Goal: Transaction & Acquisition: Purchase product/service

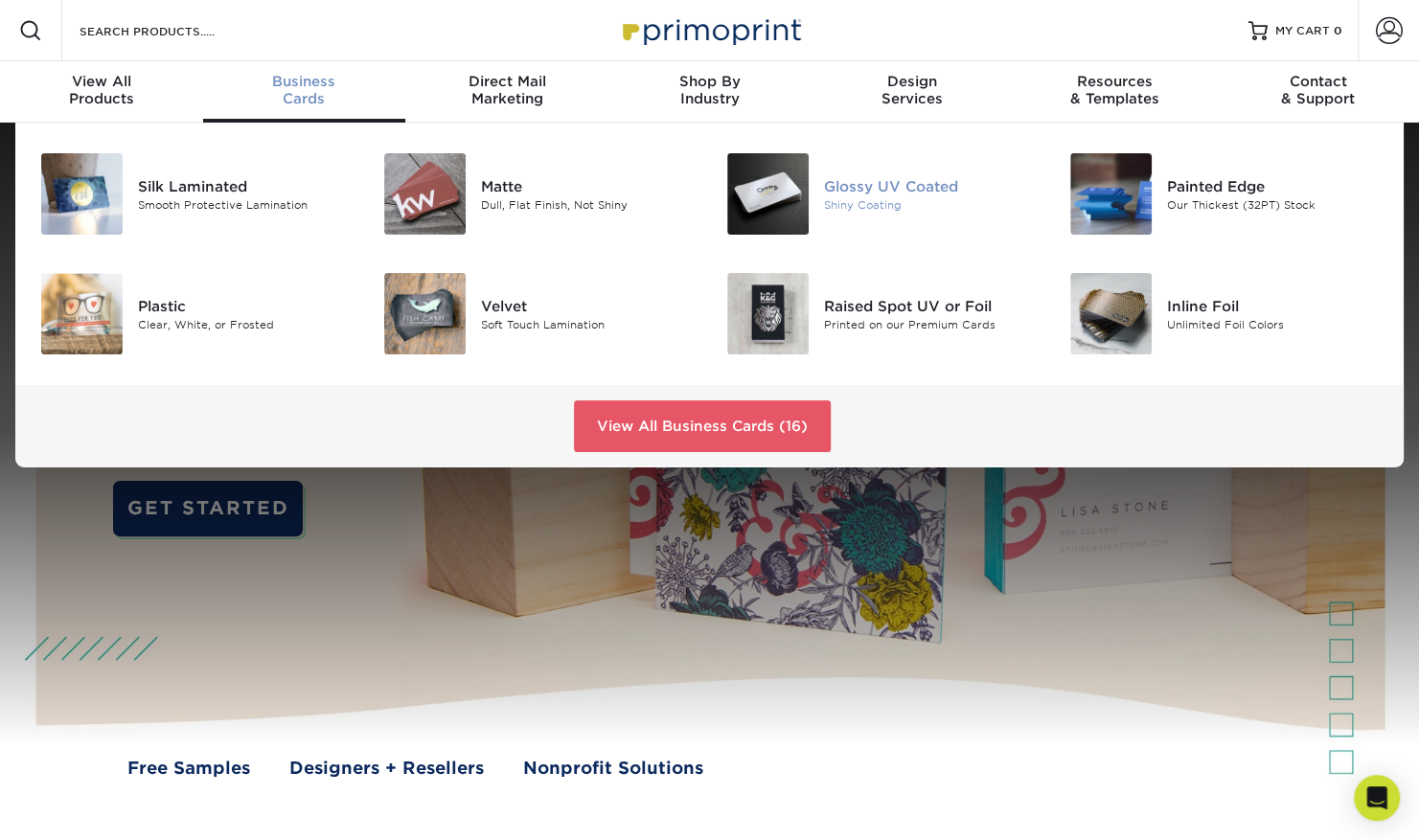
click at [857, 214] on div "Glossy UV Coated Shiny Coating" at bounding box center [938, 193] width 229 height 81
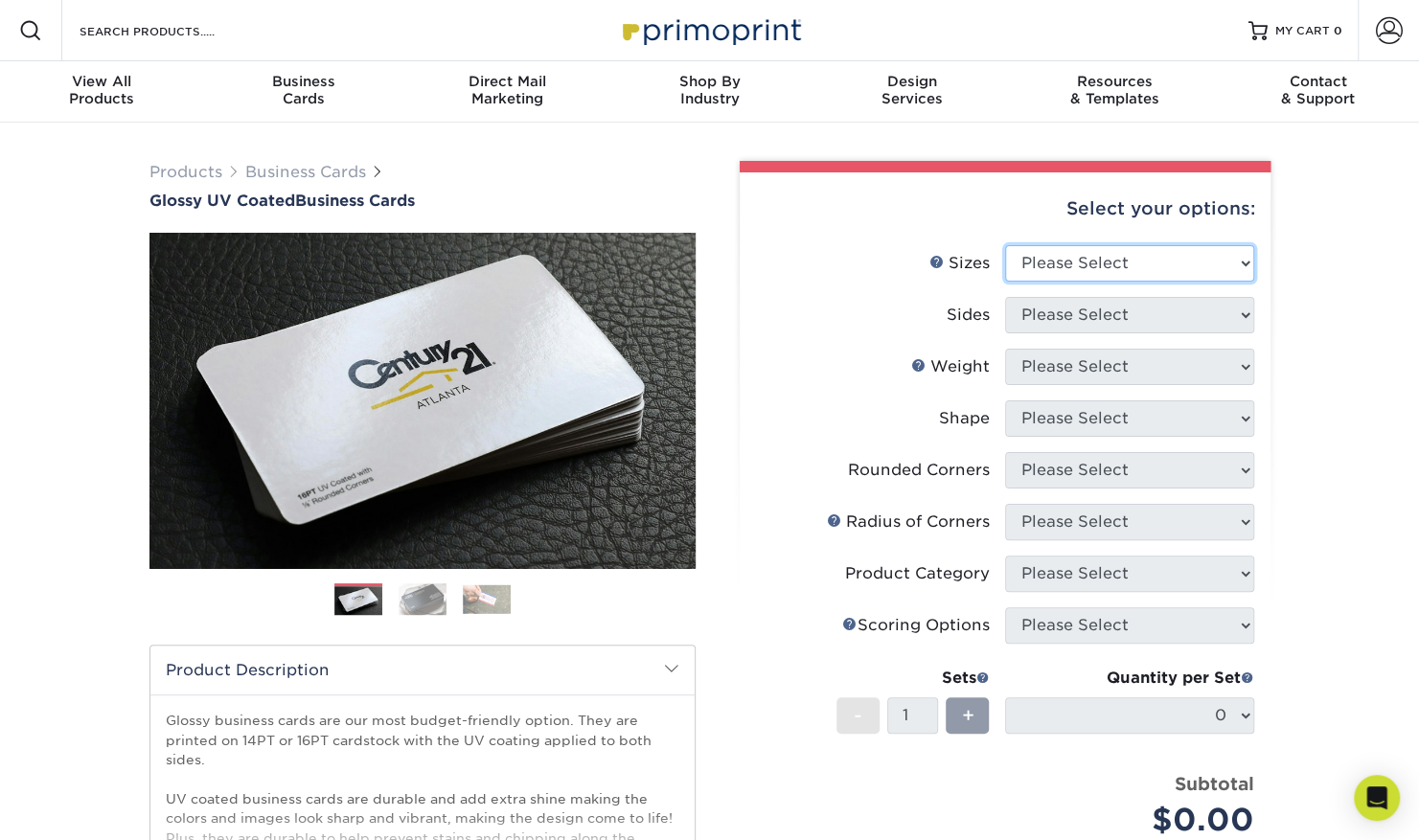
click at [1070, 262] on select "Please Select 1.5" x 3.5" - Mini 1.75" x 3.5" - Mini 2" x 2" - Square 2" x 3" -…" at bounding box center [1129, 263] width 249 height 37
select select "2.00x3.50"
click at [1005, 245] on select "Please Select 1.5" x 3.5" - Mini 1.75" x 3.5" - Mini 2" x 2" - Square 2" x 3" -…" at bounding box center [1129, 263] width 249 height 37
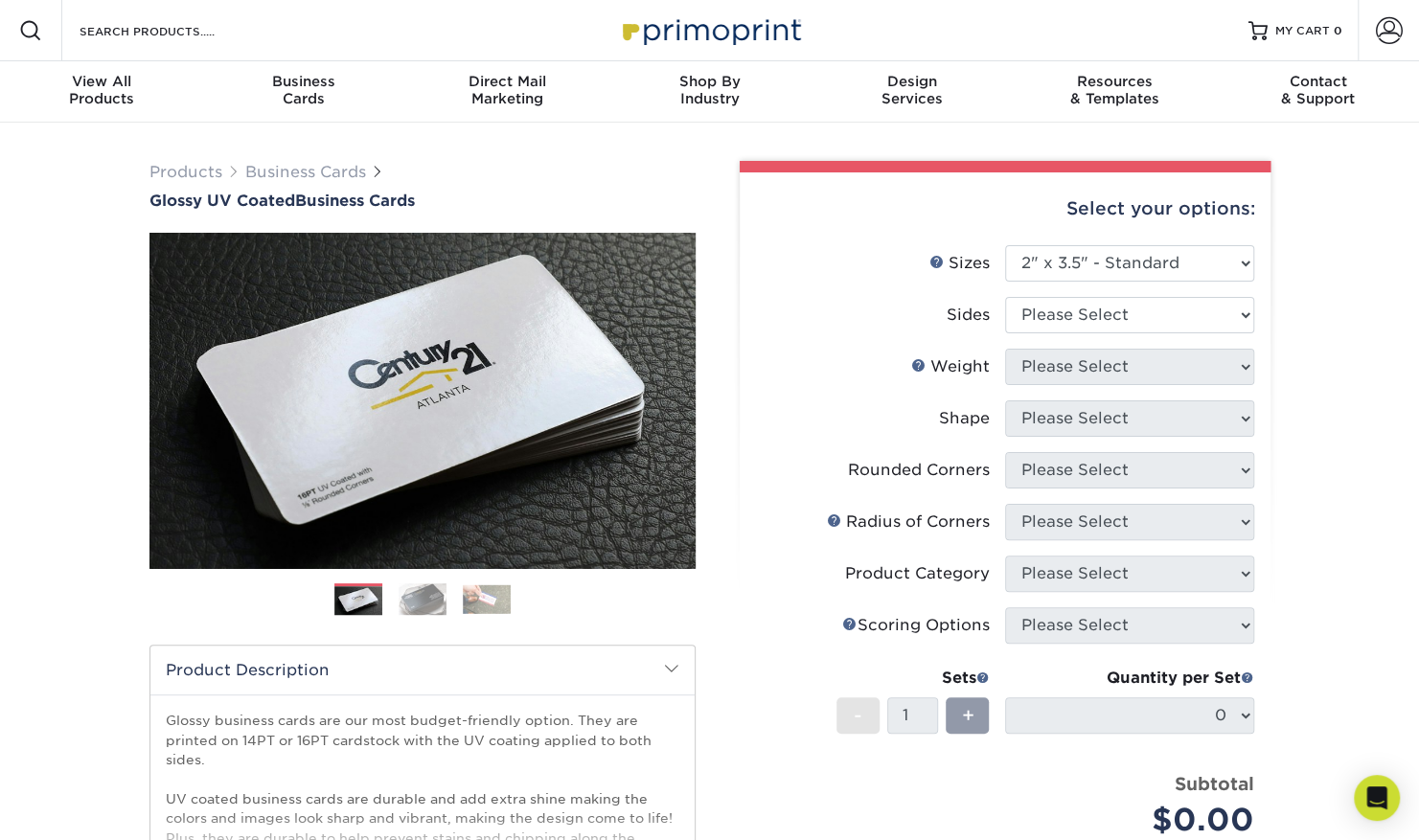
click at [1077, 334] on li "Sides Please Select Print Both Sides Print Front Only" at bounding box center [1005, 322] width 498 height 52
click at [1081, 314] on select "Please Select Print Both Sides Print Front Only" at bounding box center [1129, 314] width 249 height 37
select select "13abbda7-1d64-4f25-8bb2-c179b224825d"
click at [1005, 297] on select "Please Select Print Both Sides Print Front Only" at bounding box center [1129, 314] width 249 height 37
click at [1164, 371] on select "Please Select 16PT 14PT" at bounding box center [1129, 366] width 249 height 37
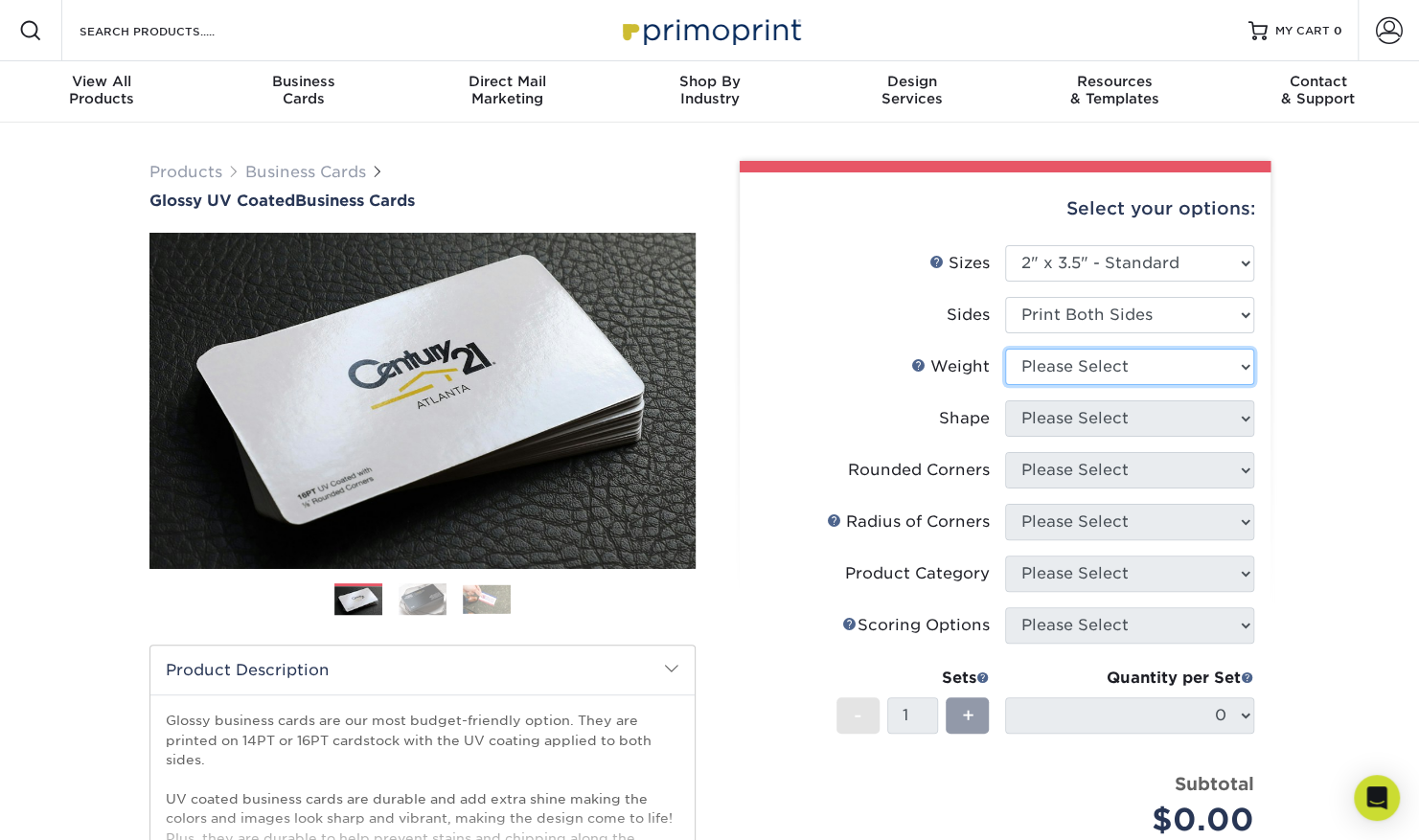
select select "16PT"
click at [1005, 348] on select "Please Select 16PT 14PT" at bounding box center [1129, 366] width 249 height 37
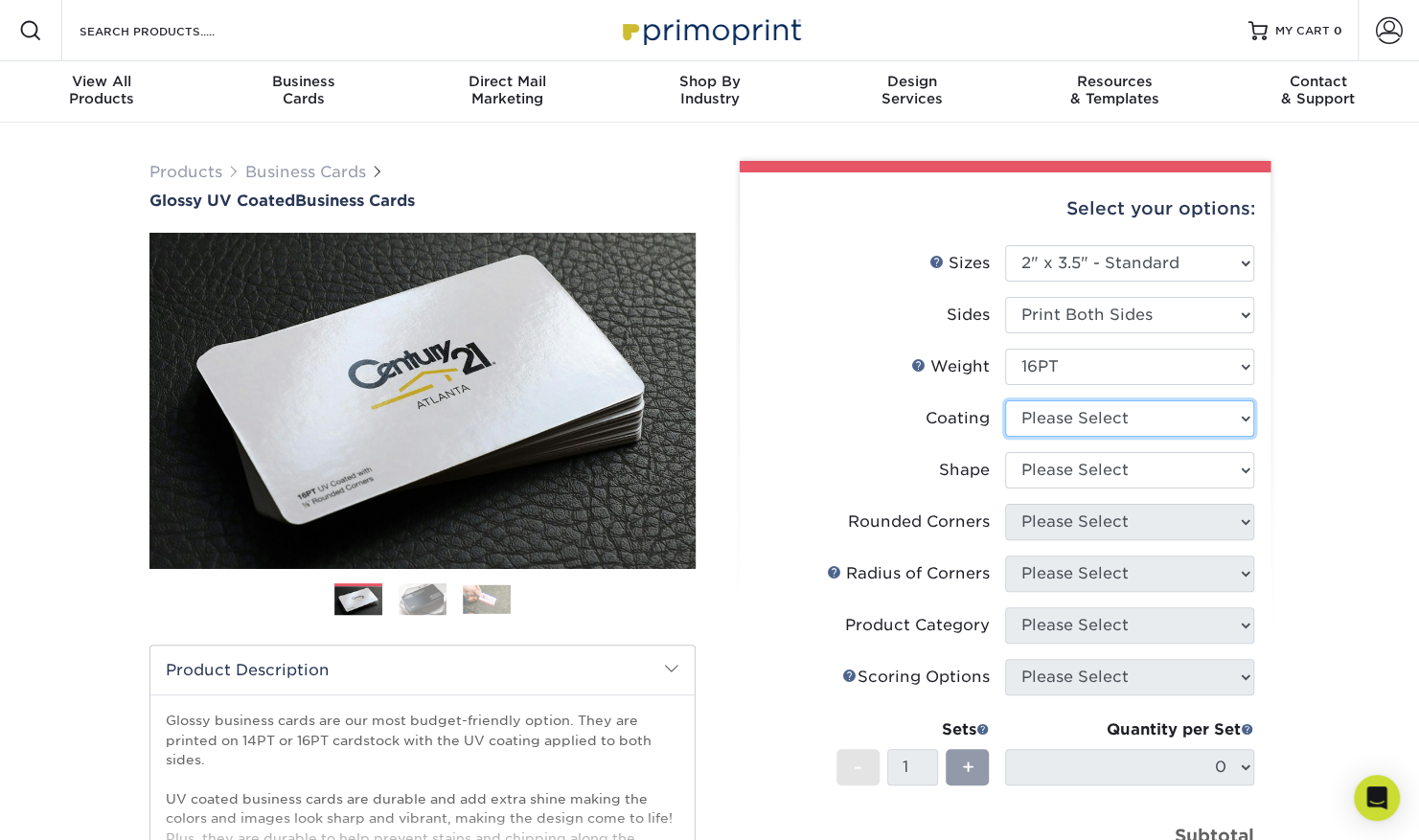
click at [1085, 411] on select at bounding box center [1129, 419] width 249 height 37
select select "1e8116af-acfc-44b1-83dc-8181aa338834"
click at [1005, 401] on select at bounding box center [1129, 419] width 249 height 37
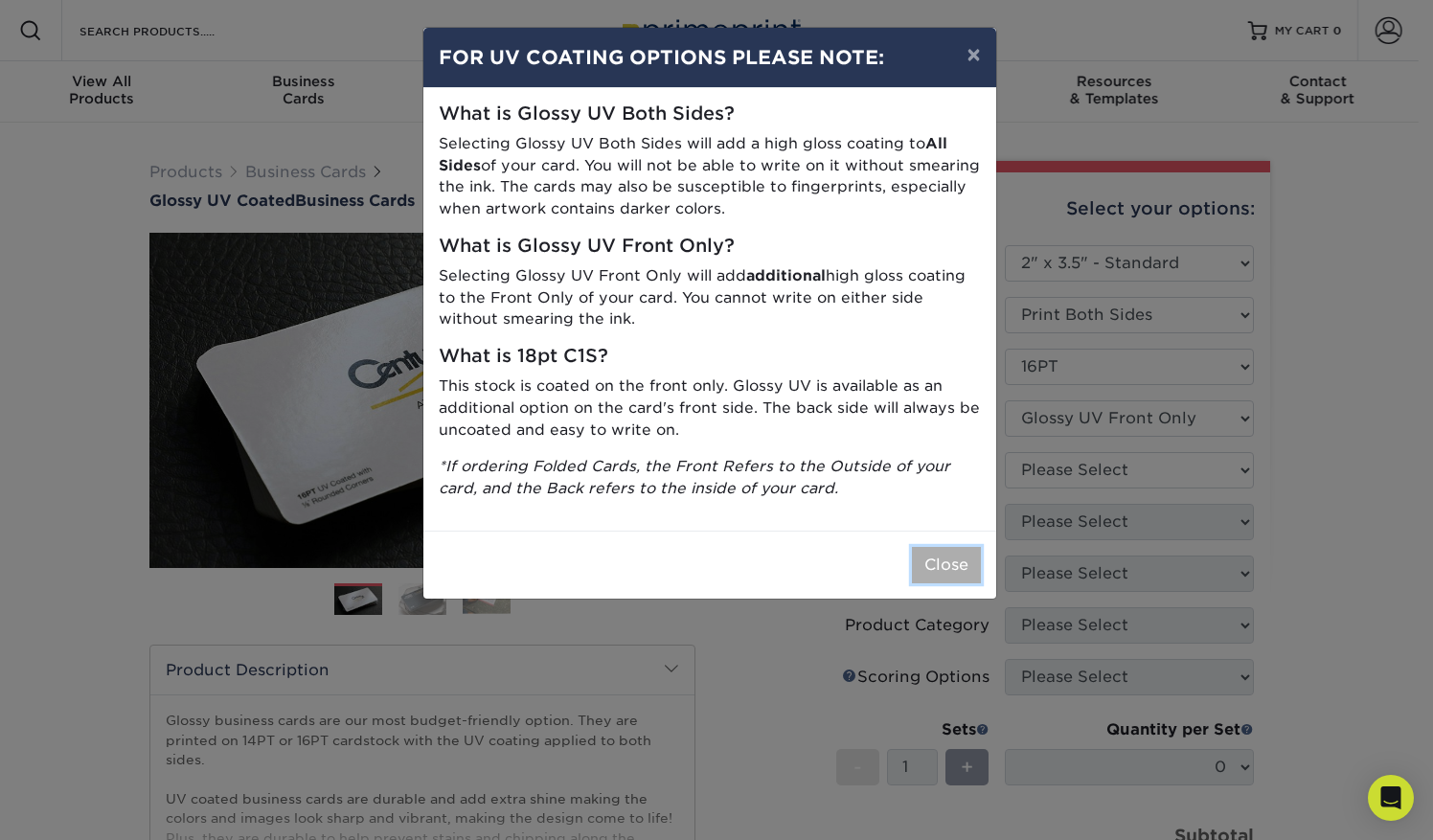
click at [938, 572] on button "Close" at bounding box center [946, 564] width 69 height 37
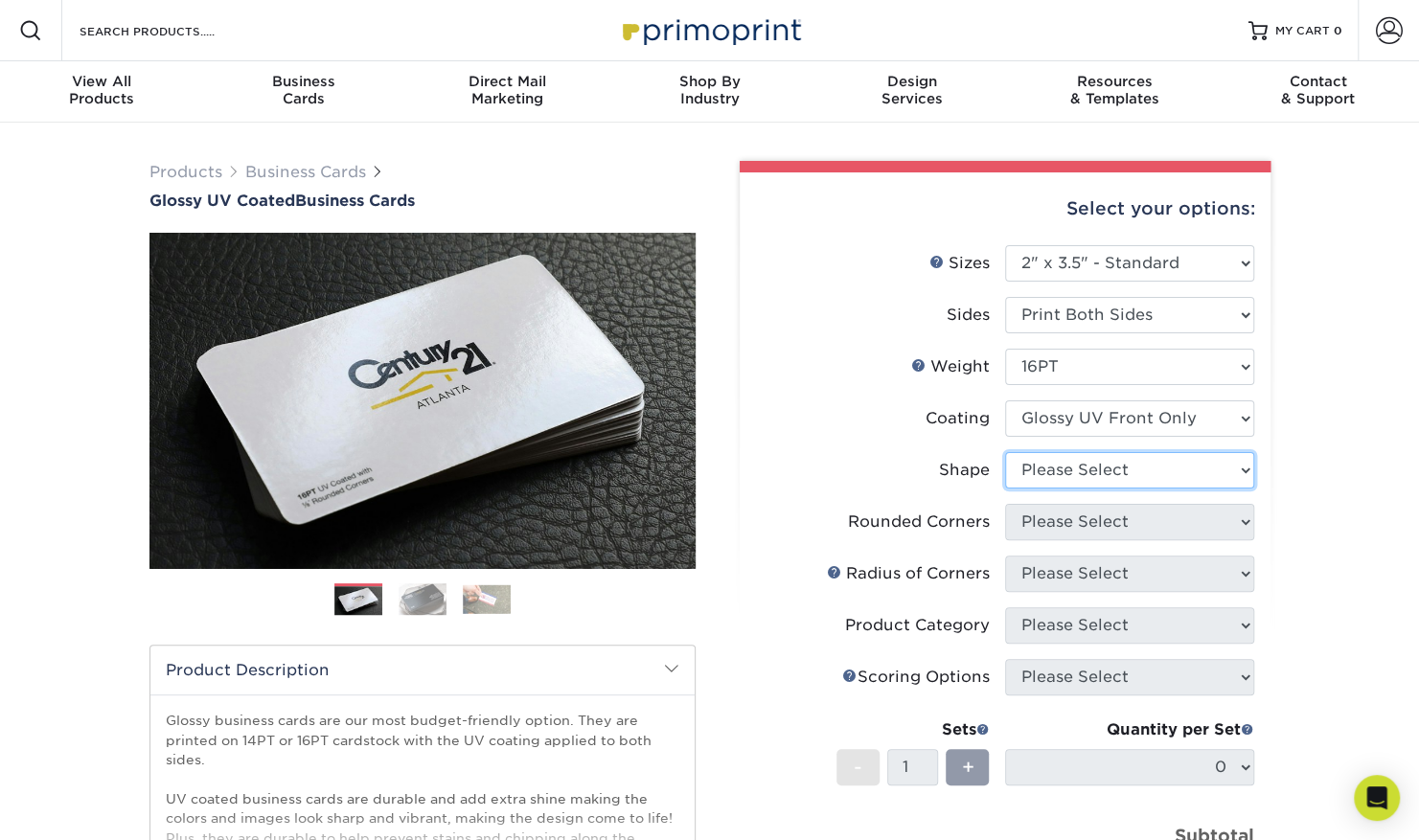
click at [1208, 466] on select "Please Select Standard" at bounding box center [1129, 470] width 249 height 37
select select "standard"
click at [1005, 452] on select "Please Select Standard" at bounding box center [1129, 470] width 249 height 37
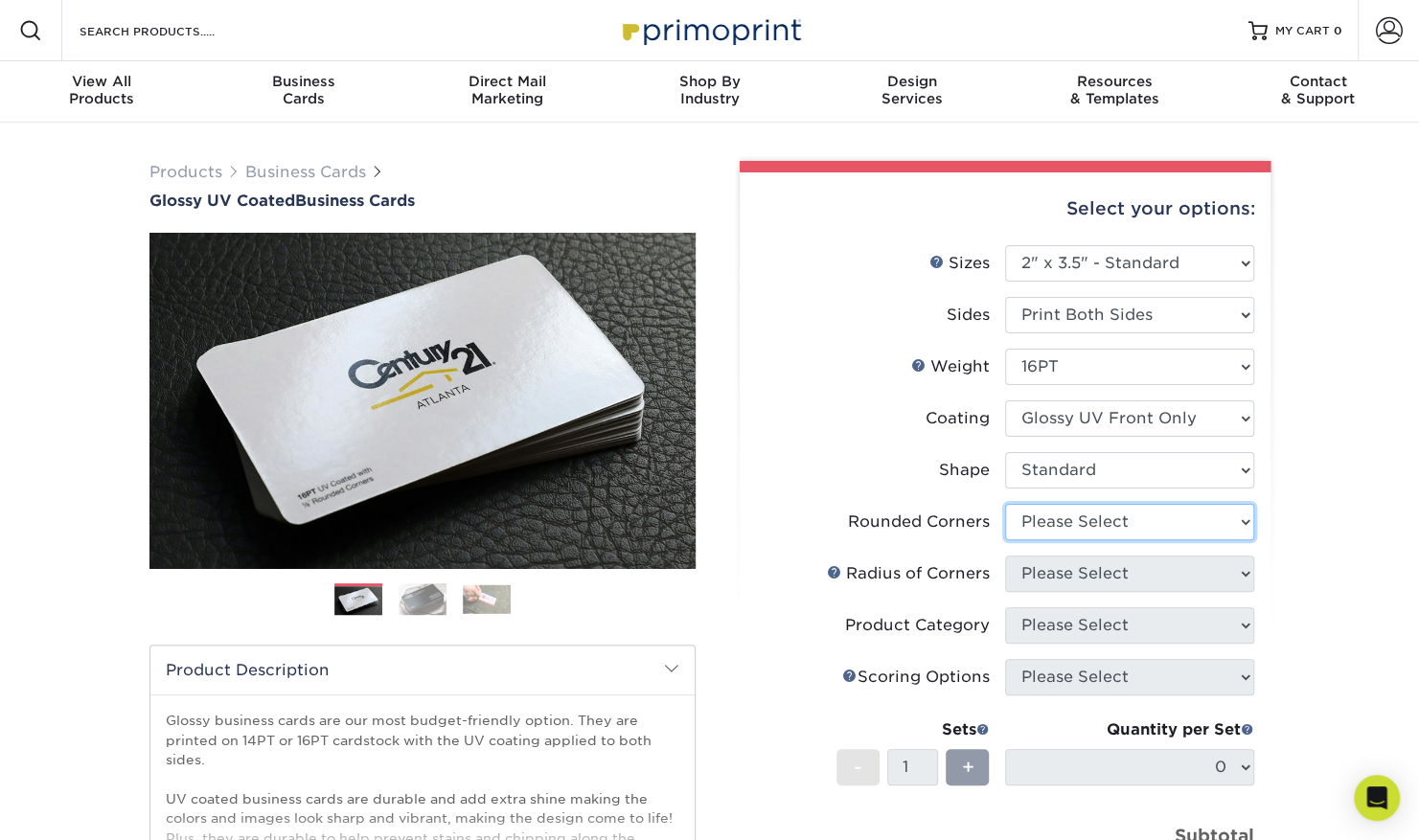
click at [1136, 528] on select "Please Select Yes - Round 2 Corners Yes - Round 4 Corners No" at bounding box center [1129, 522] width 249 height 37
select select "0"
click at [1005, 504] on select "Please Select Yes - Round 2 Corners Yes - Round 4 Corners No" at bounding box center [1129, 522] width 249 height 37
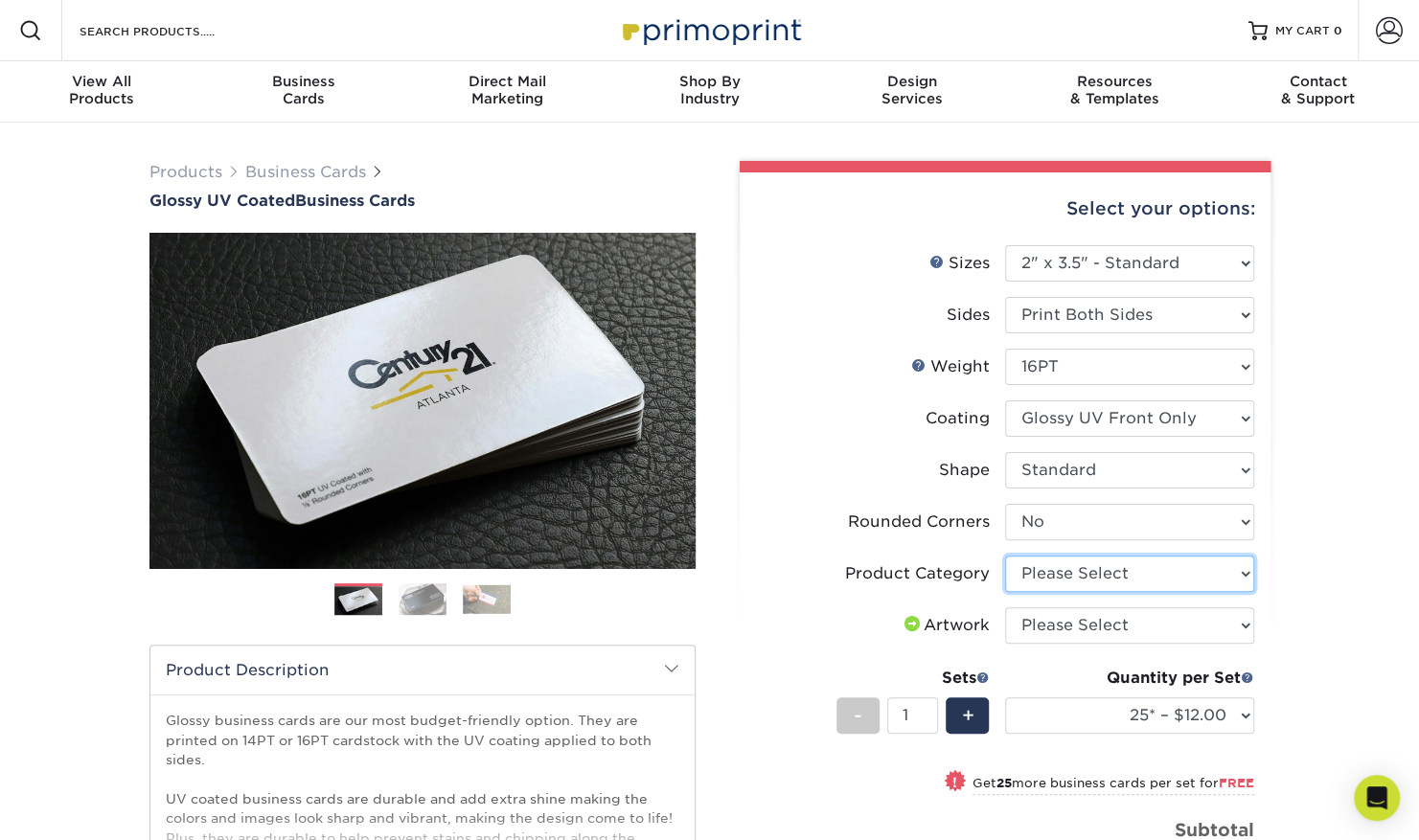
click at [1095, 583] on select "Please Select Business Cards" at bounding box center [1129, 573] width 249 height 37
select select "3b5148f1-0588-4f88-a218-97bcfdce65c1"
click at [1005, 555] on select "Please Select Business Cards" at bounding box center [1129, 573] width 249 height 37
click at [1134, 619] on select "Please Select I will upload files I need a design - $100" at bounding box center [1129, 625] width 249 height 37
select select "upload"
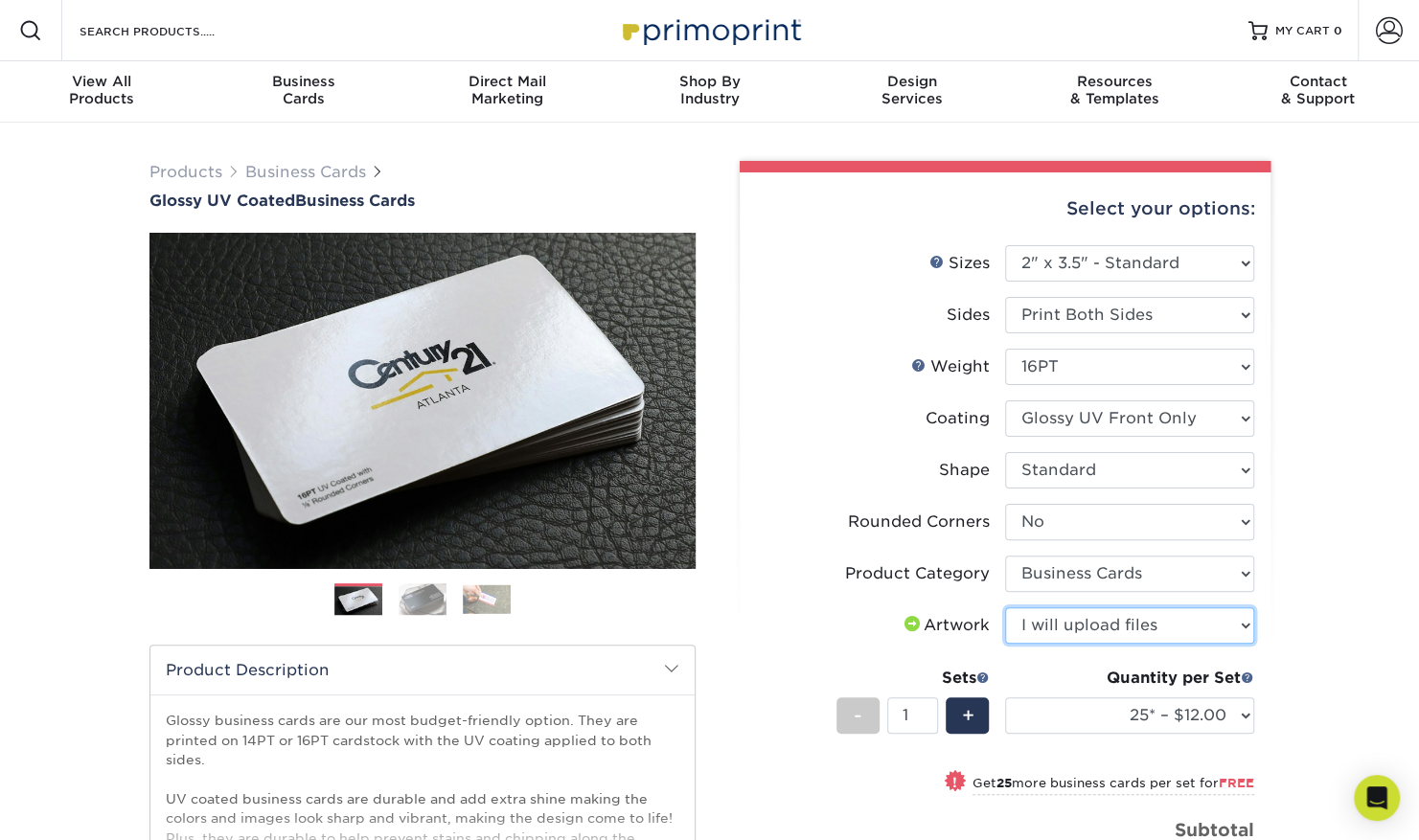
click at [1005, 607] on select "Please Select I will upload files I need a design - $100" at bounding box center [1129, 625] width 249 height 37
click at [1223, 719] on select "25* – $12.00 50* – $12.00 100* – $12.00 250* – $21.00 500 – $42.00 1000 – $53.0…" at bounding box center [1129, 715] width 249 height 37
click at [1176, 716] on select "25* – $12.00 50* – $12.00 100* – $12.00 250* – $21.00 500 – $42.00 1000 – $53.0…" at bounding box center [1129, 715] width 249 height 37
select select "250* – $21.00"
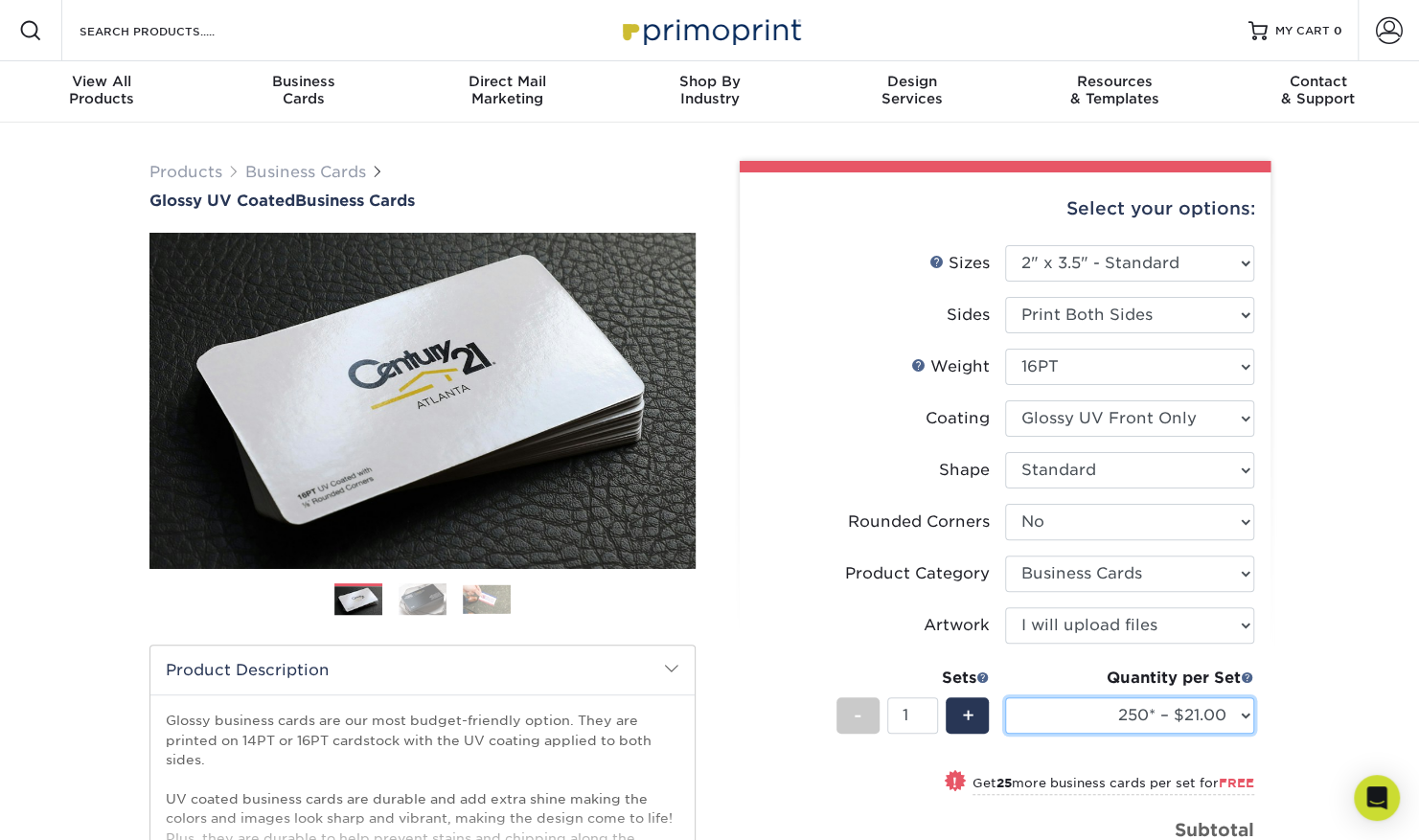
click at [1005, 697] on select "25* – $12.00 50* – $12.00 100* – $12.00 250* – $21.00 500 – $42.00 1000 – $53.0…" at bounding box center [1129, 715] width 249 height 37
click at [1337, 297] on div "Products Business Cards Glossy UV Coated Business Cards Previous Next" at bounding box center [710, 667] width 1419 height 1089
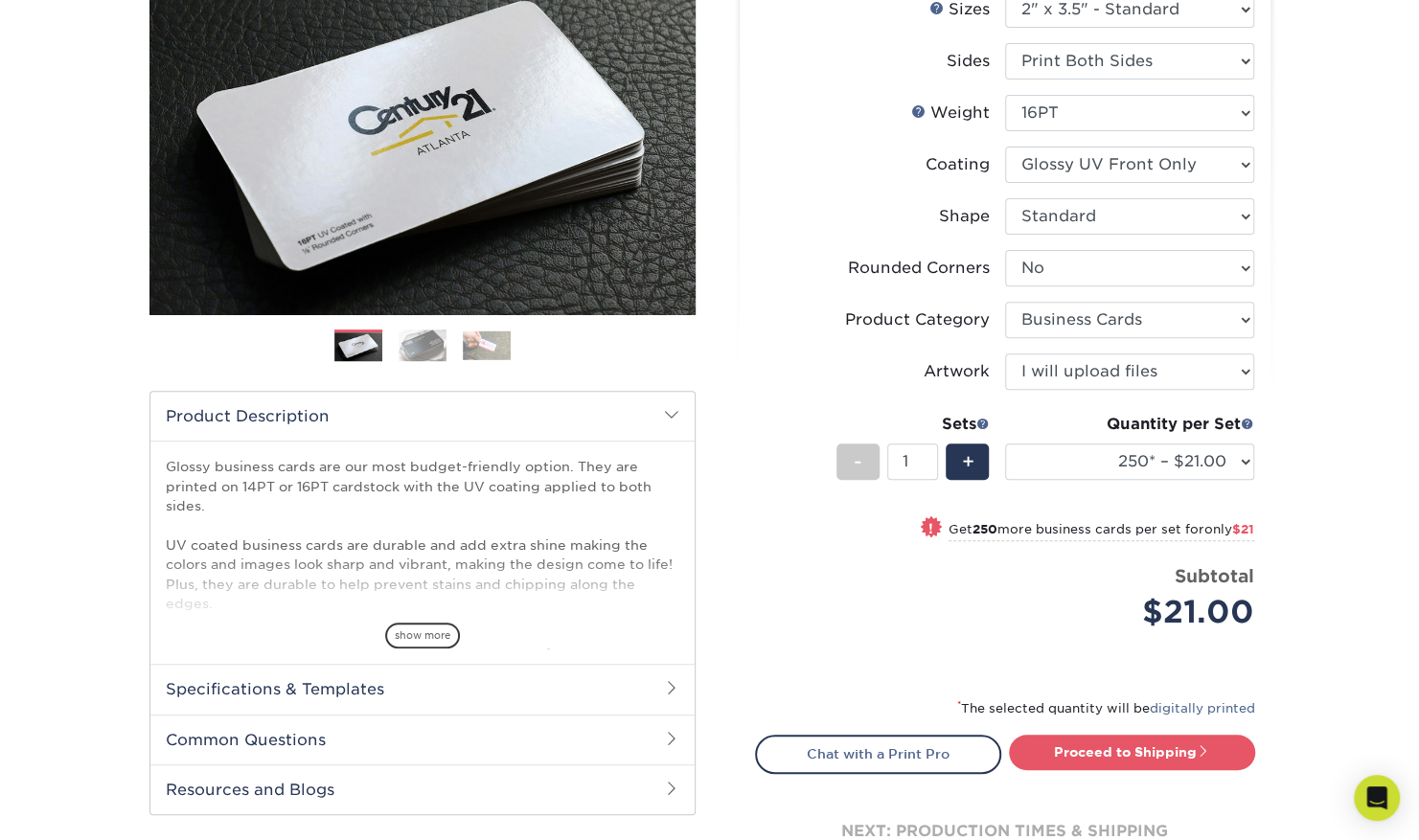
scroll to position [255, 0]
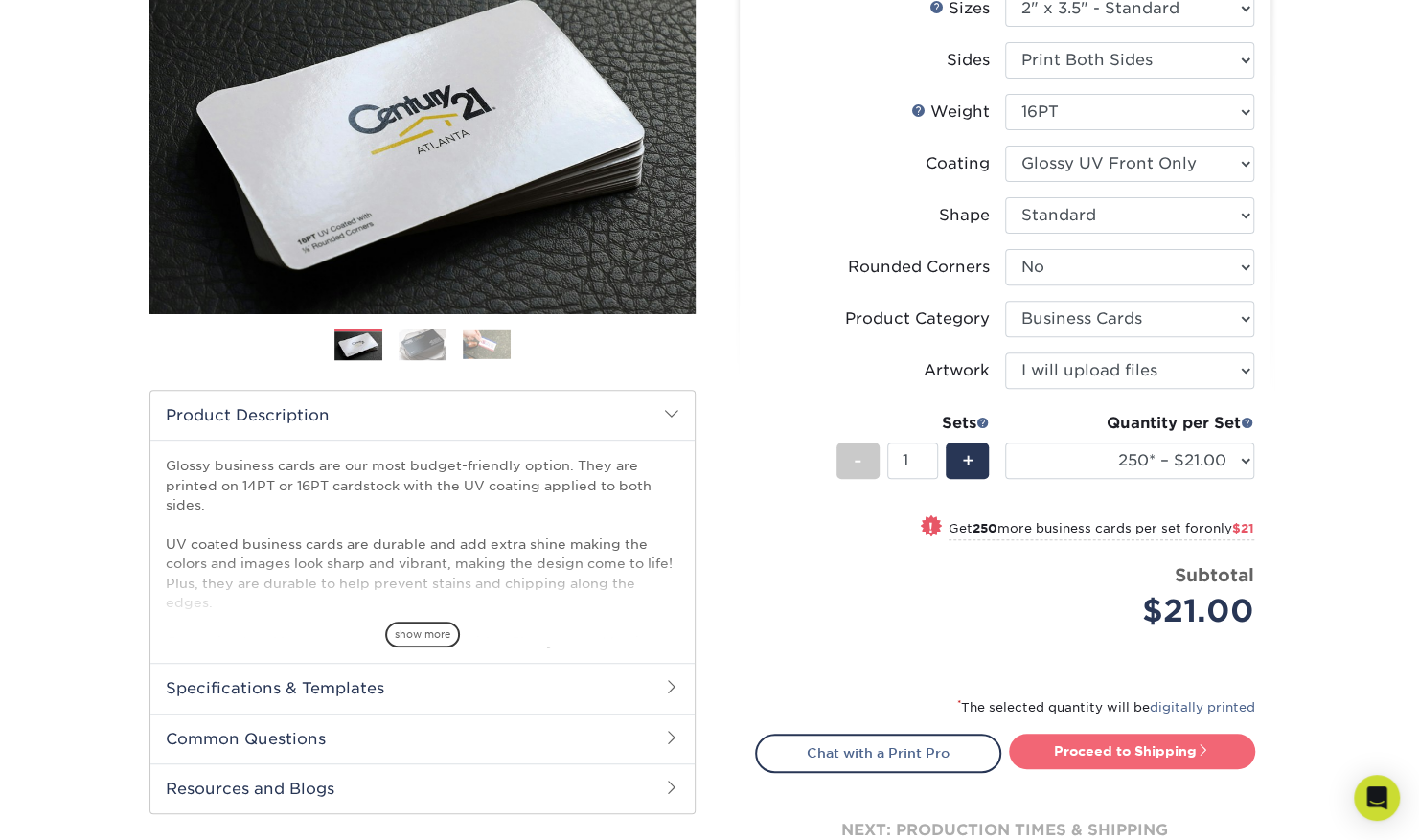
click at [1132, 754] on link "Proceed to Shipping" at bounding box center [1132, 751] width 246 height 35
type input "Set 1"
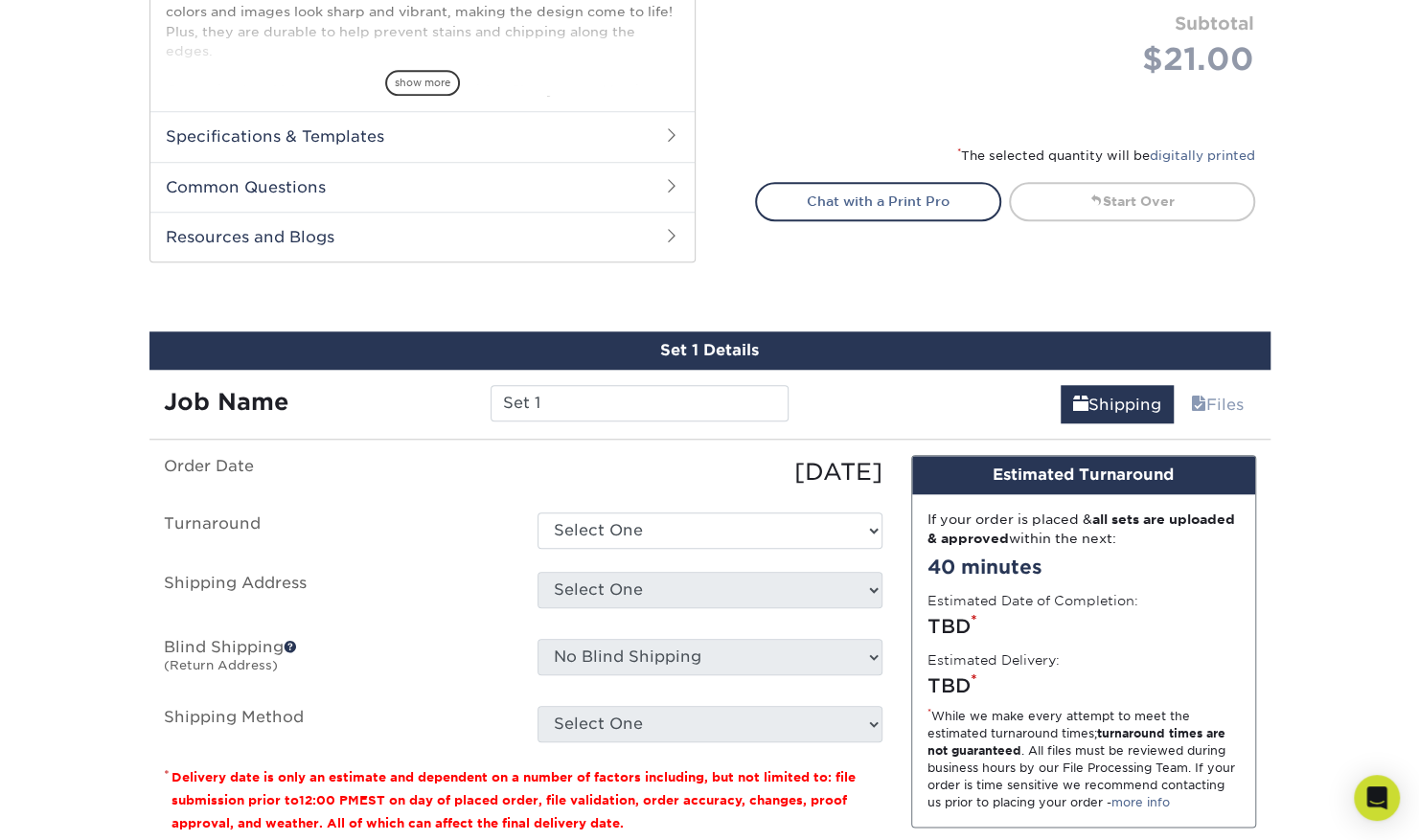
scroll to position [1040, 0]
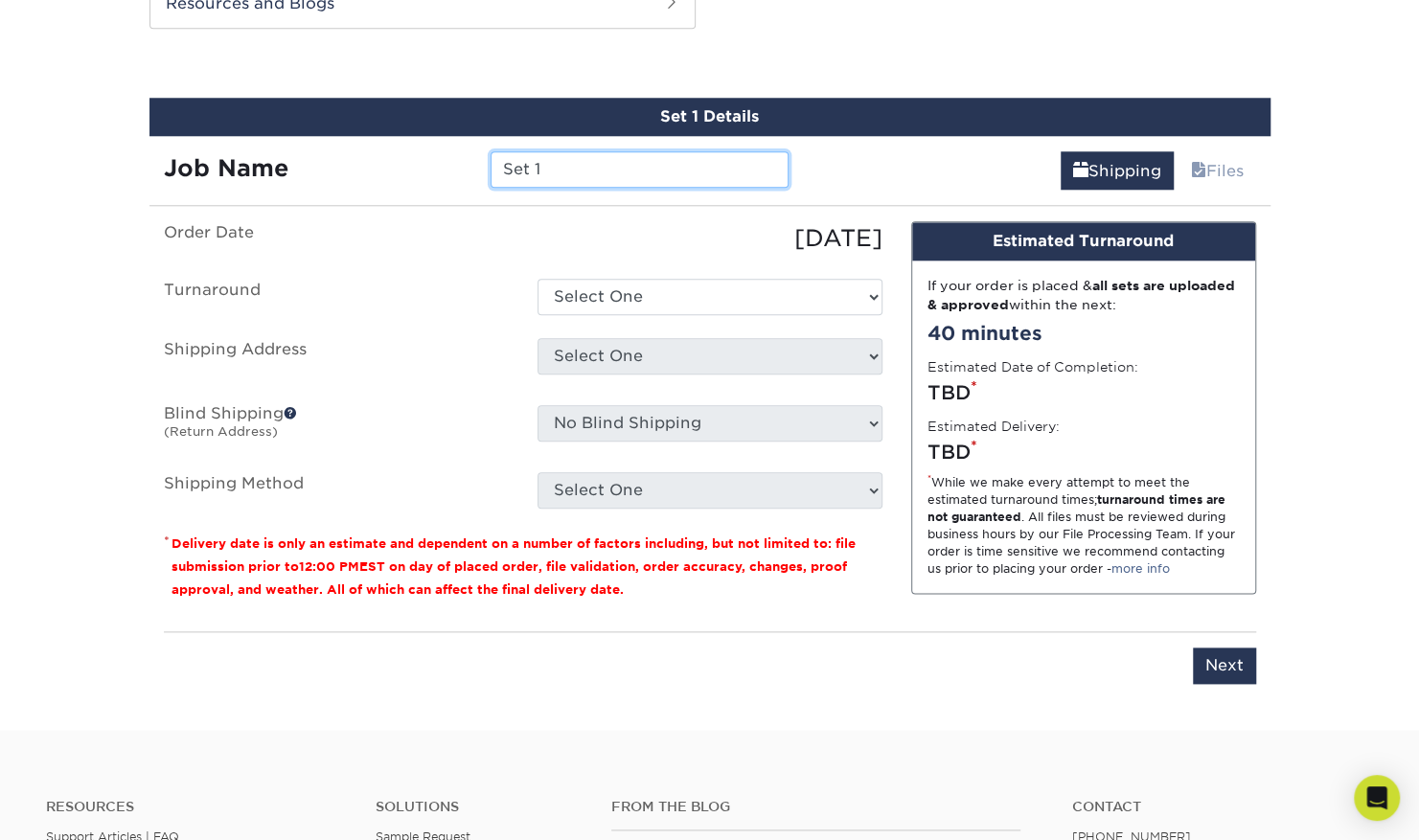
click at [569, 174] on input "Set 1" at bounding box center [639, 170] width 298 height 37
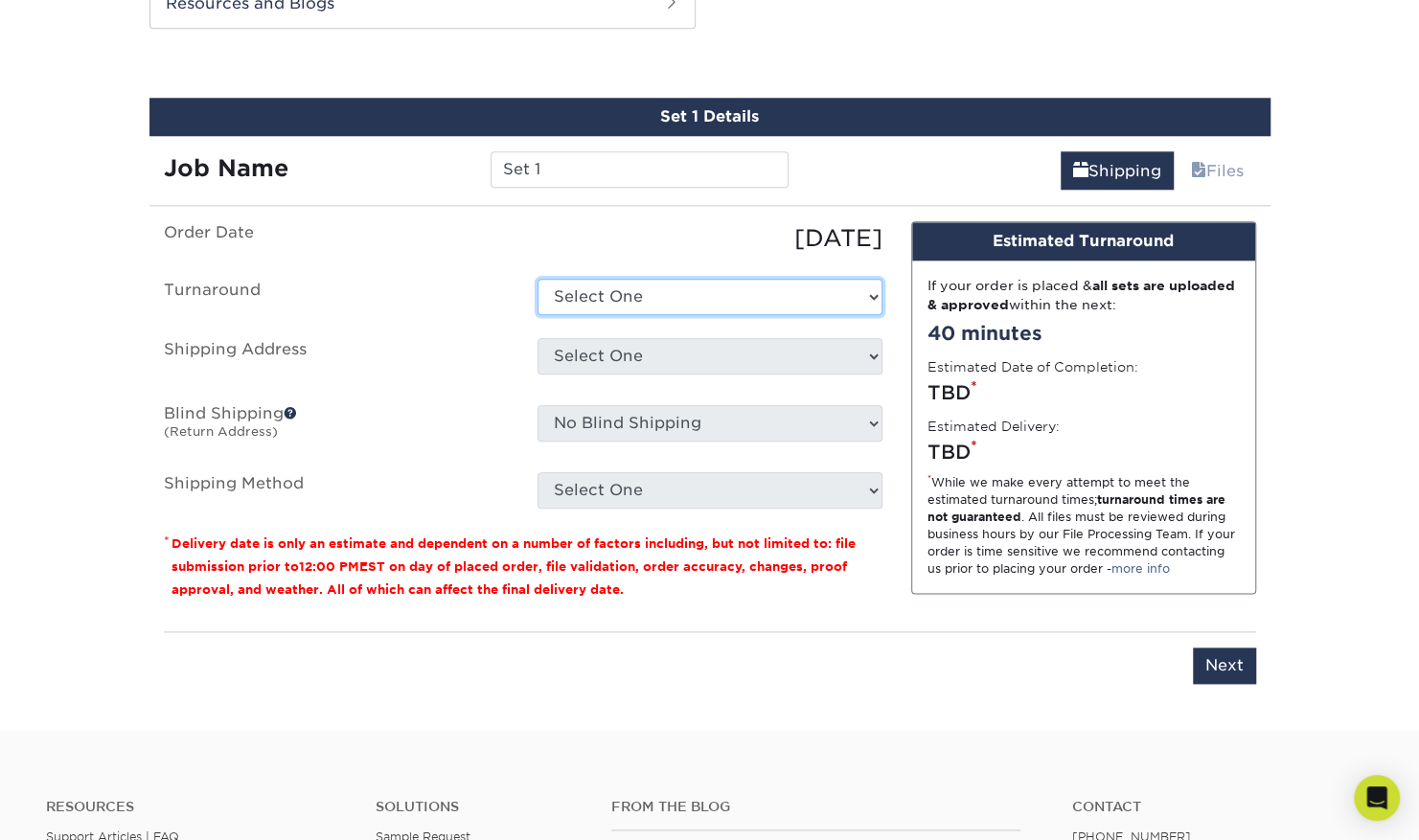
click at [621, 297] on select "Select One 2-4 Business Days 2 Day Next Business Day" at bounding box center [710, 297] width 345 height 37
select select "198971fb-b0f2-4966-ba3b-178a1197b453"
click at [538, 279] on select "Select One 2-4 Business Days 2 Day Next Business Day" at bounding box center [710, 297] width 345 height 37
click at [667, 282] on select "Select One 2-4 Business Days 2 Day Next Business Day" at bounding box center [710, 297] width 345 height 37
drag, startPoint x: 617, startPoint y: 283, endPoint x: 595, endPoint y: 242, distance: 46.5
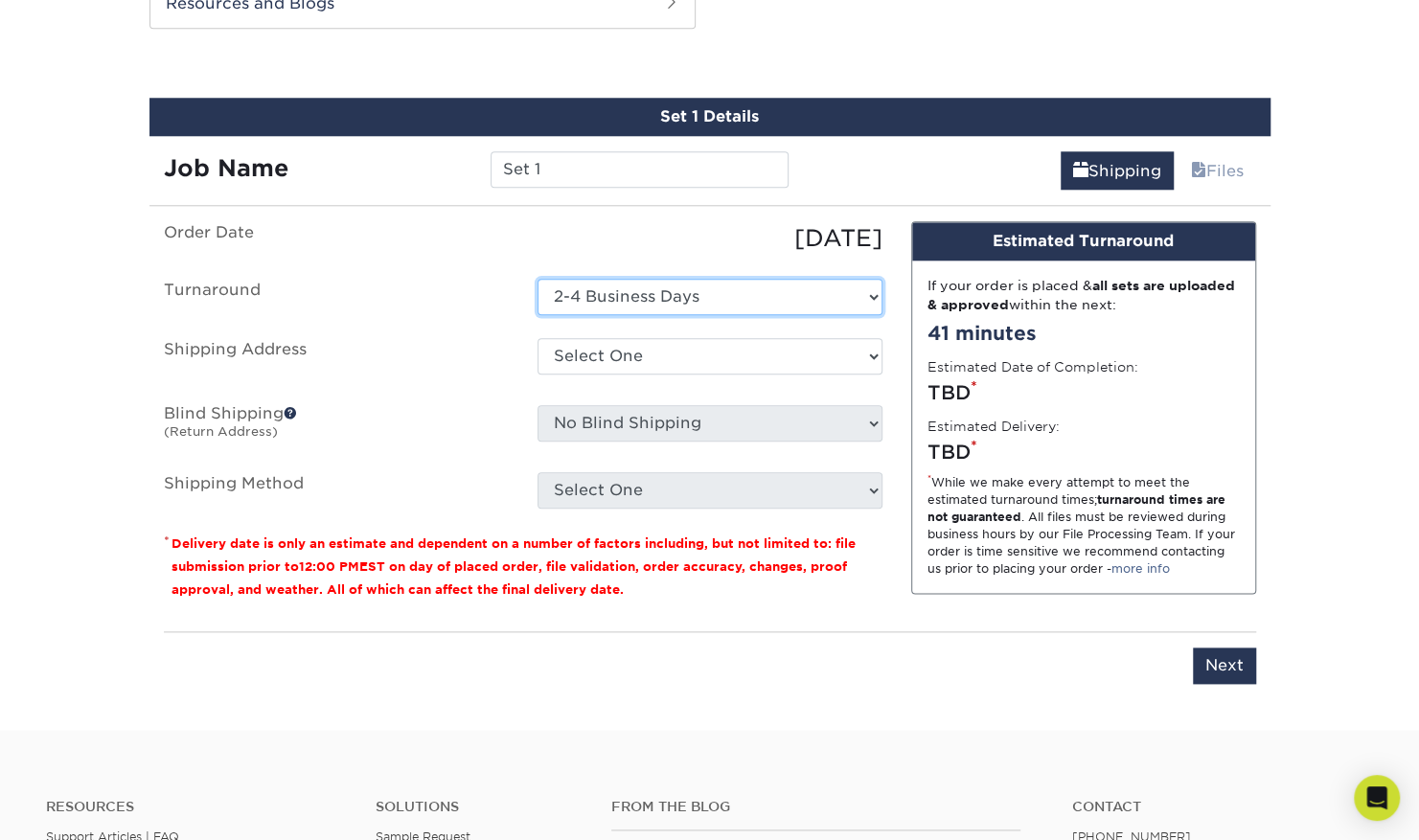
click at [617, 282] on select "Select One 2-4 Business Days 2 Day Next Business Day" at bounding box center [710, 297] width 345 height 37
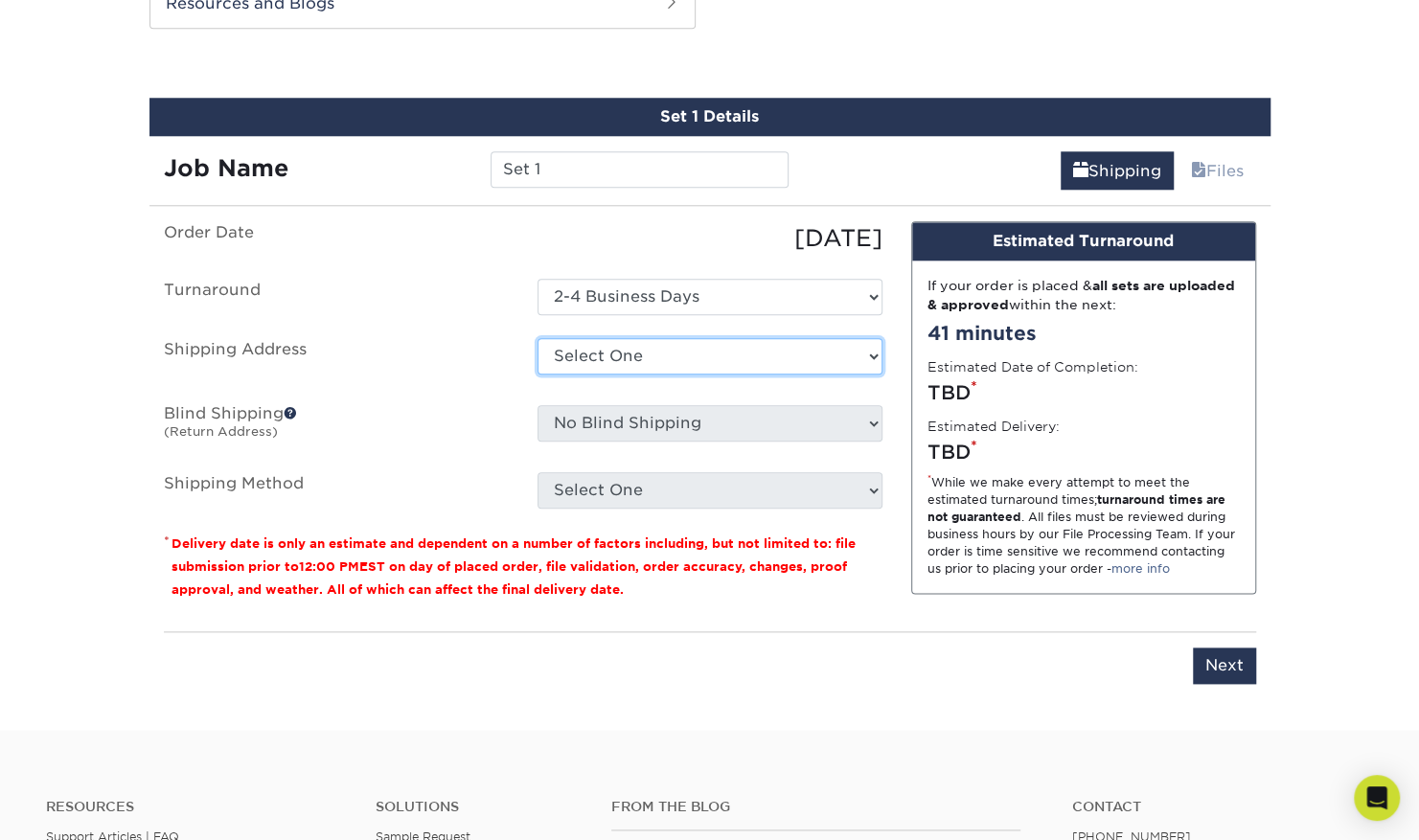
click at [644, 356] on select "Select One + Add New Address - Login" at bounding box center [710, 356] width 345 height 37
click at [538, 338] on select "Select One + Add New Address - Login" at bounding box center [710, 356] width 345 height 37
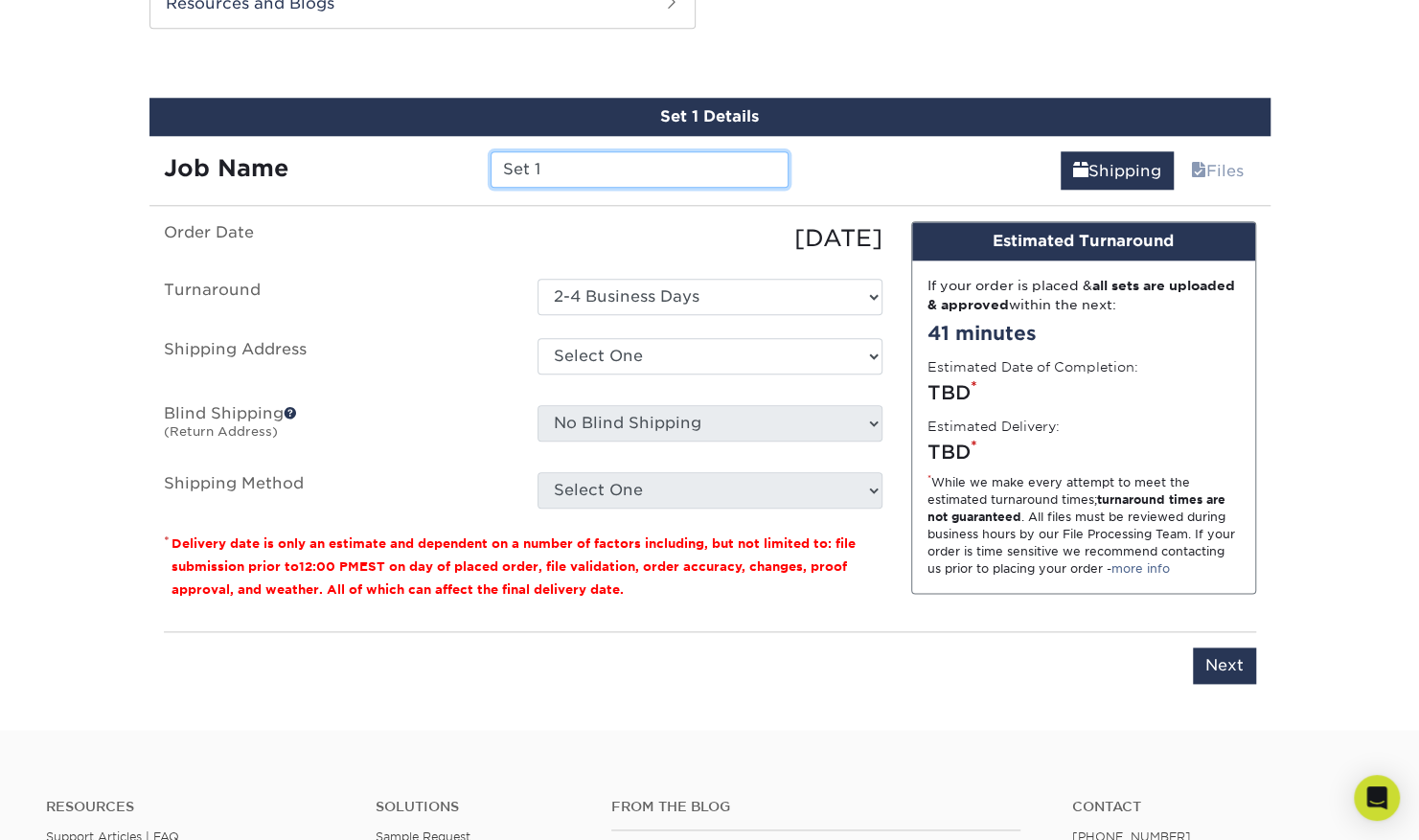
drag, startPoint x: 568, startPoint y: 179, endPoint x: 476, endPoint y: 169, distance: 92.5
click at [476, 169] on div "Set 1" at bounding box center [639, 170] width 326 height 37
type input "[PERSON_NAME]"
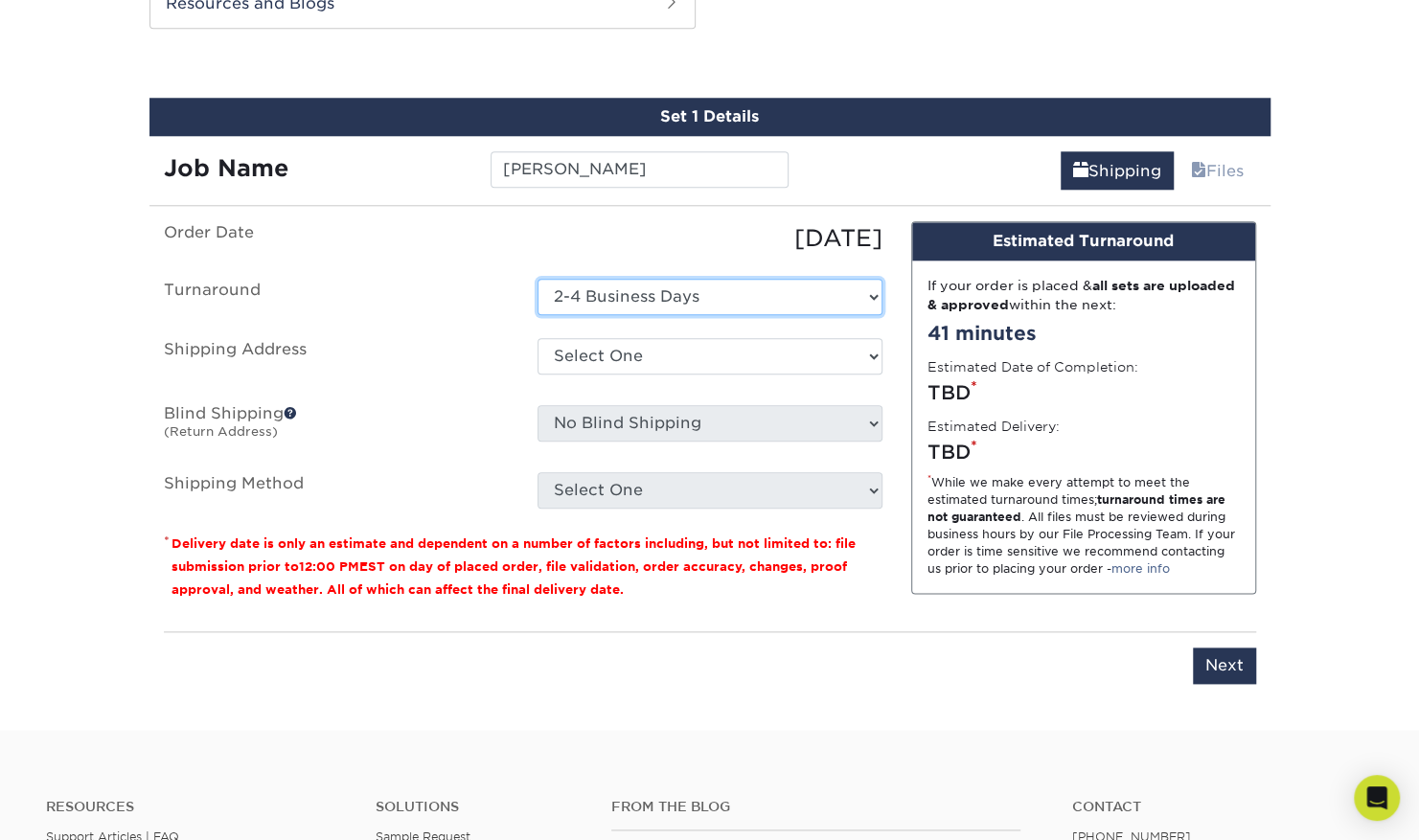
click at [661, 297] on select "Select One 2-4 Business Days 2 Day Next Business Day" at bounding box center [710, 297] width 345 height 37
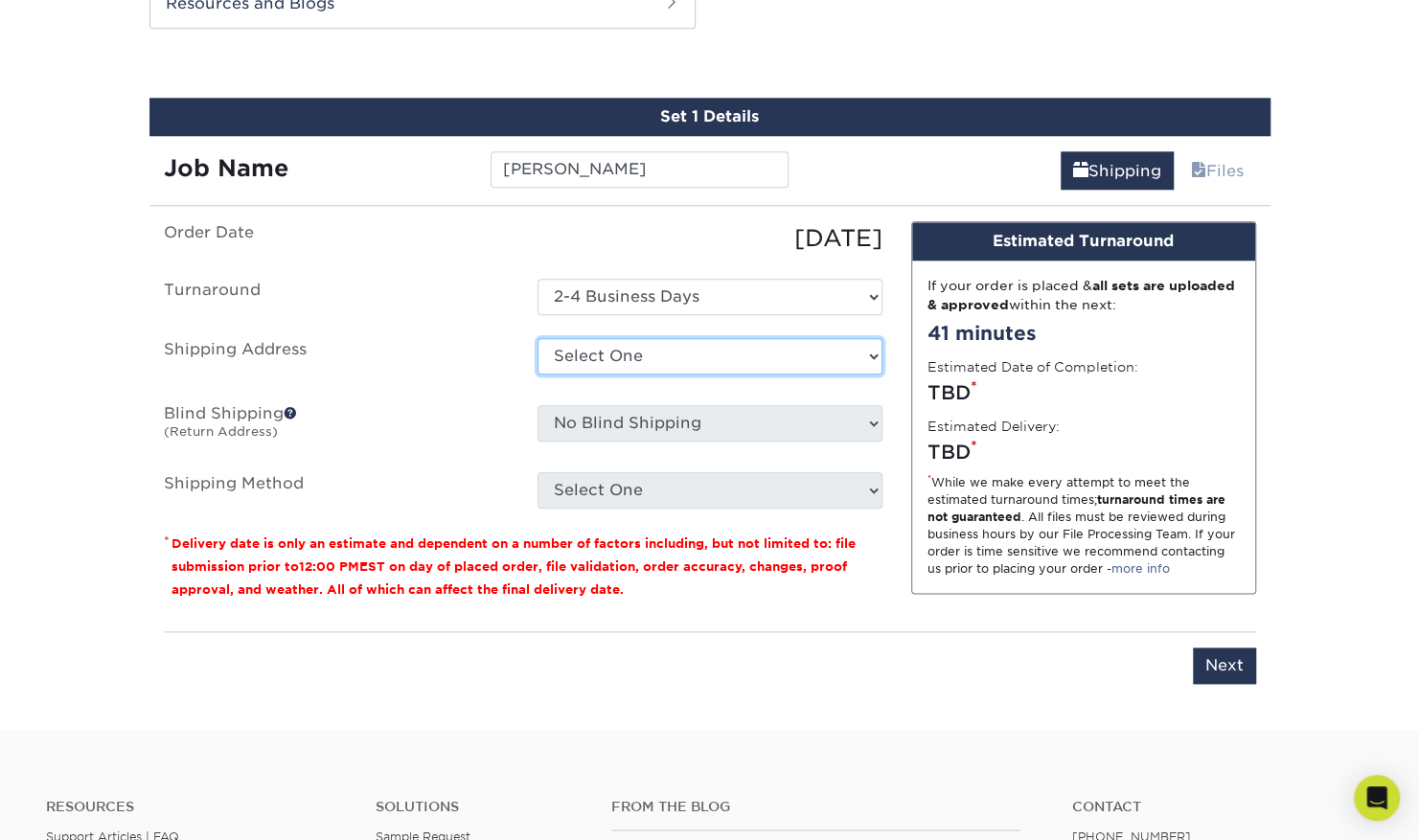
click at [706, 348] on select "Select One + Add New Address - Login" at bounding box center [710, 356] width 345 height 37
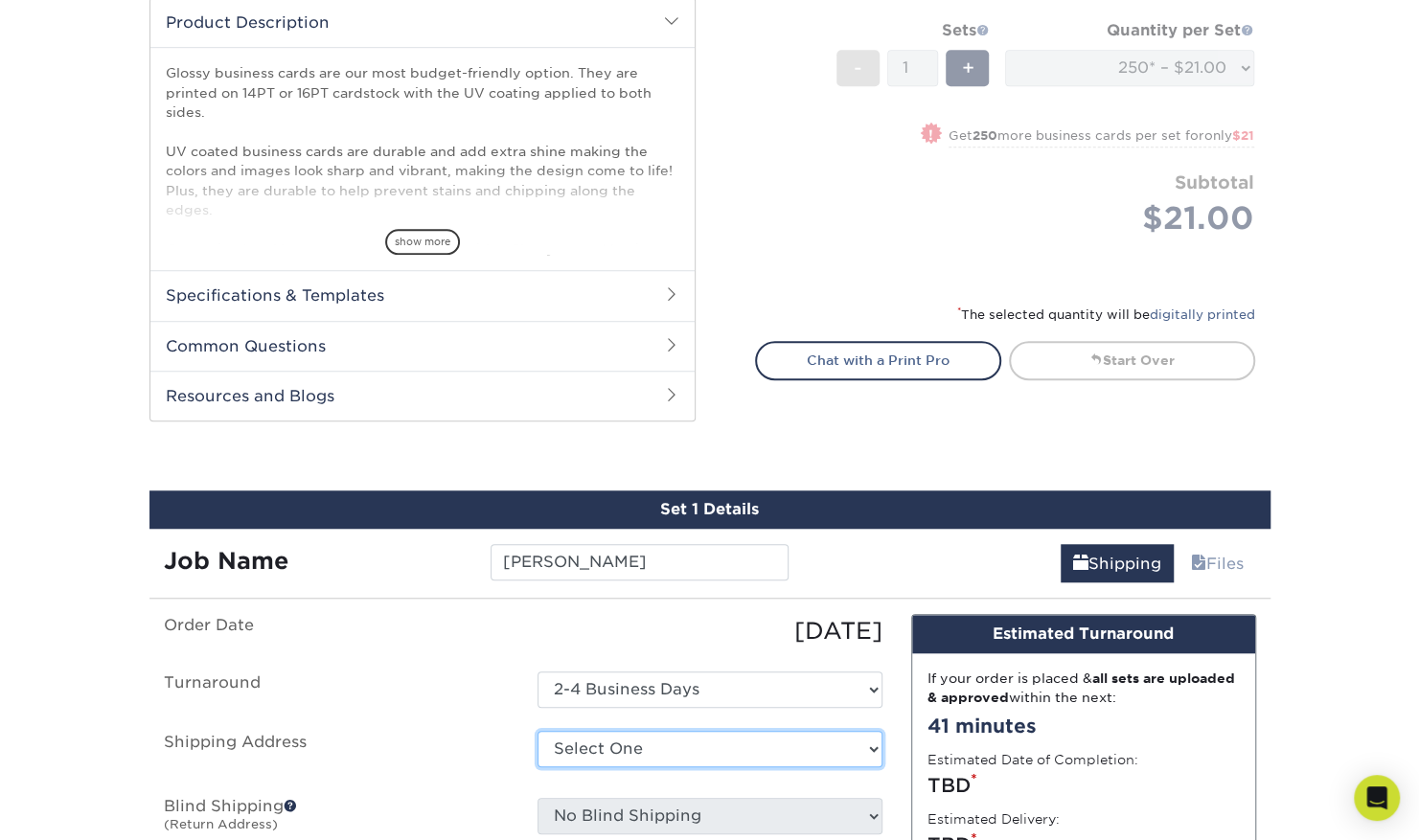
scroll to position [0, 0]
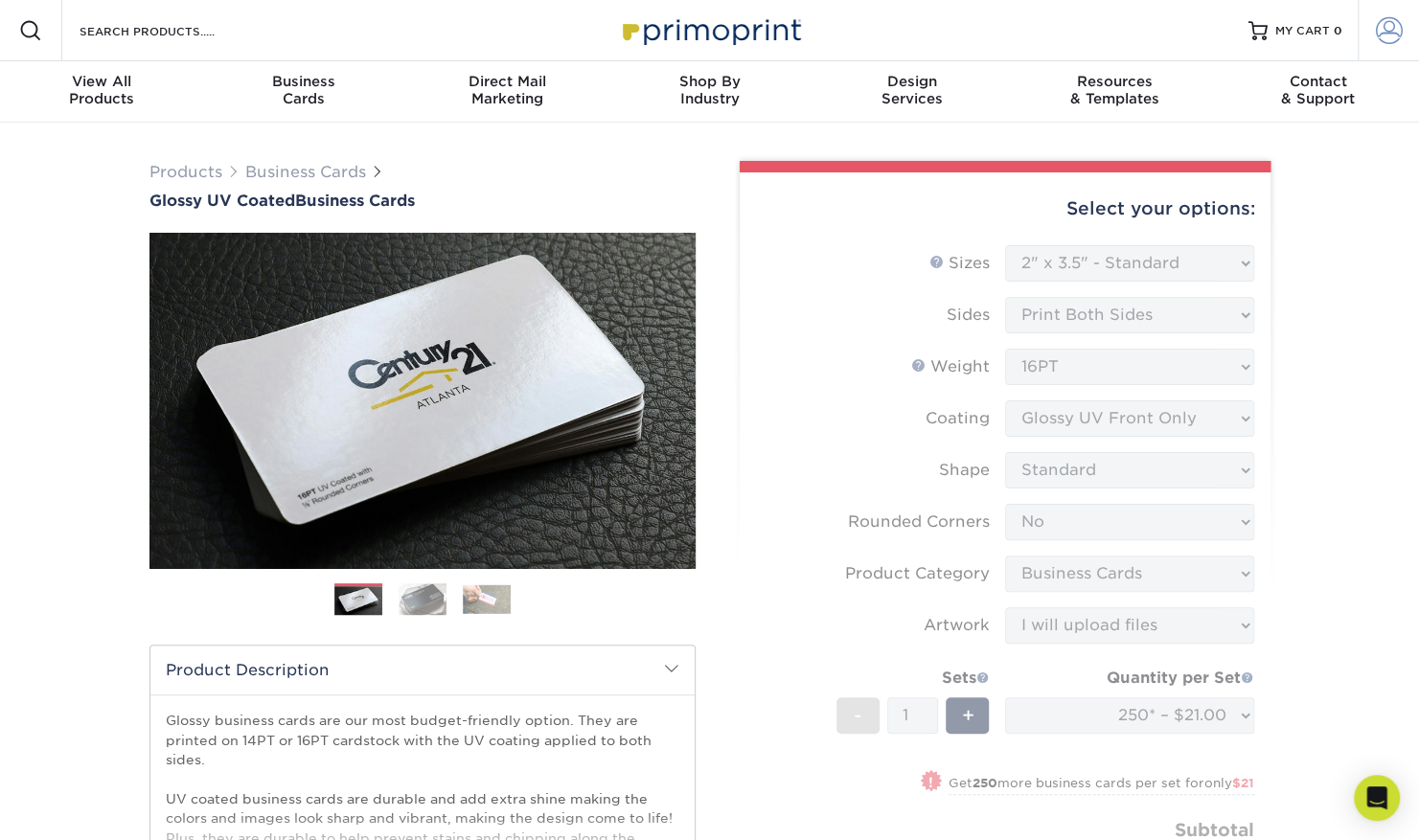
click at [1379, 35] on span at bounding box center [1389, 30] width 27 height 27
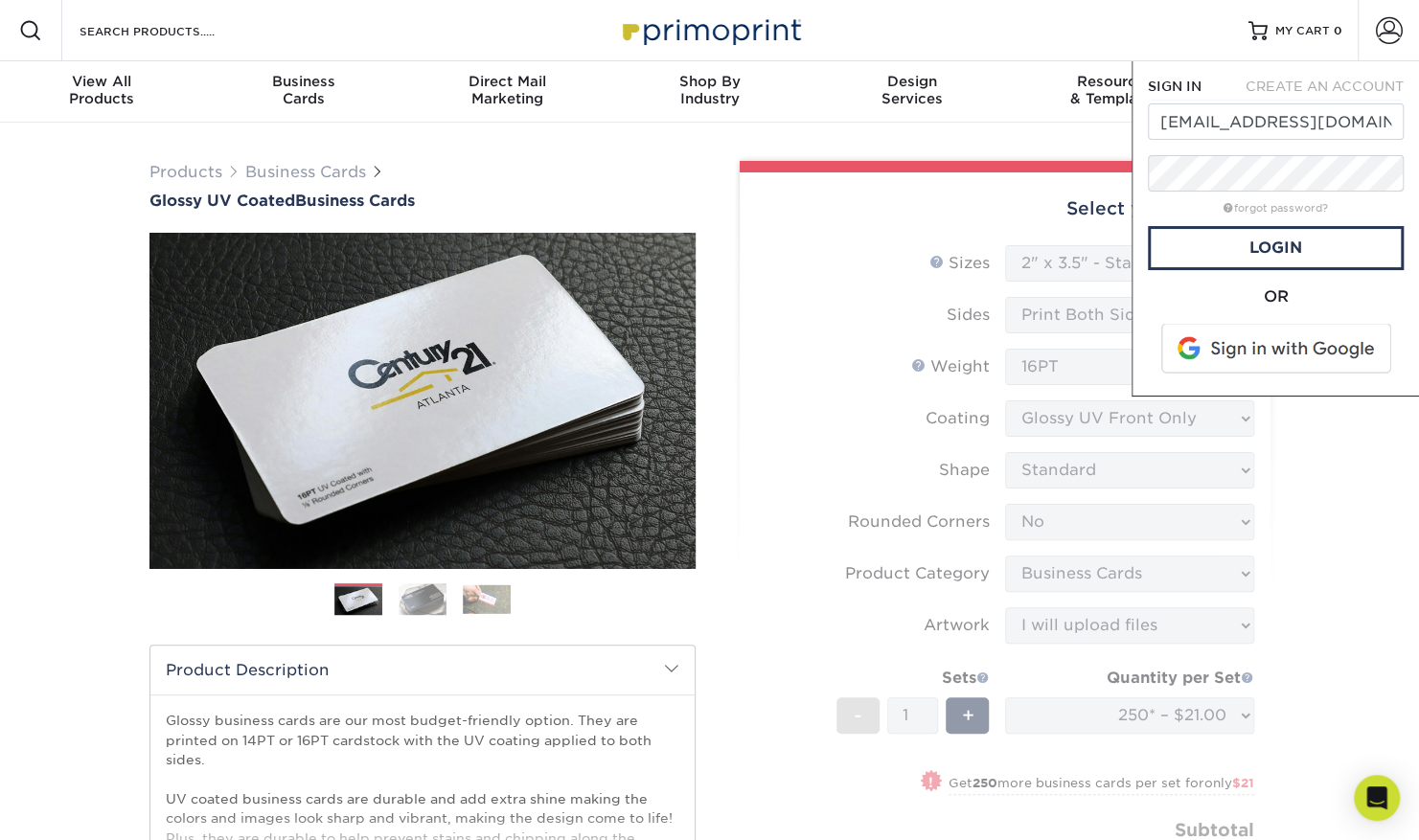
click at [1045, 157] on div "Products Business Cards Glossy UV Coated Business Cards Previous Next 25 $ 9" at bounding box center [710, 619] width 1150 height 946
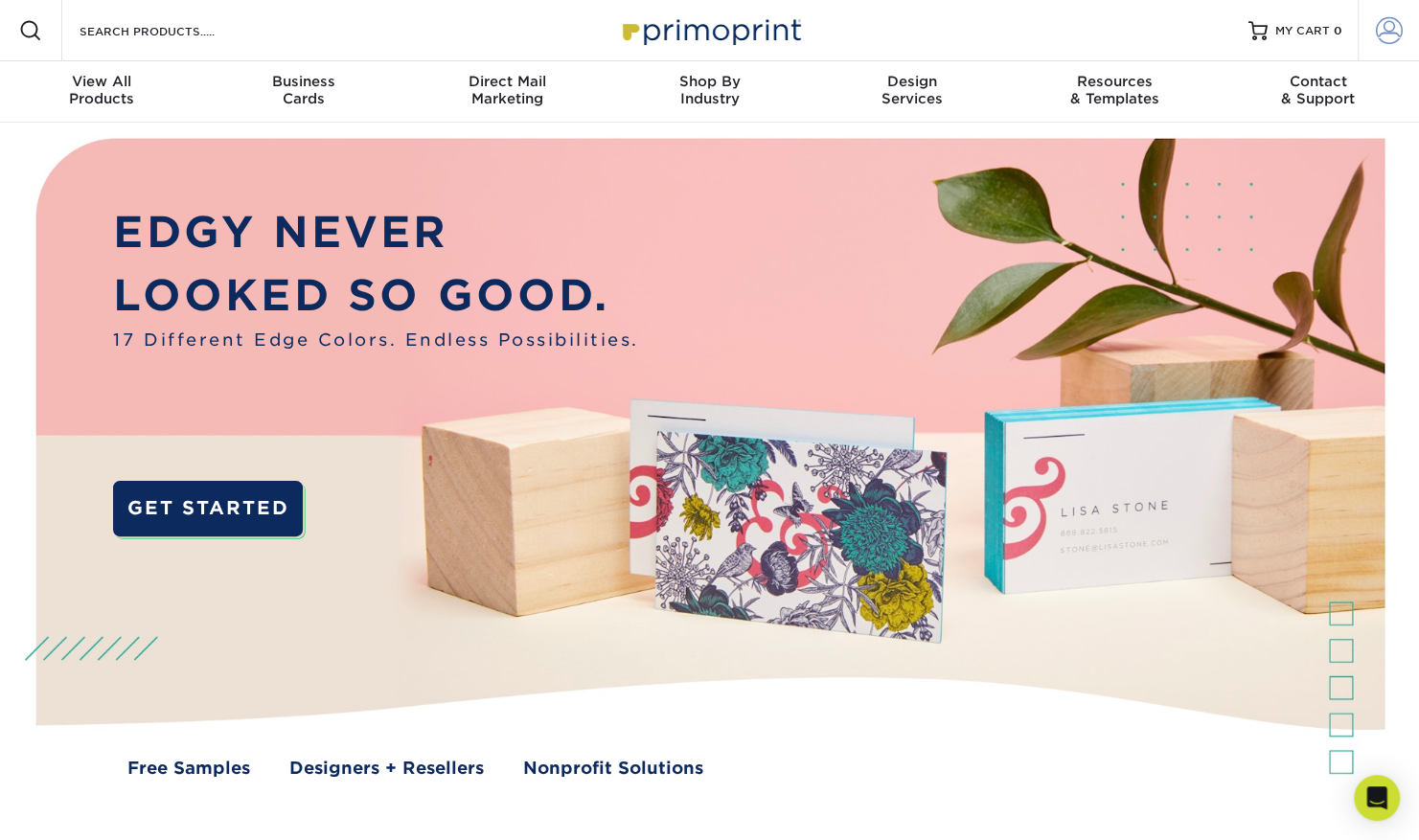
click at [1401, 42] on span at bounding box center [1389, 30] width 27 height 27
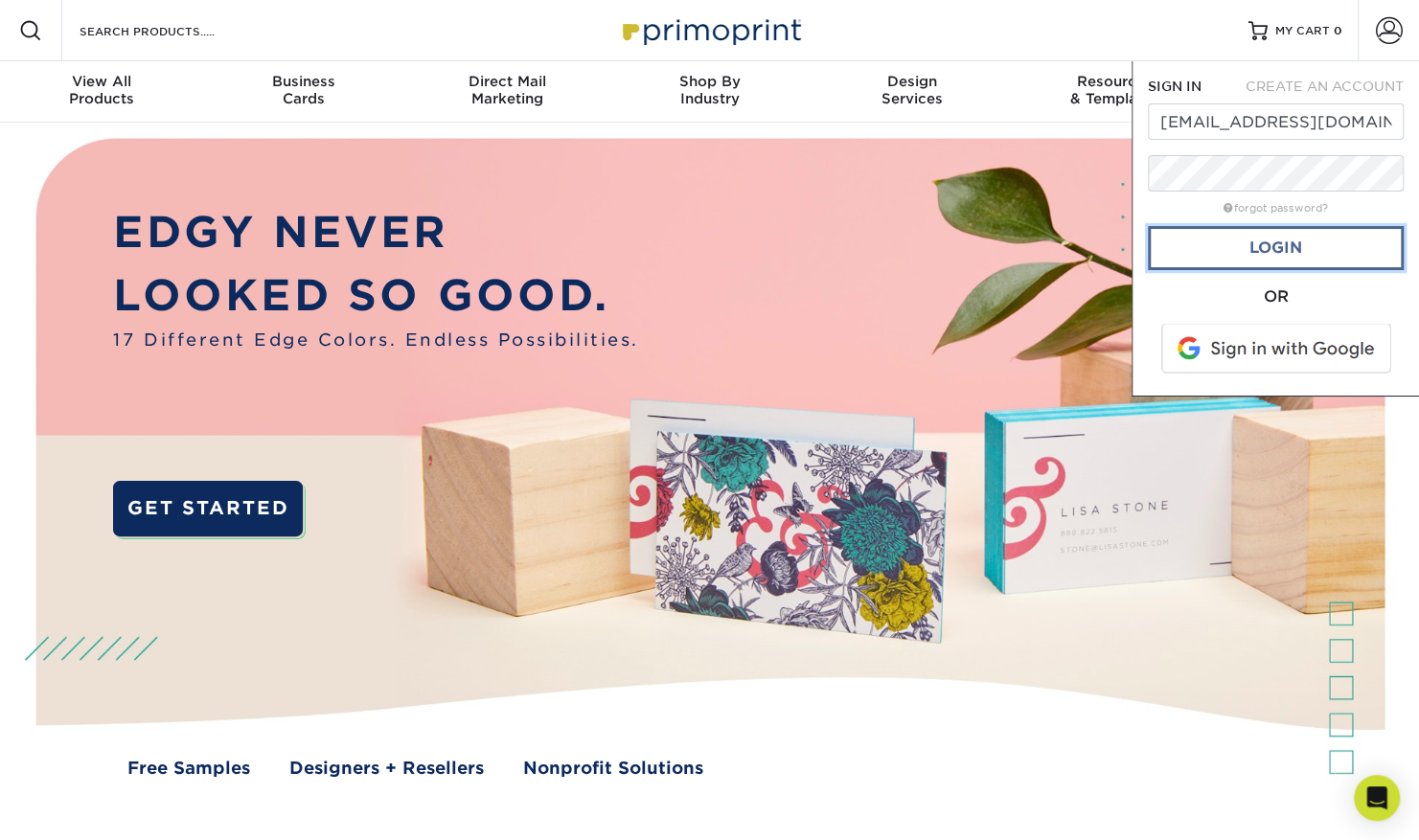
click at [1289, 259] on link "Login" at bounding box center [1276, 248] width 256 height 44
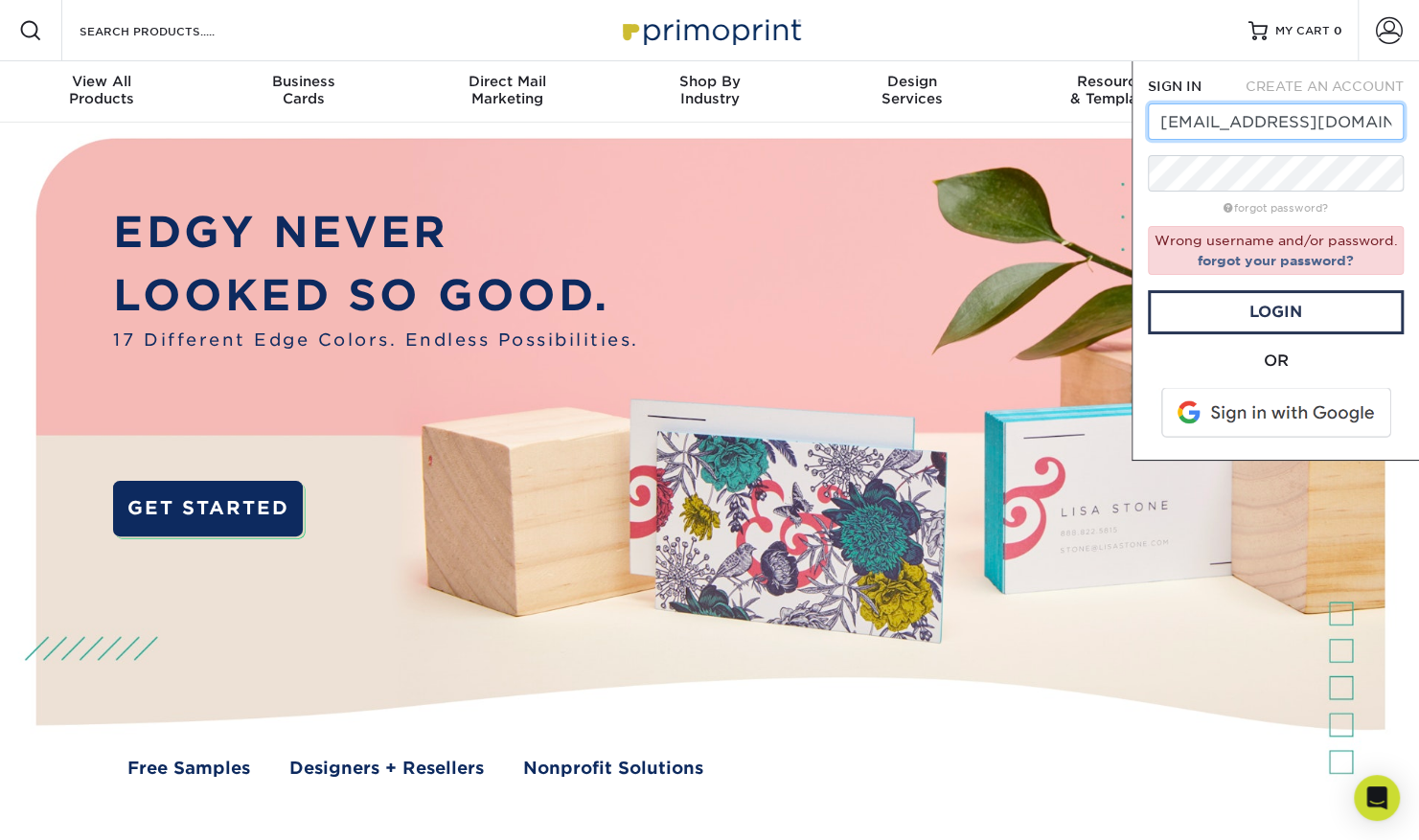
click at [1317, 126] on input "drew.nackel@mtecorp.com" at bounding box center [1276, 121] width 256 height 37
click at [1318, 125] on input "drew.nackel@mtecorp.com" at bounding box center [1276, 121] width 256 height 37
paste input "cheryl.dillner"
type input "cheryl.dillner@mtecorp.com"
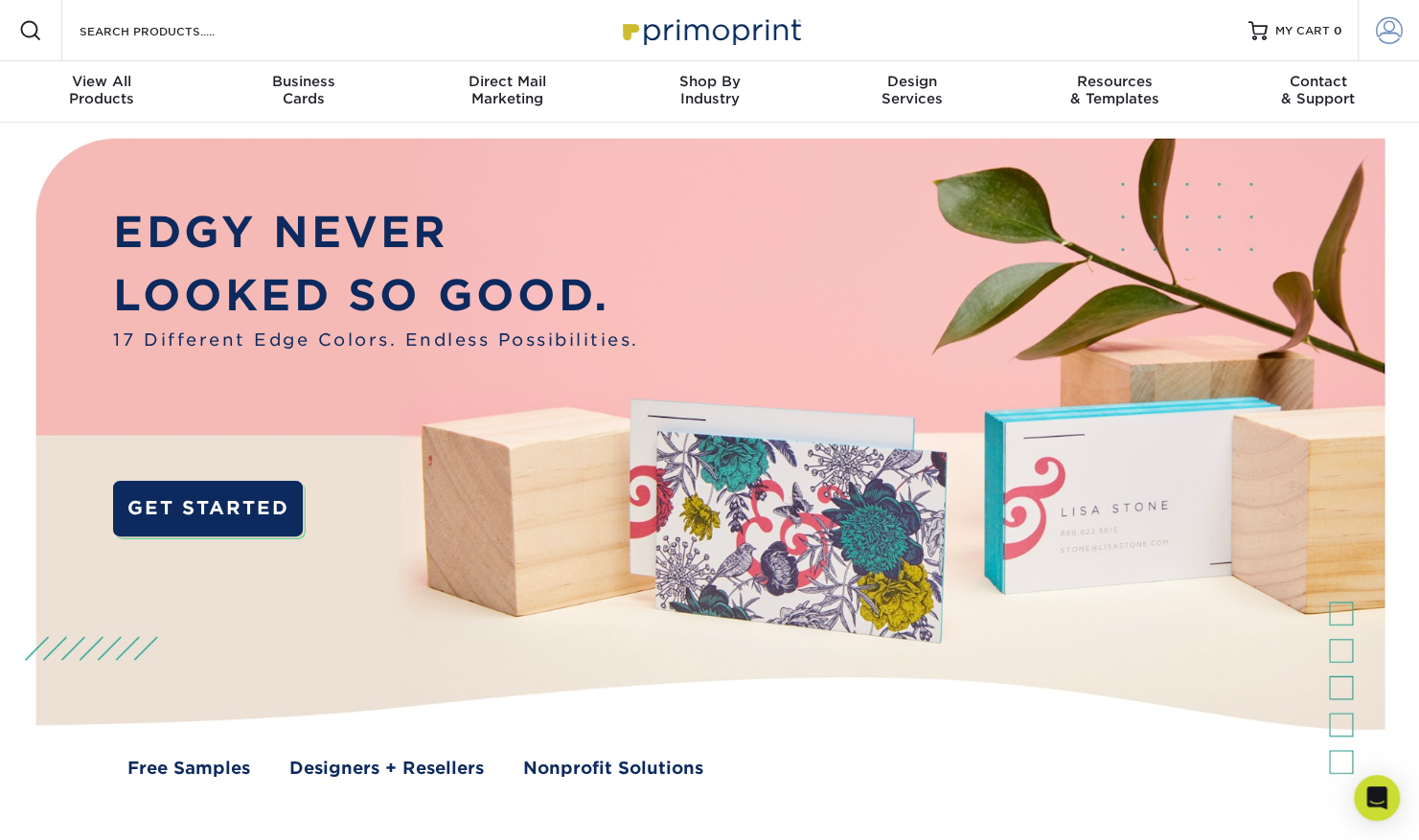
click at [1398, 43] on span at bounding box center [1389, 30] width 27 height 27
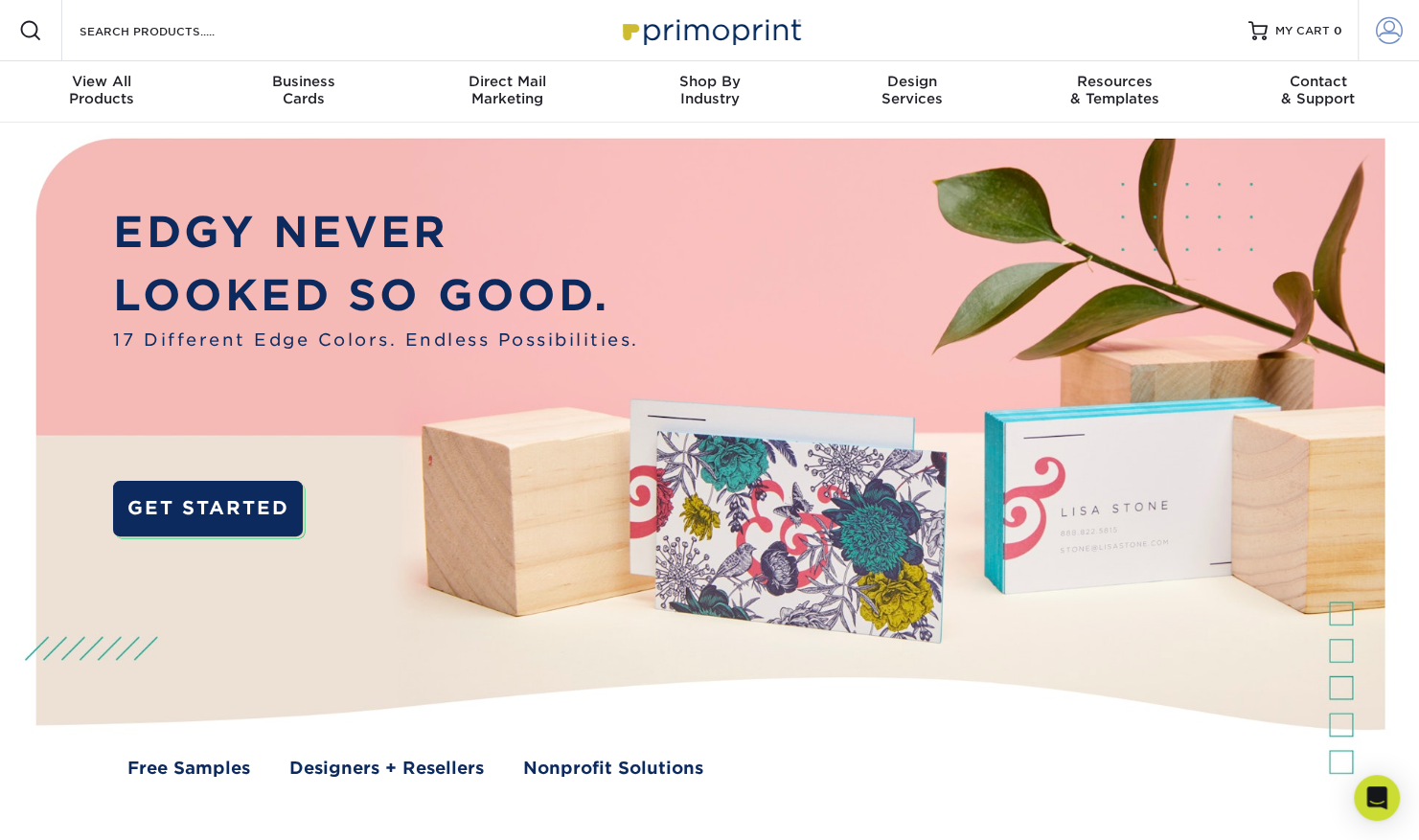
click at [1372, 25] on link "Account" at bounding box center [1388, 31] width 62 height 61
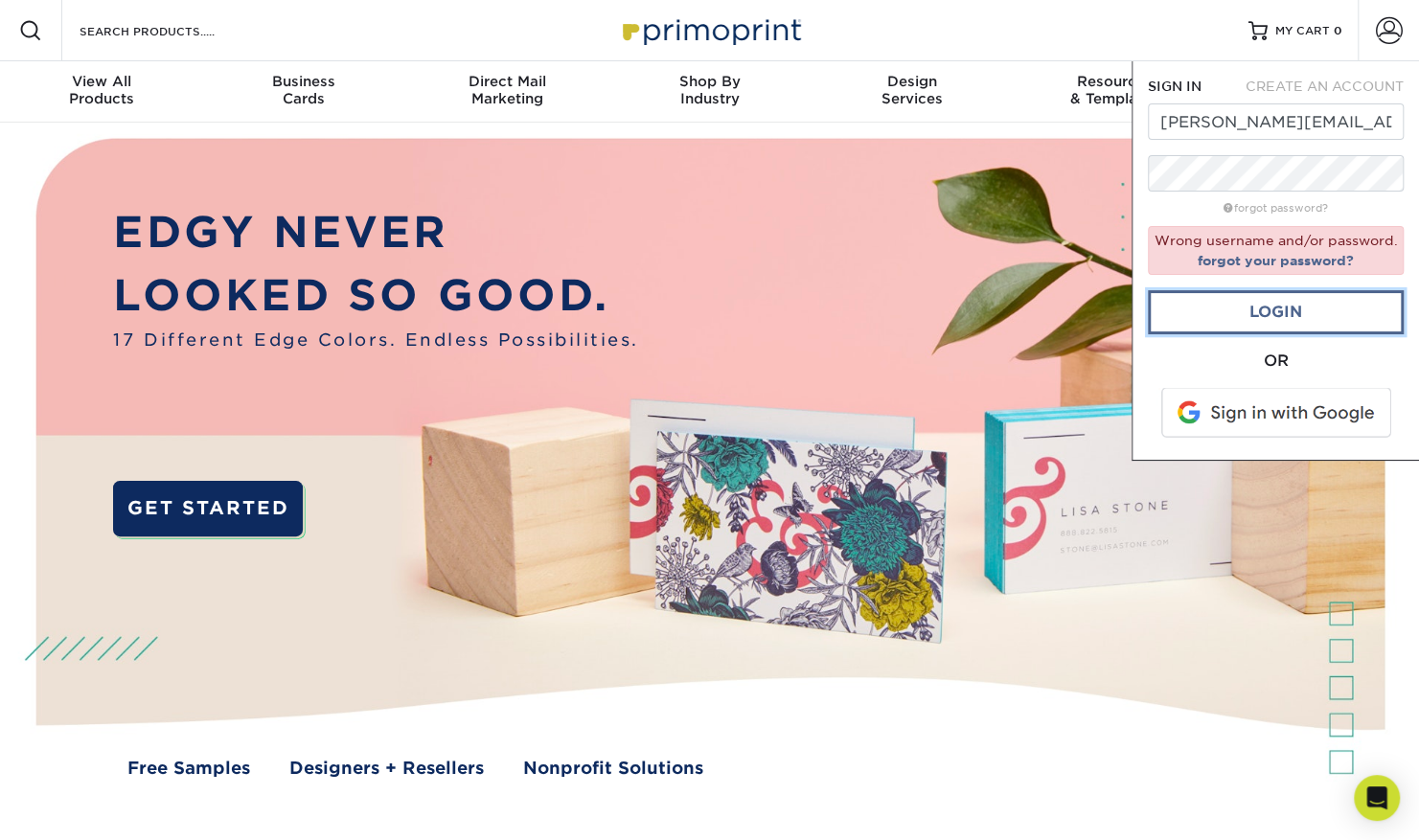
click at [1289, 312] on link "Login" at bounding box center [1276, 312] width 256 height 44
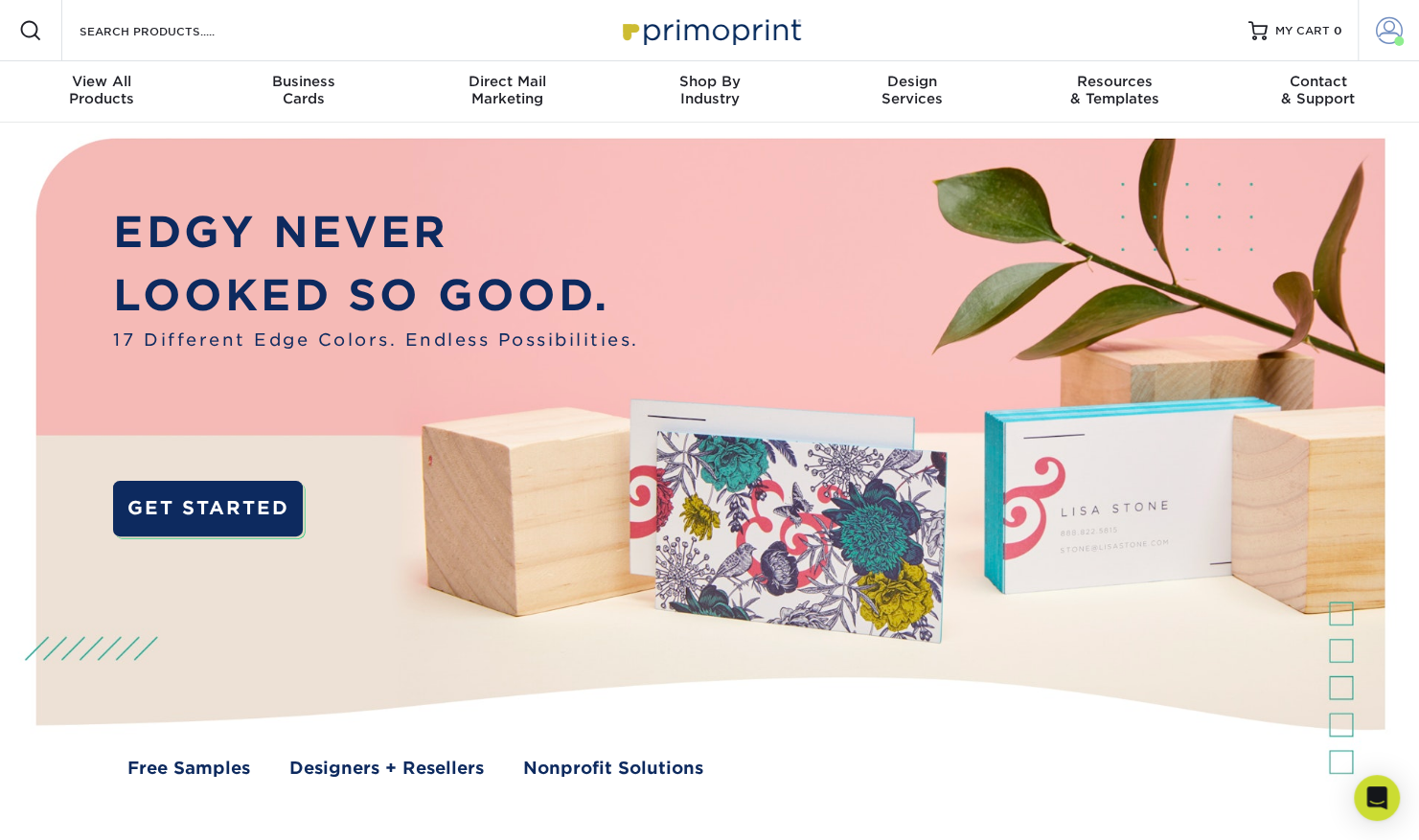
click at [1392, 35] on span at bounding box center [1389, 30] width 27 height 27
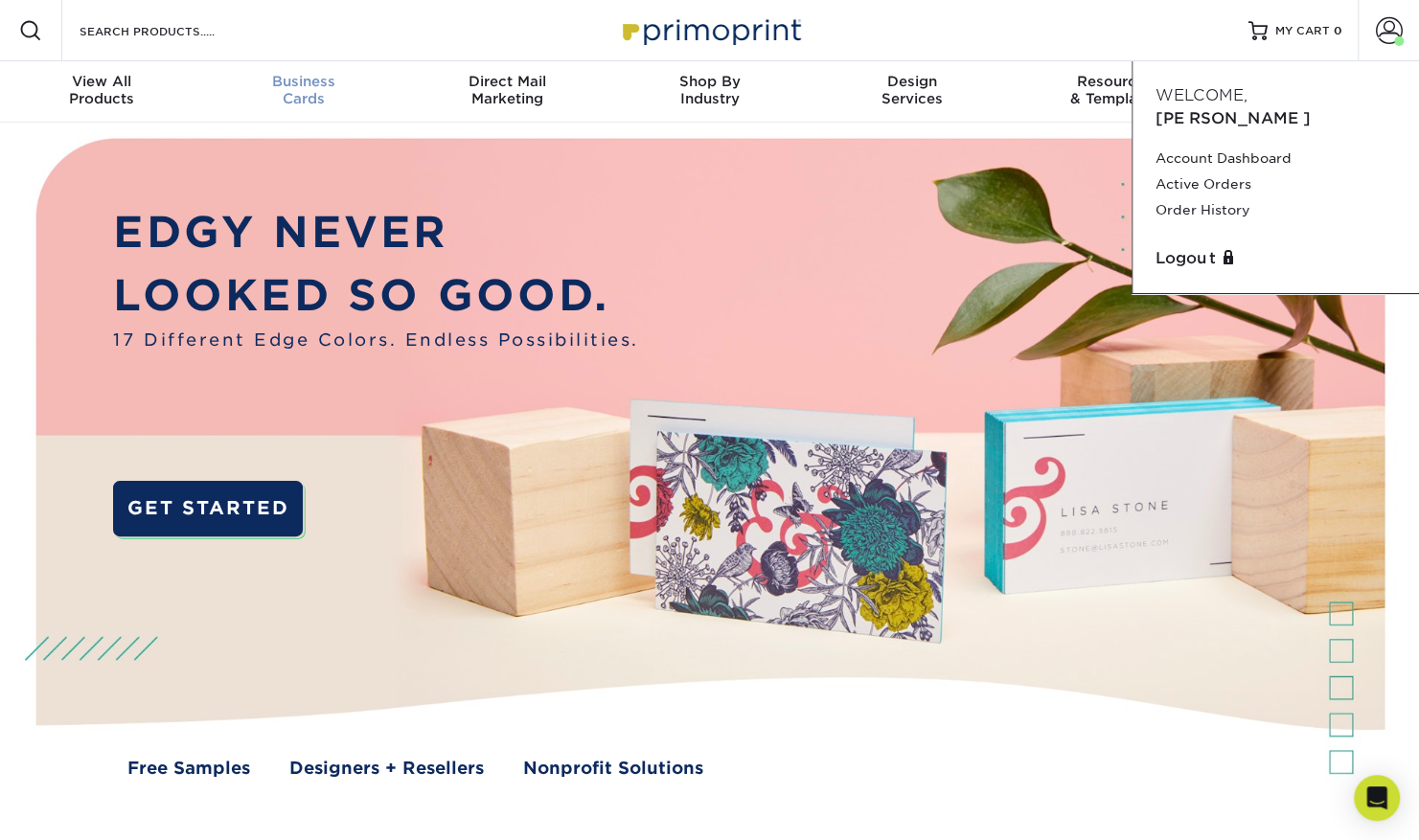
click at [306, 76] on span "Business" at bounding box center [305, 80] width 203 height 17
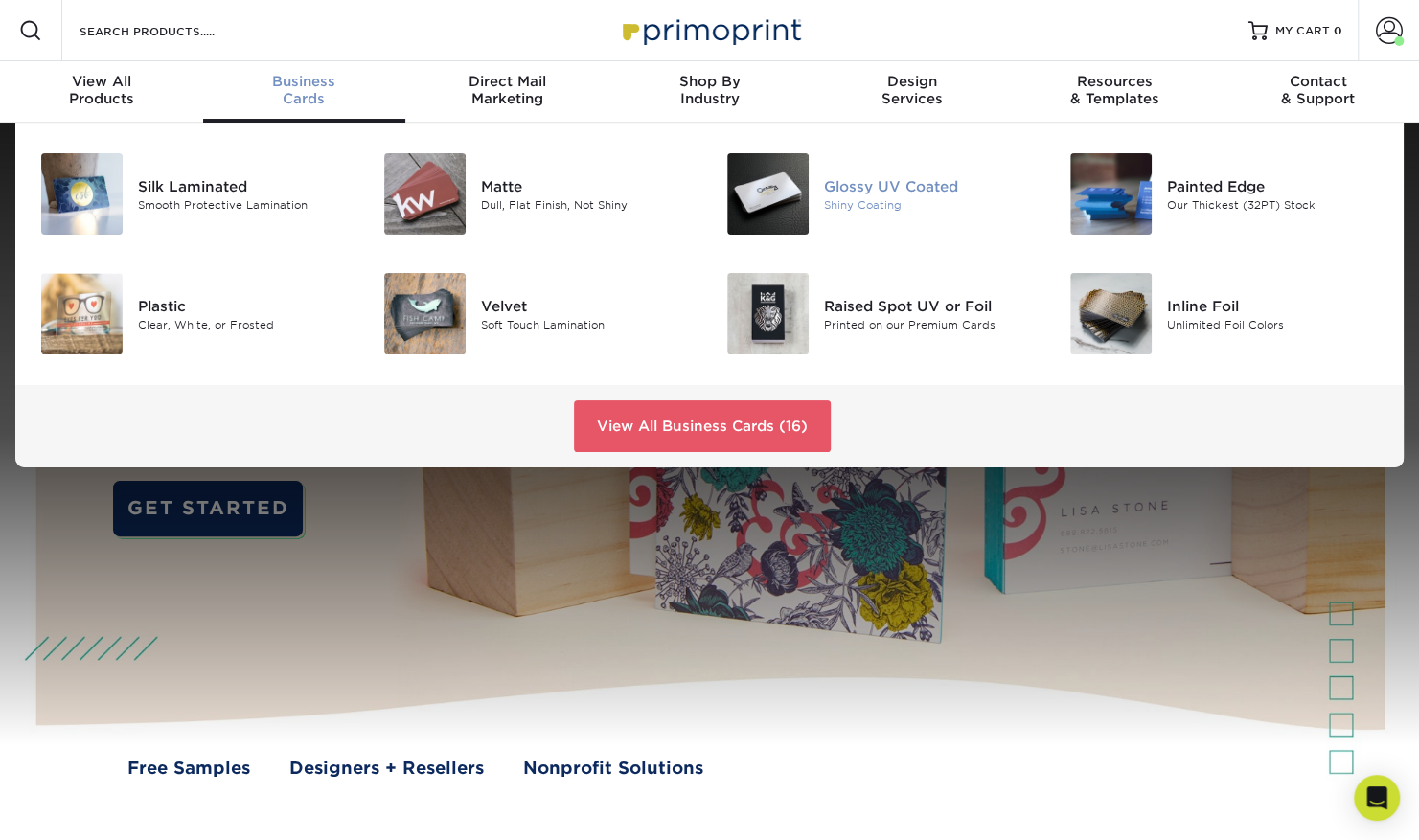
click at [891, 191] on div "Glossy UV Coated" at bounding box center [931, 185] width 214 height 21
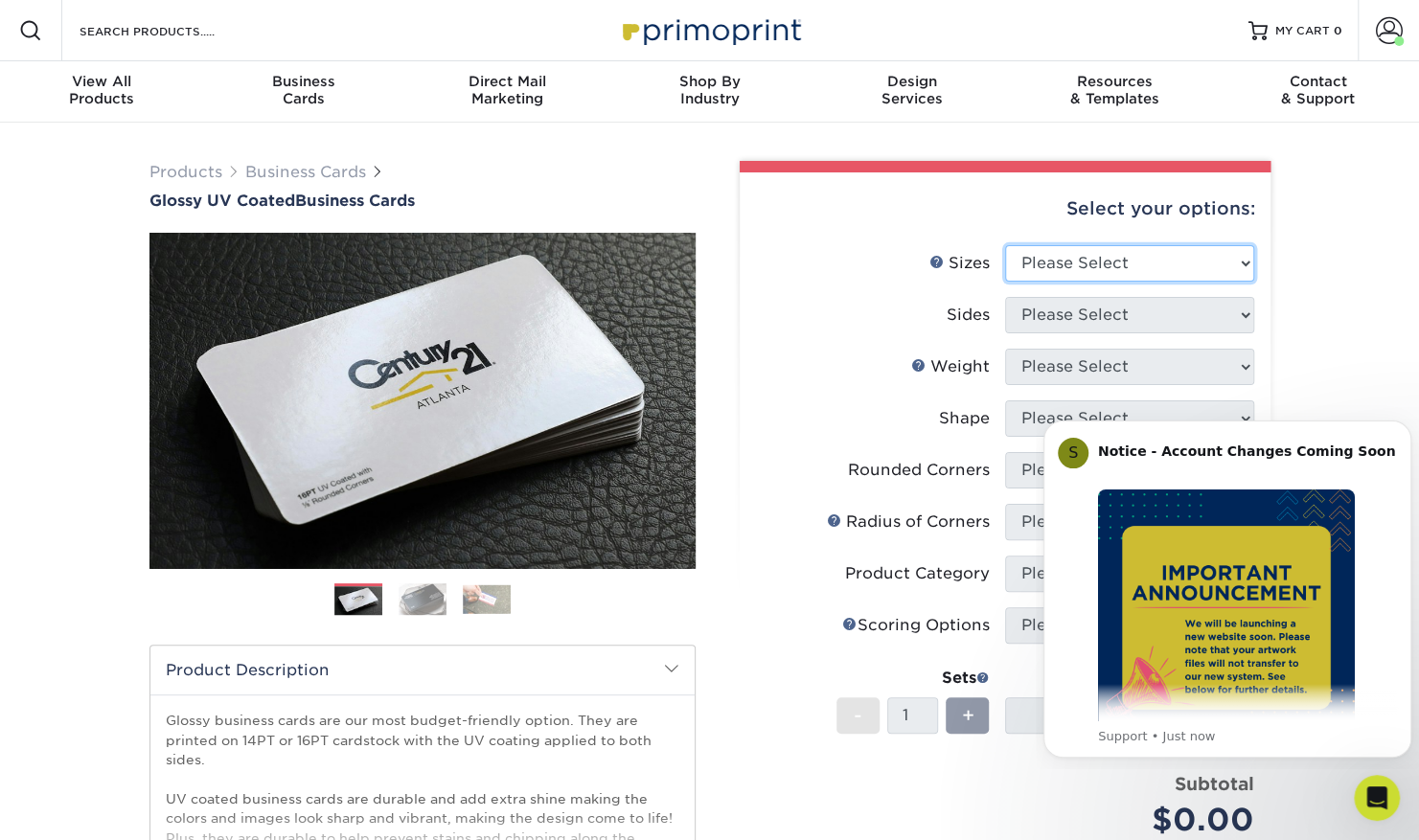
click at [1144, 261] on select "Please Select 1.5" x 3.5" - Mini 1.75" x 3.5" - Mini 2" x 2" - Square 2" x 3" -…" at bounding box center [1129, 263] width 249 height 37
select select "2.00x3.50"
click at [1005, 245] on select "Please Select 1.5" x 3.5" - Mini 1.75" x 3.5" - Mini 2" x 2" - Square 2" x 3" -…" at bounding box center [1129, 263] width 249 height 37
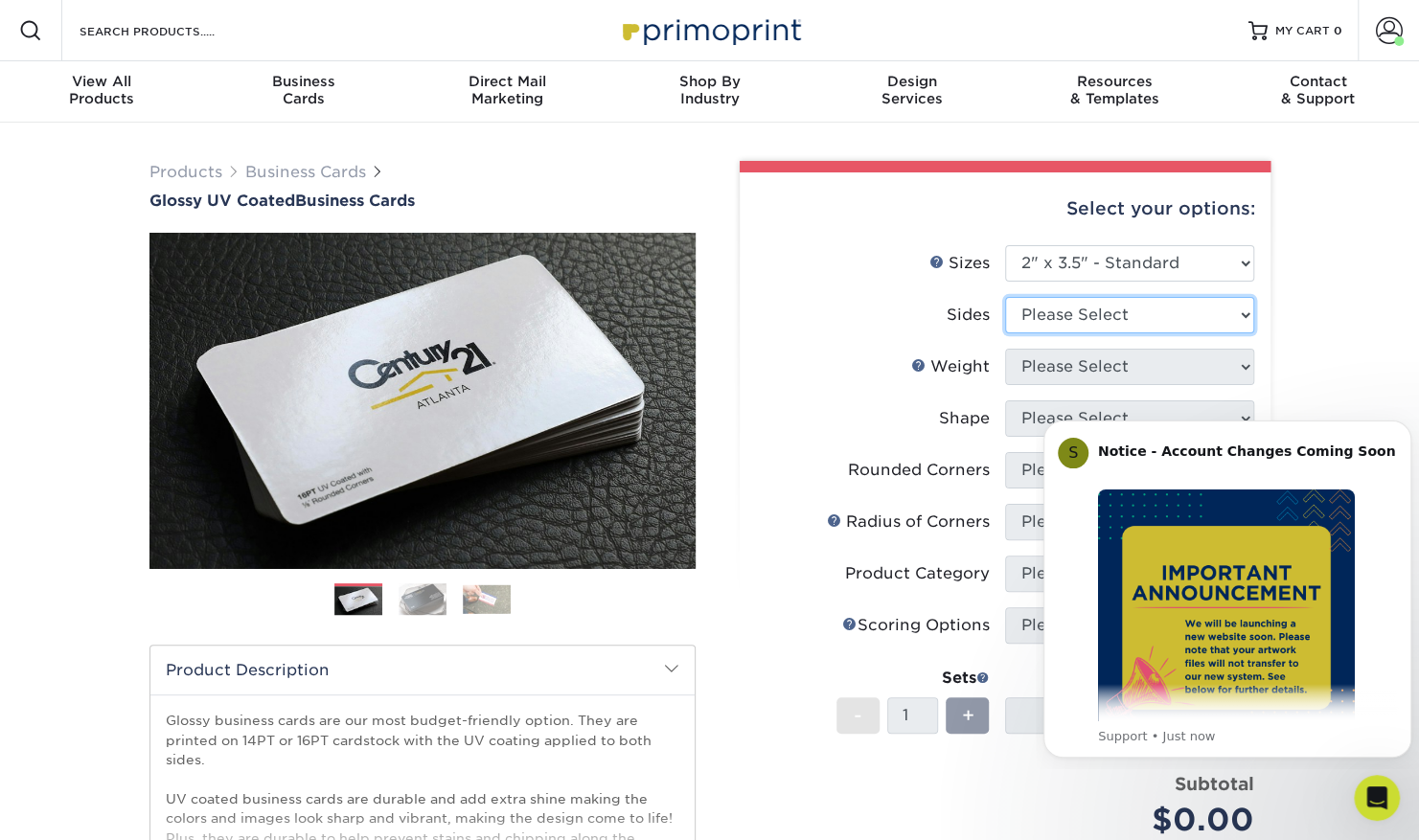
click at [1127, 316] on select "Please Select Print Both Sides Print Front Only" at bounding box center [1129, 314] width 249 height 37
click at [1139, 292] on li "Sizes Help Sizes Please Select 1.5" x 3.5" - Mini 1.75" x 3.5" - Mini 2" x 2" -…" at bounding box center [1005, 271] width 498 height 52
drag, startPoint x: 1137, startPoint y: 305, endPoint x: 1140, endPoint y: 320, distance: 15.3
click at [1137, 305] on select "Please Select Print Both Sides Print Front Only" at bounding box center [1129, 314] width 249 height 37
select select "13abbda7-1d64-4f25-8bb2-c179b224825d"
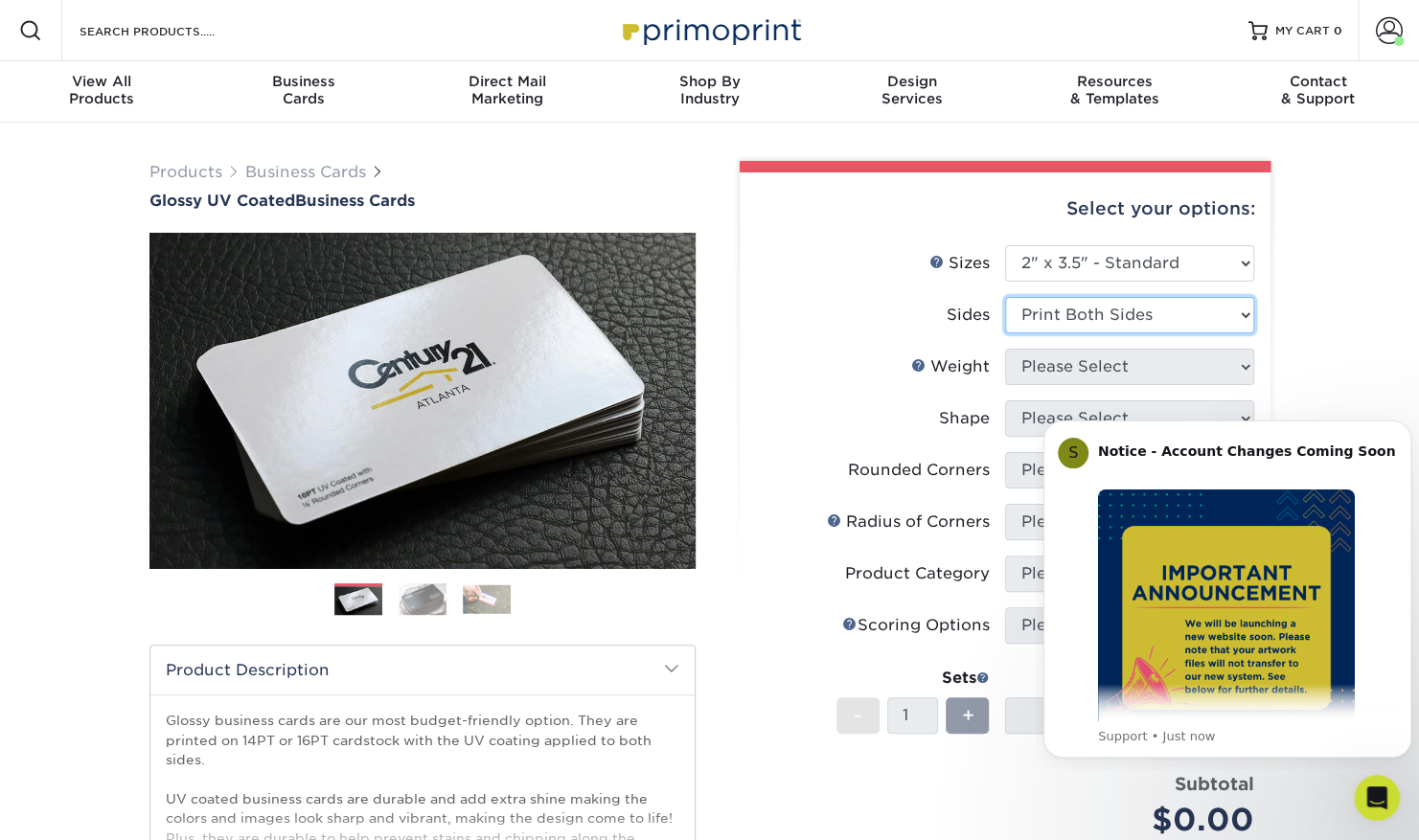
click at [1005, 297] on select "Please Select Print Both Sides Print Front Only" at bounding box center [1129, 314] width 249 height 37
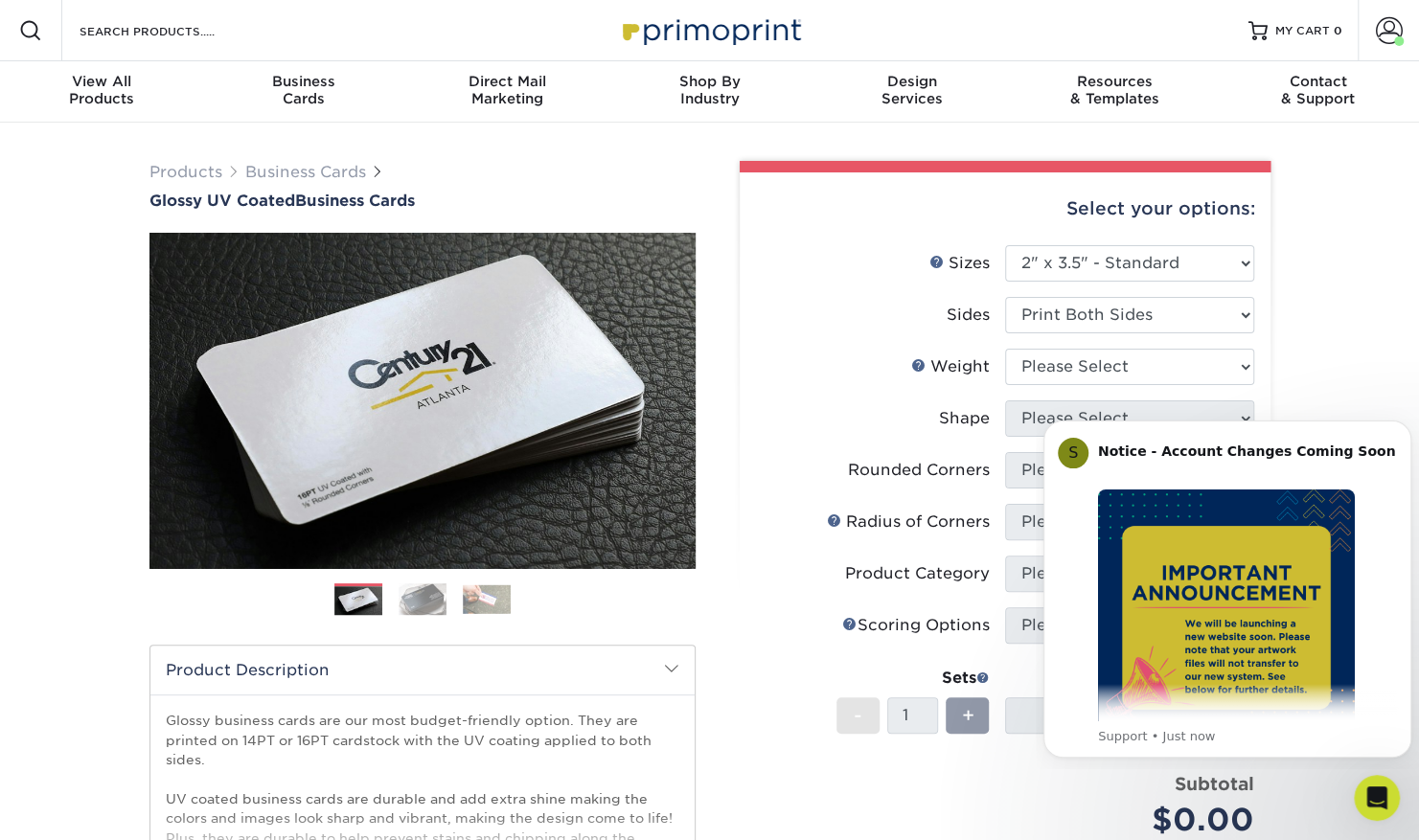
click at [1342, 389] on div "Products Business Cards Glossy UV Coated Business Cards Previous Next" at bounding box center [710, 634] width 1419 height 1022
click at [1080, 368] on select "Please Select 16PT 14PT" at bounding box center [1129, 366] width 249 height 37
select select "16PT"
click at [1005, 348] on select "Please Select 16PT 14PT" at bounding box center [1129, 366] width 249 height 37
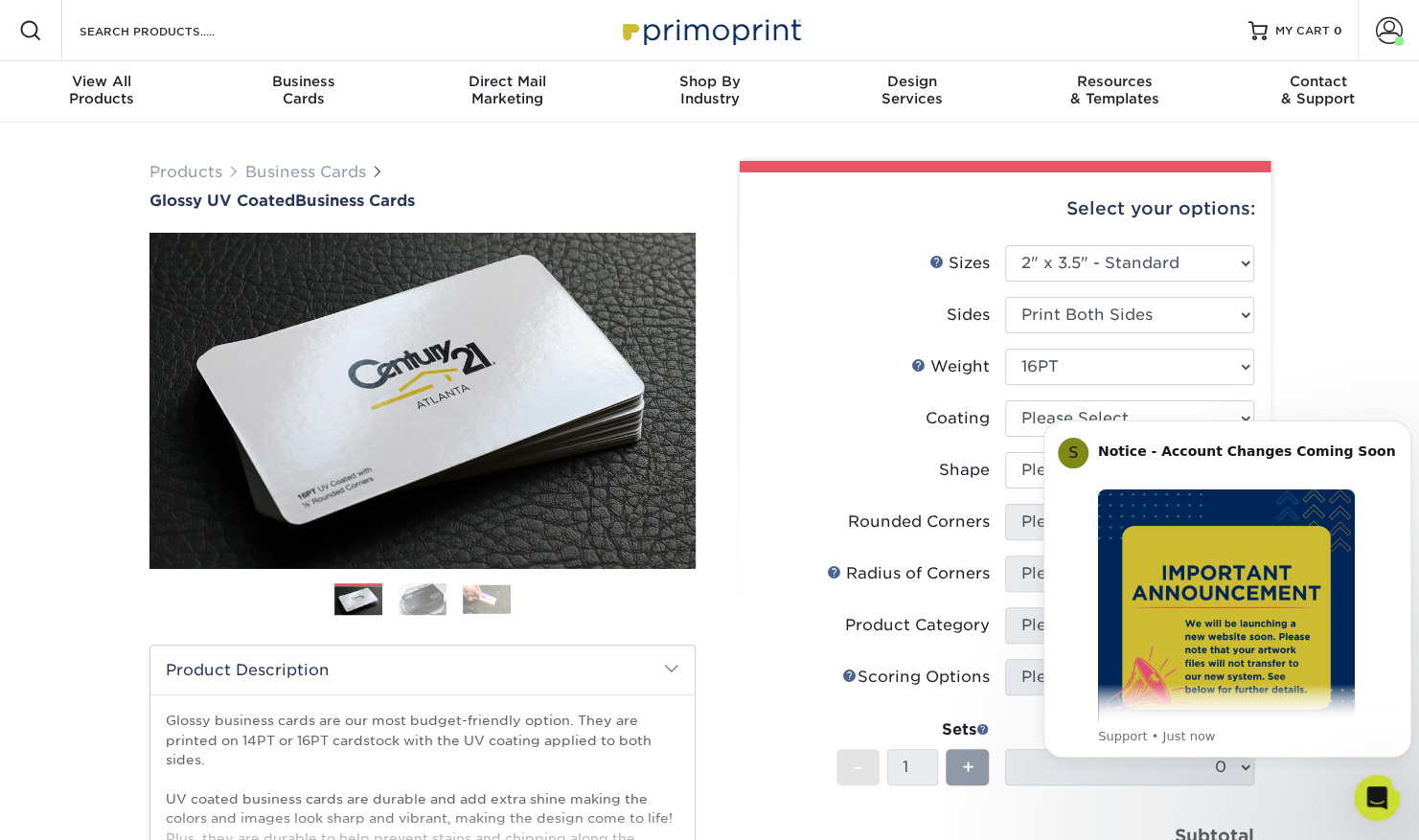
click at [1041, 414] on html "S Notice - Account Changes Coming Soon ​ Past Order Files Will Not Transfer: Wh…" at bounding box center [1227, 586] width 383 height 366
click at [1405, 427] on icon "Dismiss notification" at bounding box center [1406, 425] width 11 height 11
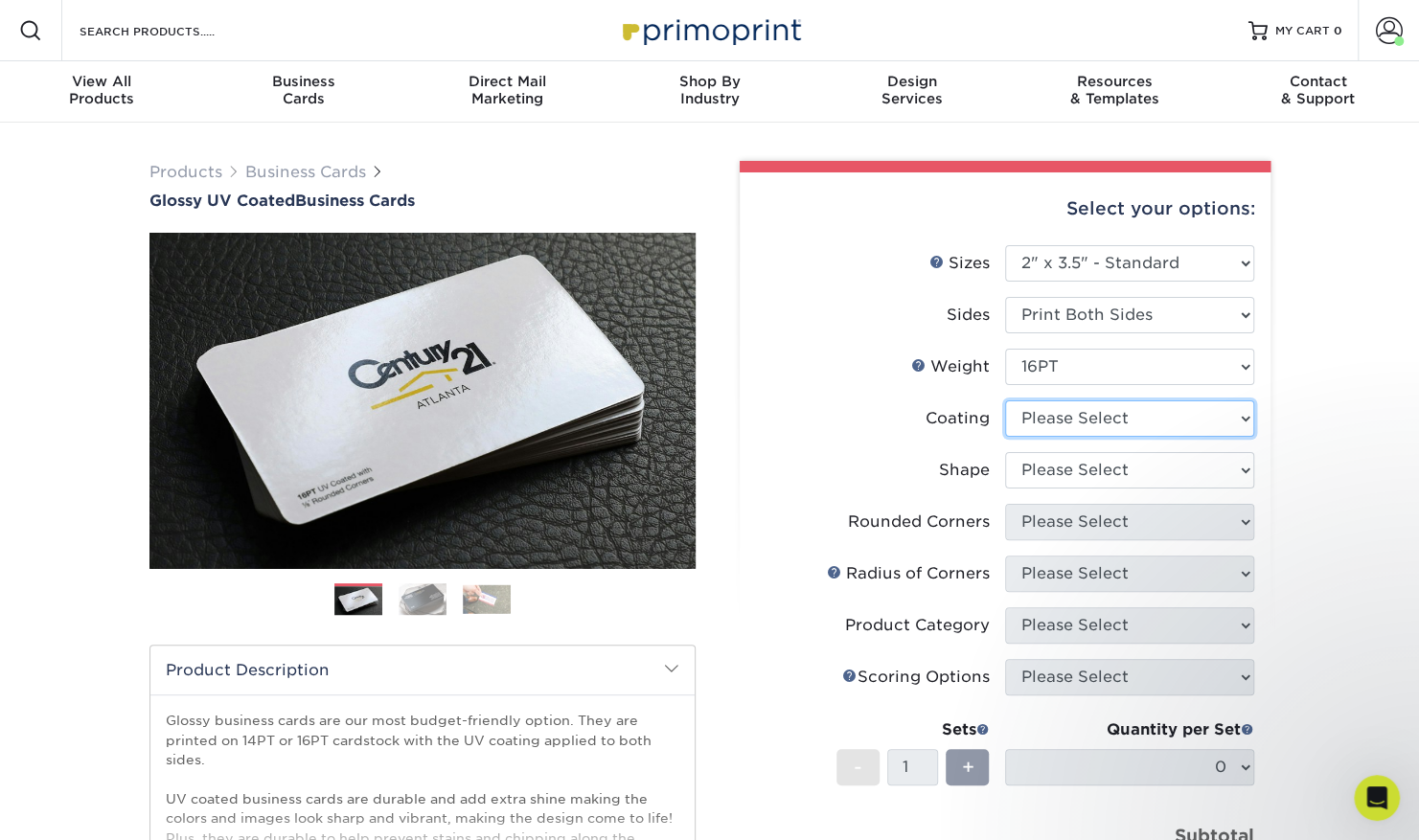
click at [1163, 414] on select at bounding box center [1129, 419] width 249 height 37
select select "1e8116af-acfc-44b1-83dc-8181aa338834"
click at [1005, 401] on select at bounding box center [1129, 419] width 249 height 37
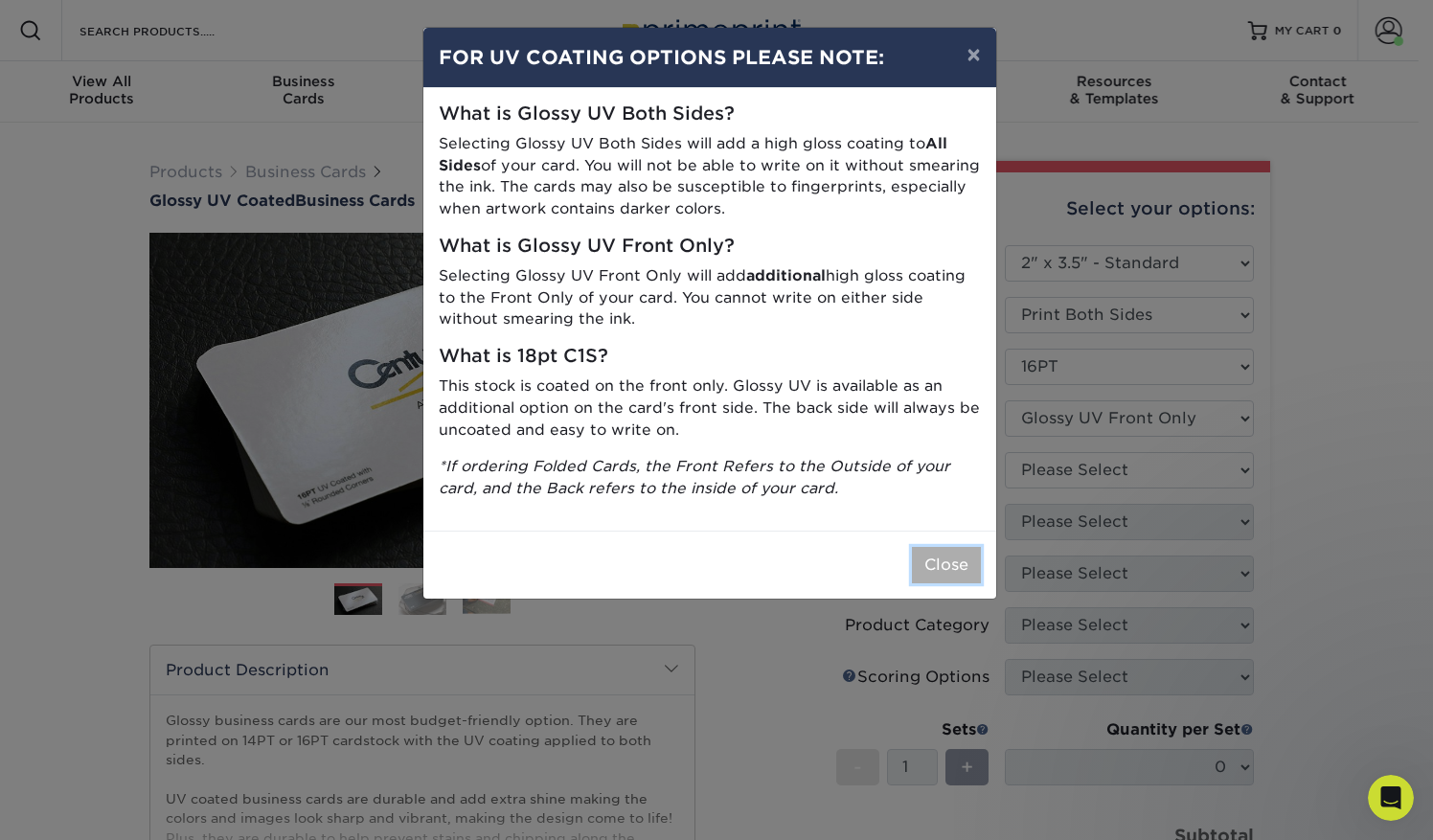
click at [934, 555] on button "Close" at bounding box center [946, 564] width 69 height 37
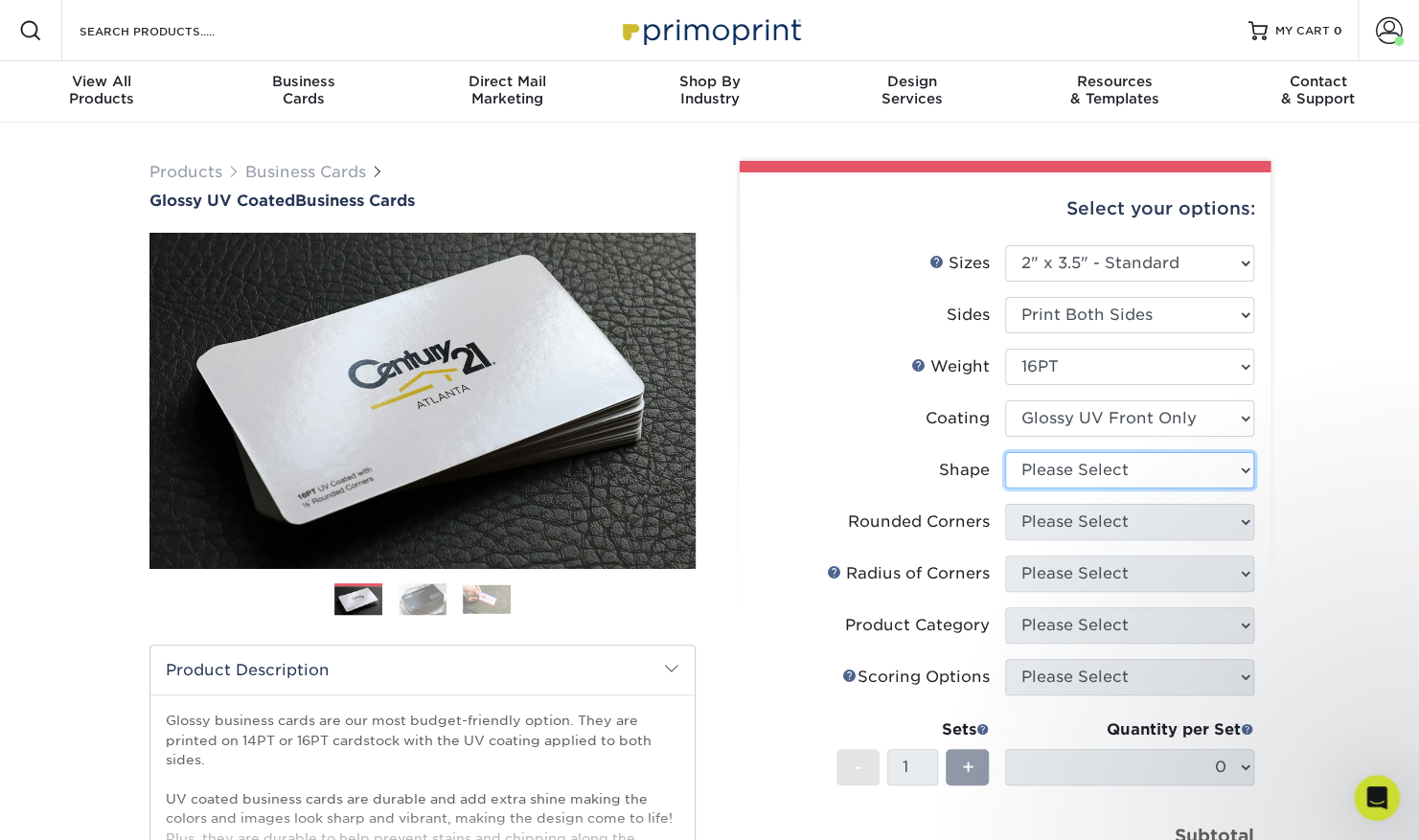
click at [1075, 461] on select "Please Select Standard" at bounding box center [1129, 470] width 249 height 37
select select "standard"
click at [1005, 452] on select "Please Select Standard" at bounding box center [1129, 470] width 249 height 37
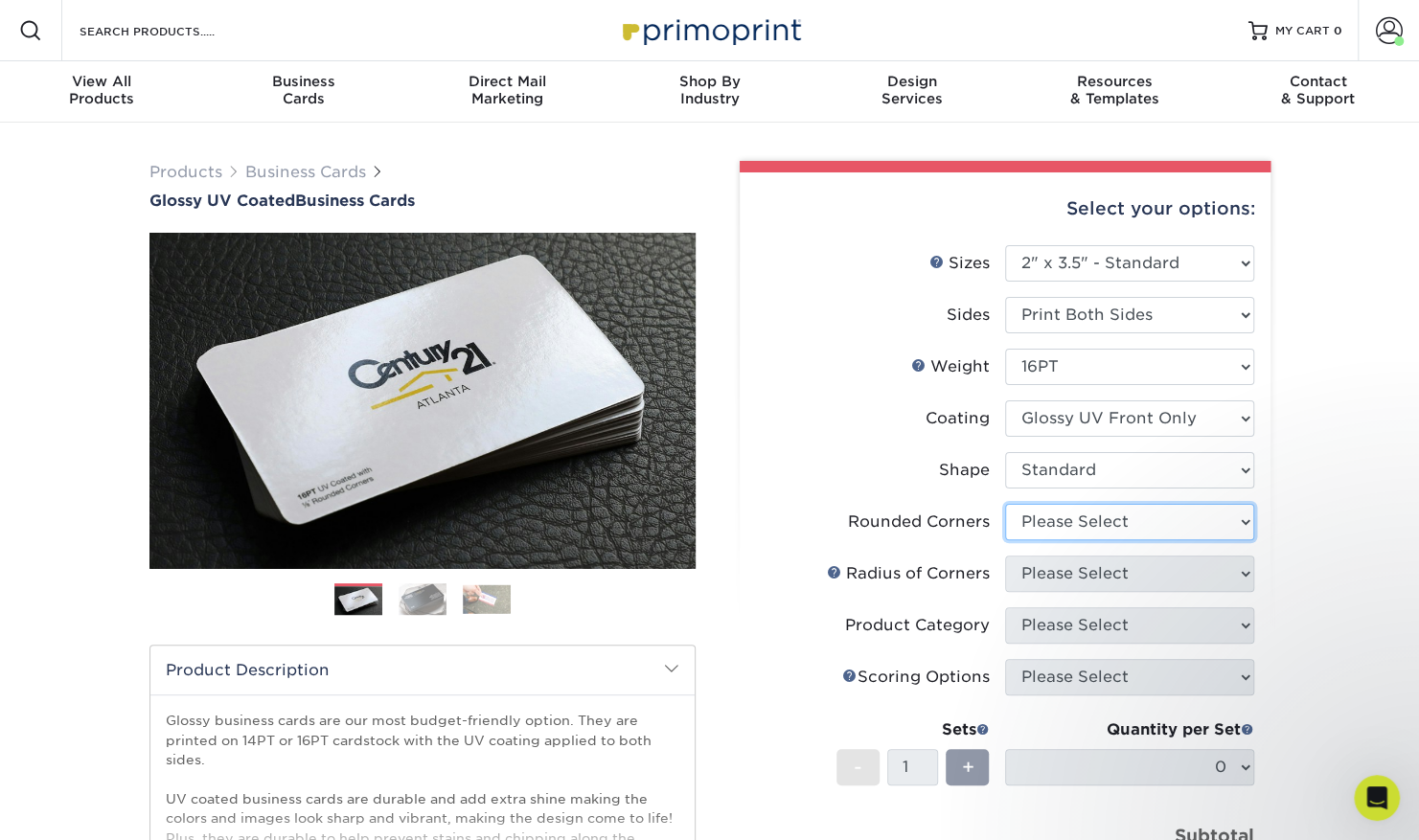
click at [1088, 532] on select "Please Select Yes - Round 2 Corners Yes - Round 4 Corners No" at bounding box center [1129, 522] width 249 height 37
select select "0"
click at [1005, 504] on select "Please Select Yes - Round 2 Corners Yes - Round 4 Corners No" at bounding box center [1129, 522] width 249 height 37
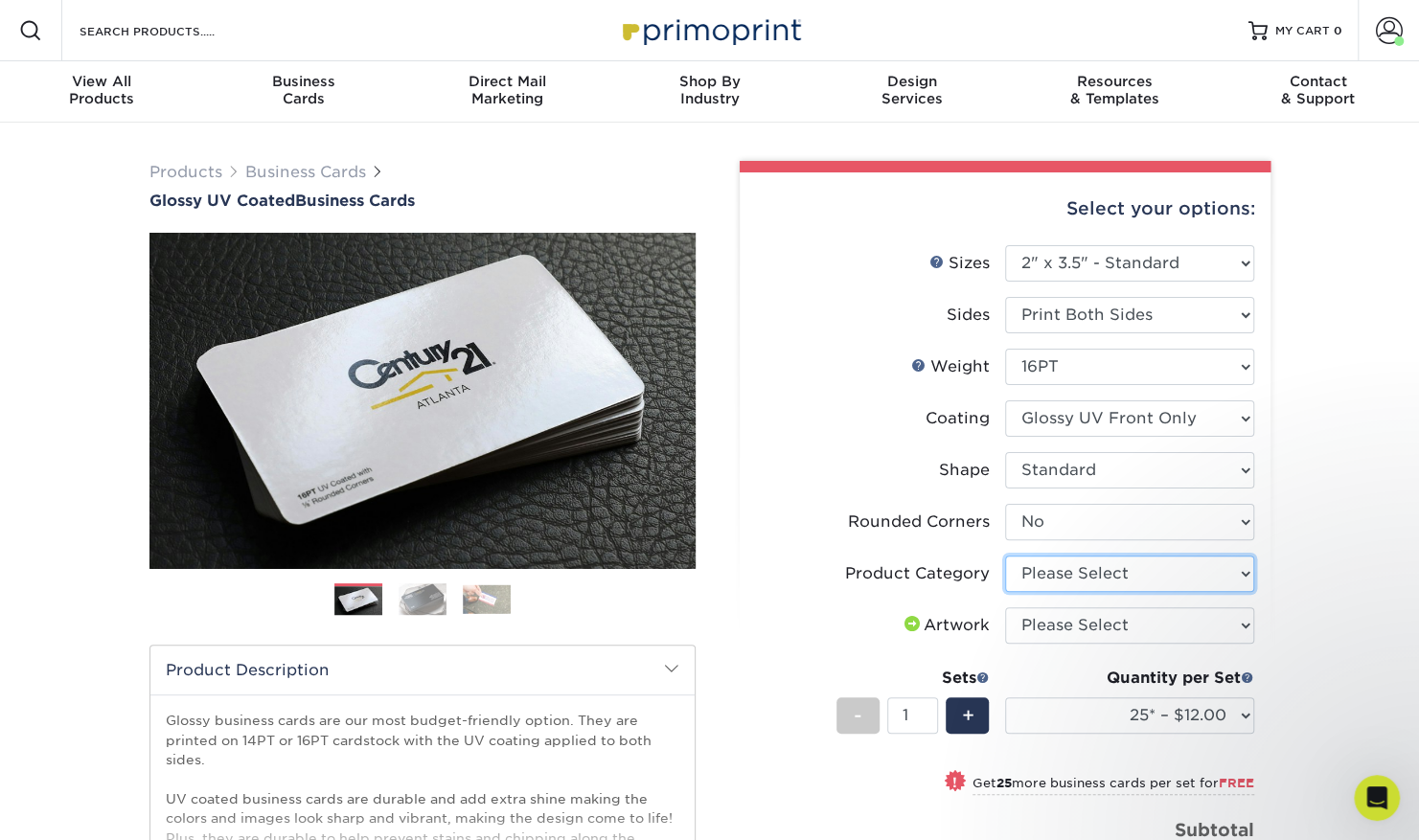
click at [1095, 580] on select "Please Select Business Cards" at bounding box center [1129, 573] width 249 height 37
select select "3b5148f1-0588-4f88-a218-97bcfdce65c1"
click at [1005, 555] on select "Please Select Business Cards" at bounding box center [1129, 573] width 249 height 37
click at [1101, 628] on select "Please Select I will upload files I need a design - $100" at bounding box center [1129, 625] width 249 height 37
select select "upload"
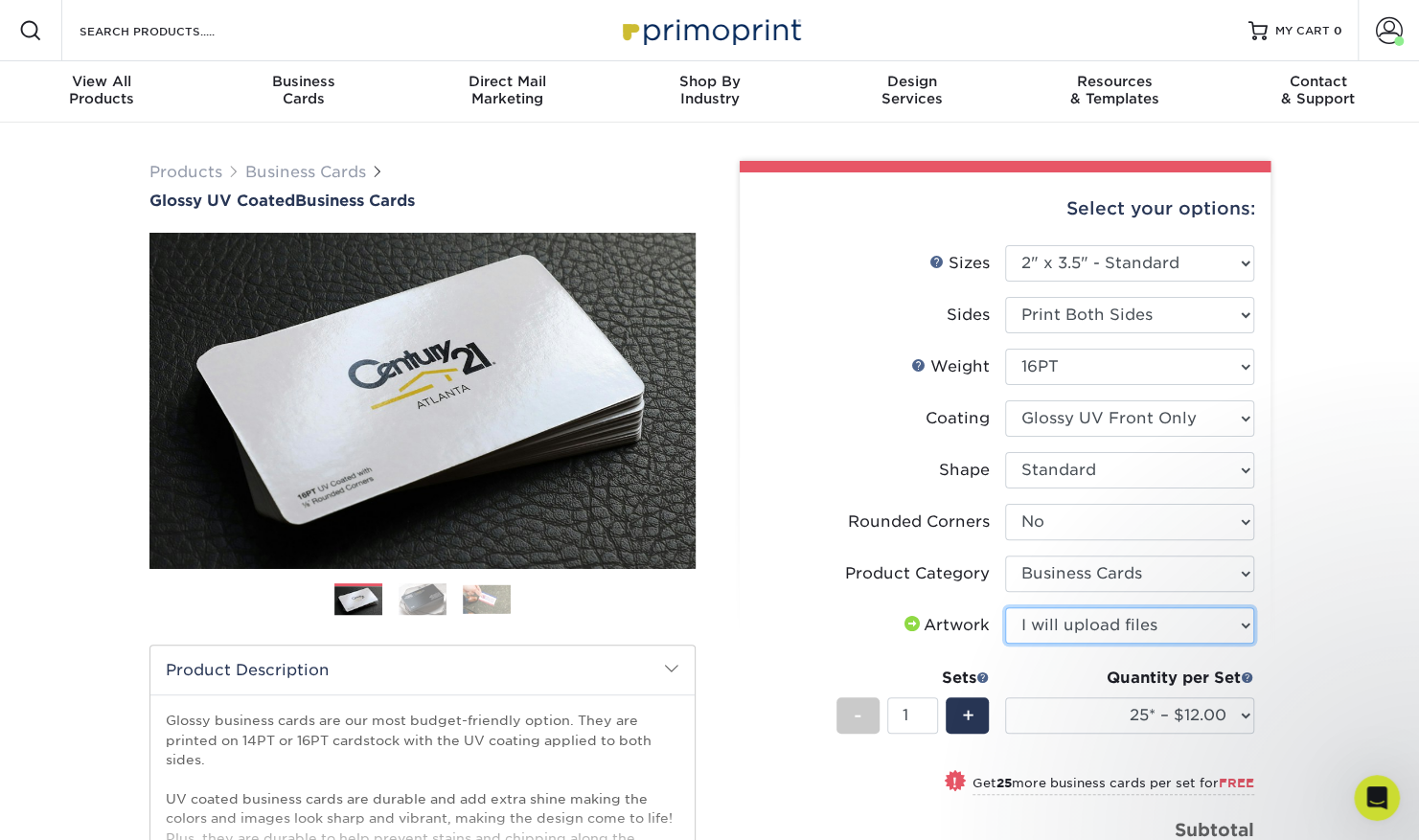
click at [1005, 607] on select "Please Select I will upload files I need a design - $100" at bounding box center [1129, 625] width 249 height 37
click at [1165, 705] on select "25* – $12.00 50* – $12.00 100* – $12.00 250* – $21.00 500 – $42.00 1000 – $53.0…" at bounding box center [1129, 715] width 249 height 37
select select "250* – $21.00"
click at [1005, 697] on select "25* – $12.00 50* – $12.00 100* – $12.00 250* – $21.00 500 – $42.00 1000 – $53.0…" at bounding box center [1129, 715] width 249 height 37
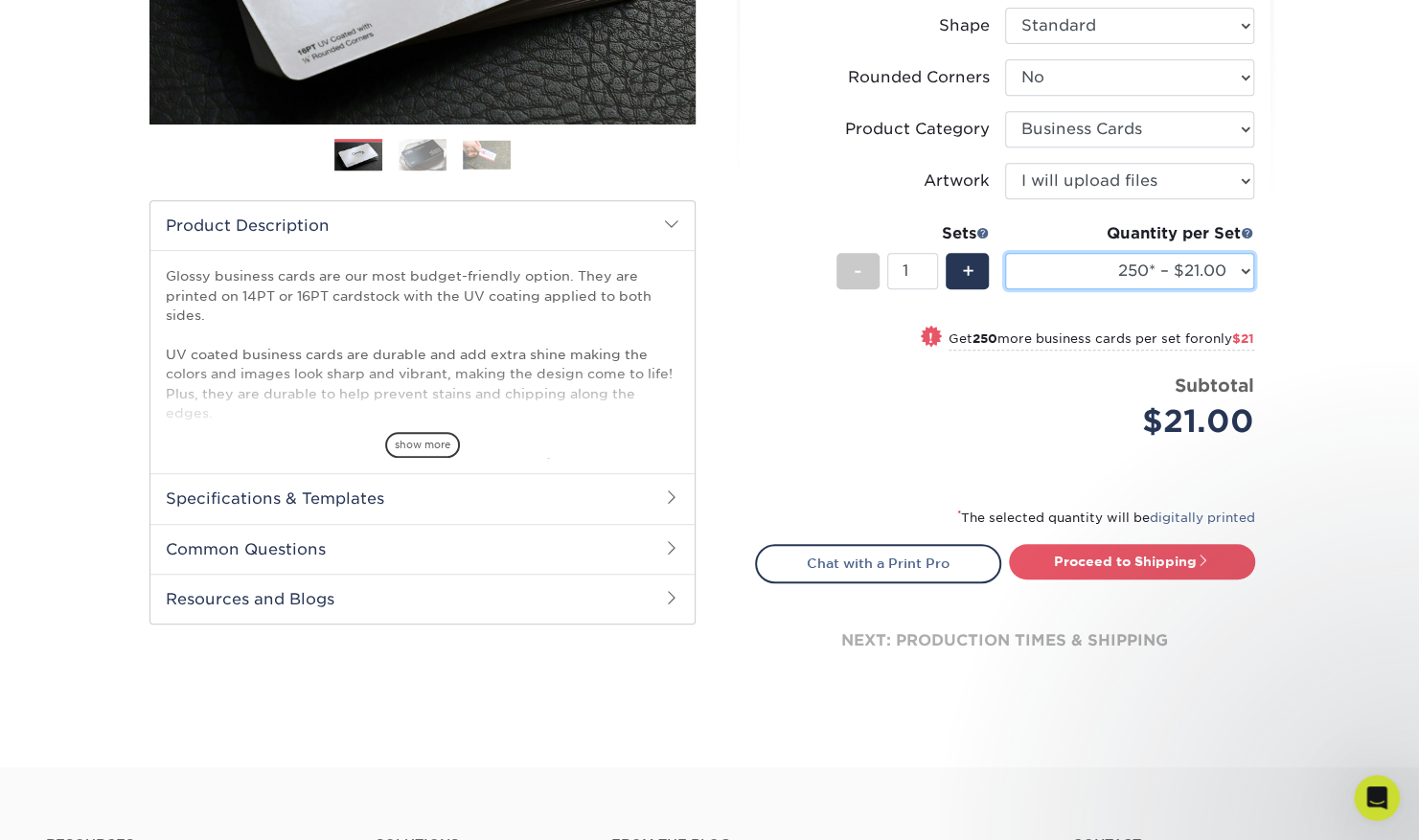
scroll to position [446, 0]
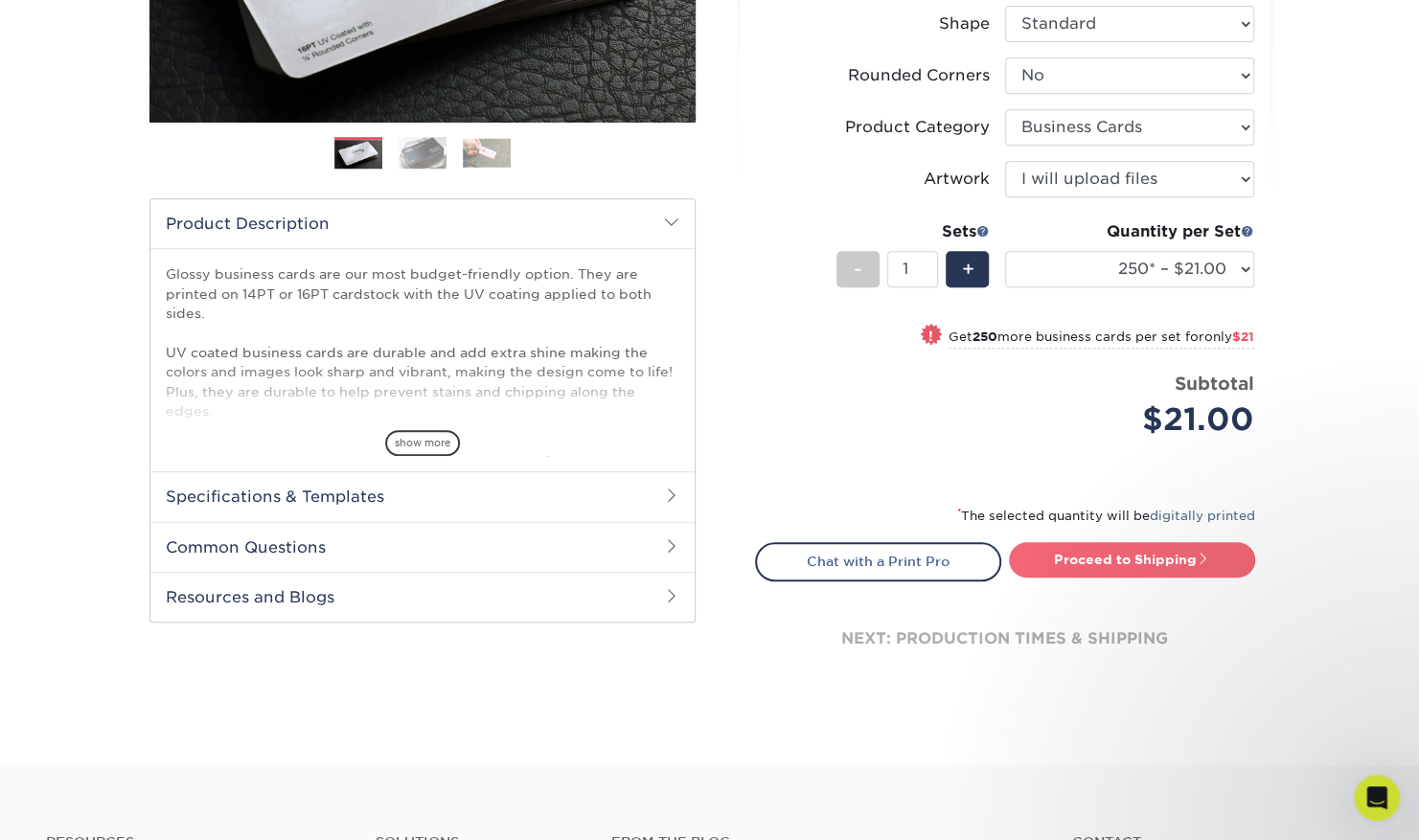
click at [1139, 552] on link "Proceed to Shipping" at bounding box center [1132, 559] width 246 height 35
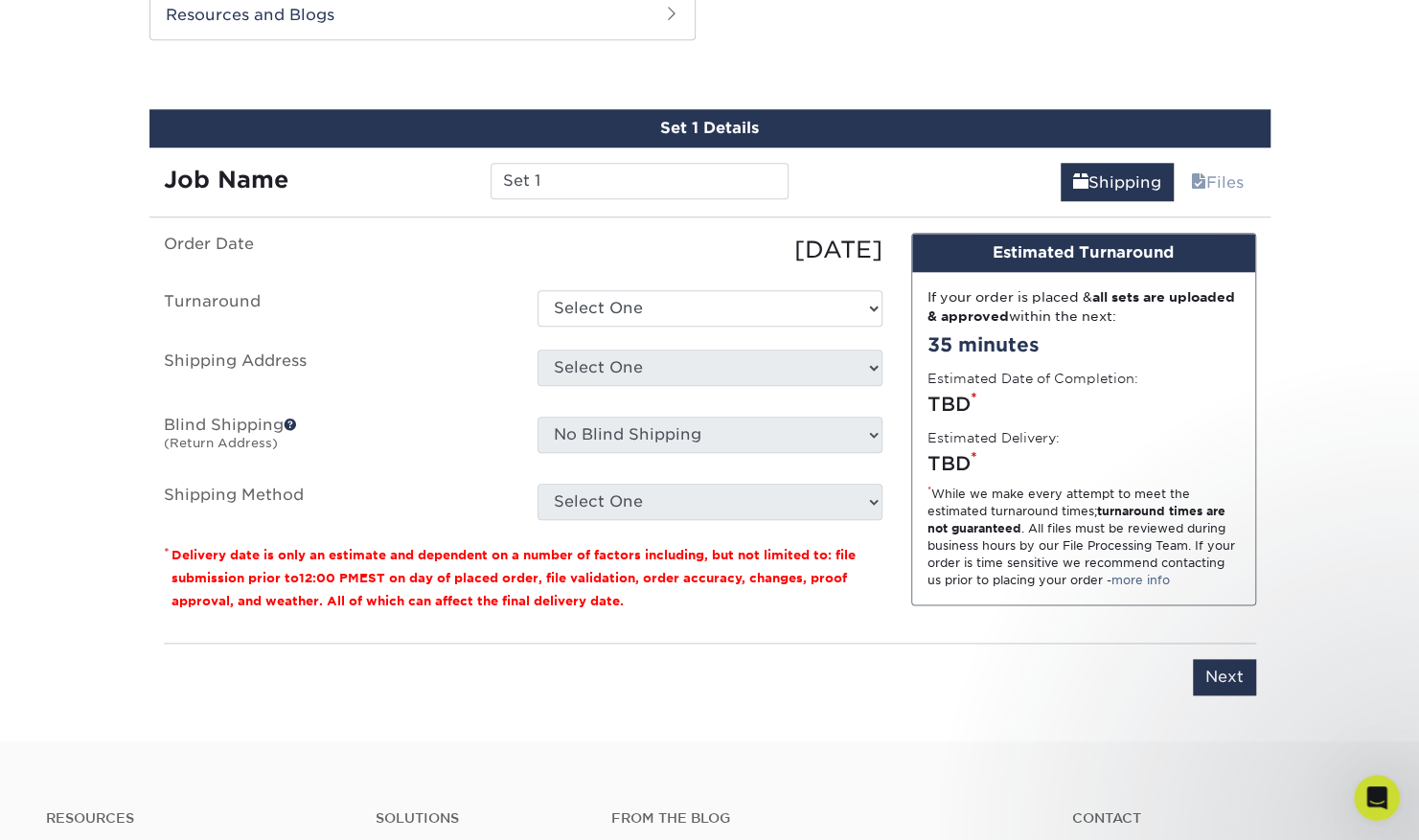
scroll to position [1040, 0]
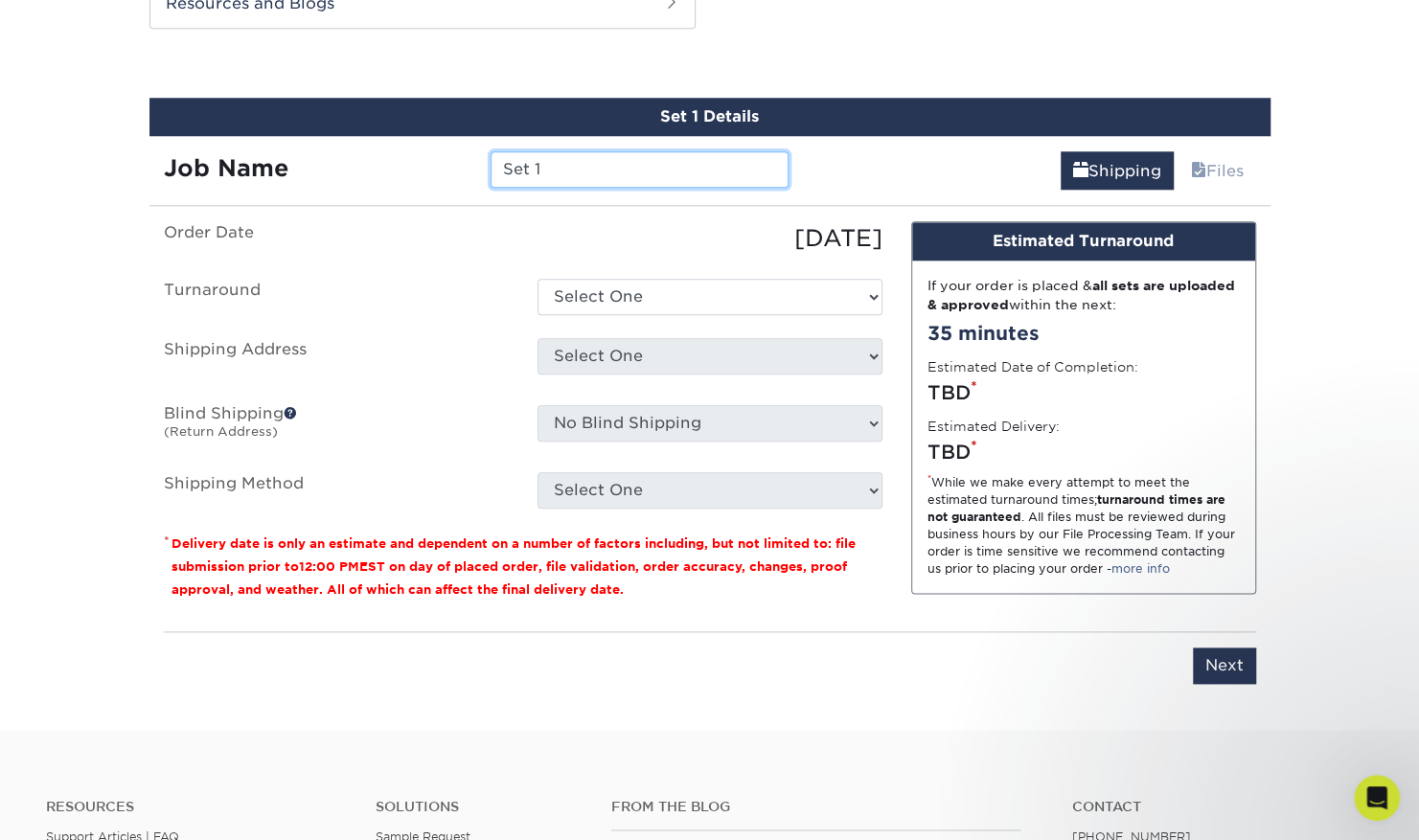
drag, startPoint x: 525, startPoint y: 173, endPoint x: 280, endPoint y: 157, distance: 245.5
click at [280, 157] on div "Job Name Set 1" at bounding box center [477, 170] width 655 height 37
type input "[PERSON_NAME]"
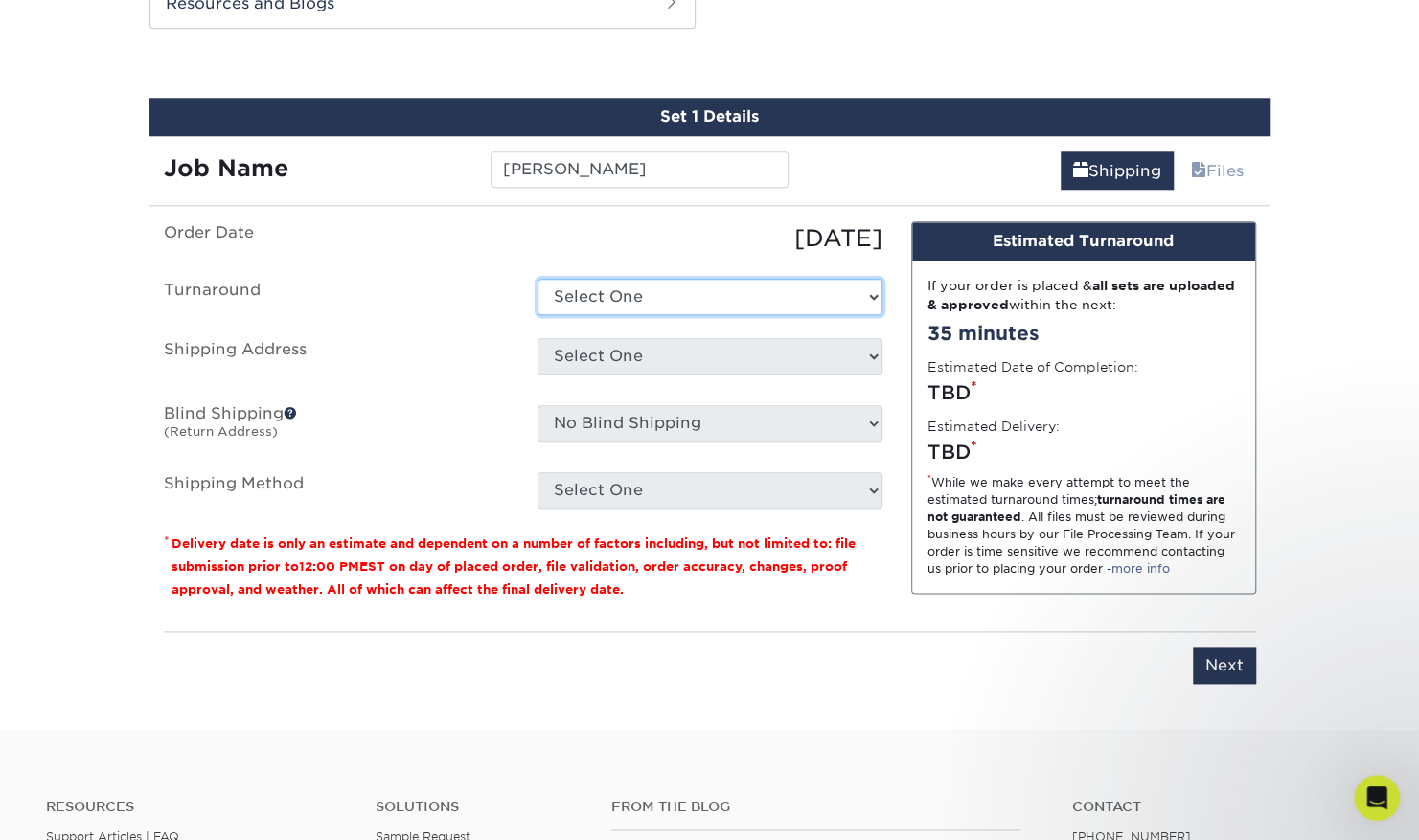
click at [680, 299] on select "Select One 2-4 Business Days 2 Day Next Business Day" at bounding box center [710, 297] width 345 height 37
select select "198971fb-b0f2-4966-ba3b-178a1197b453"
click at [538, 279] on select "Select One 2-4 Business Days 2 Day Next Business Day" at bounding box center [710, 297] width 345 height 37
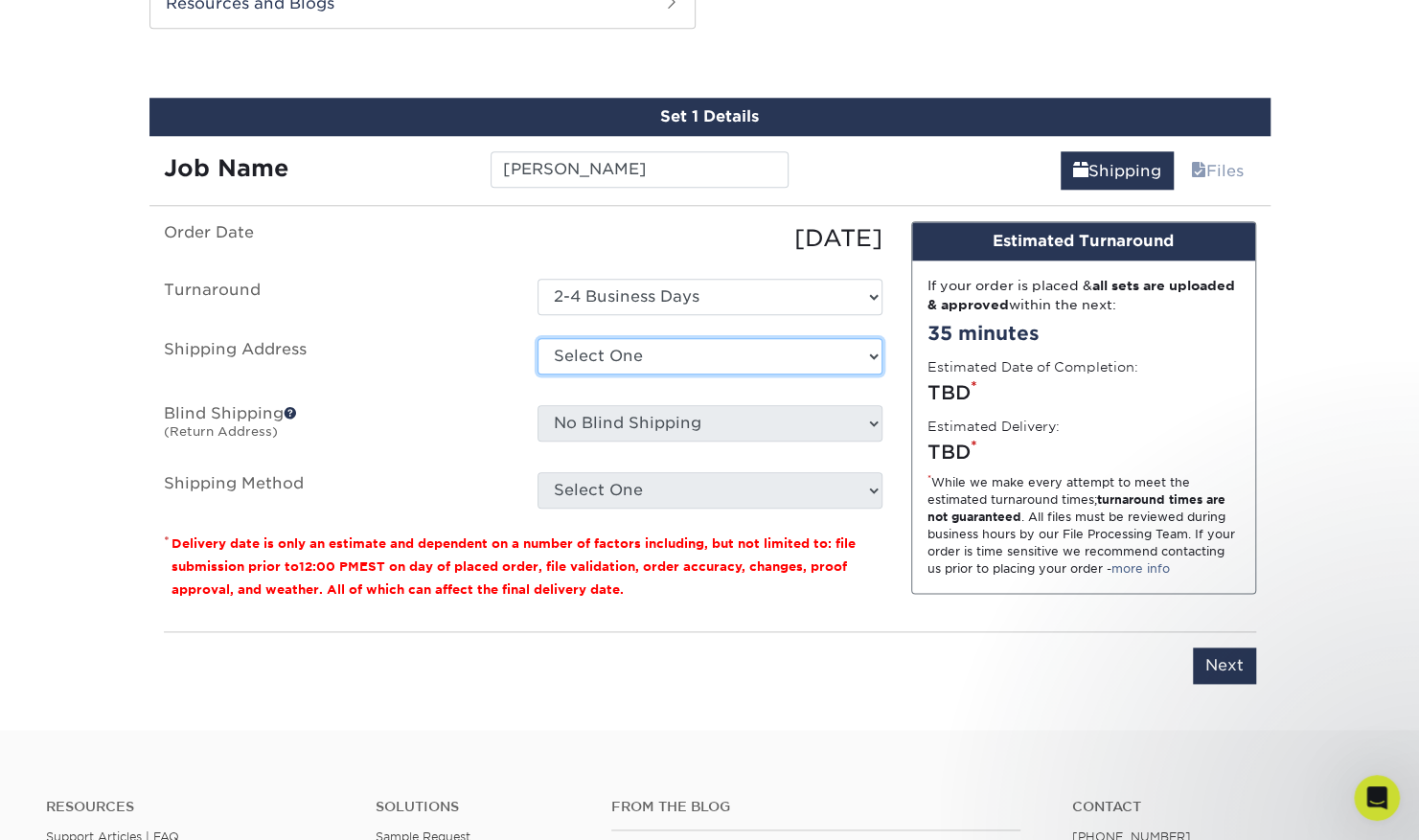
click at [686, 358] on select "Select One Aisha Bajwa Brad Schob Dan Quinn David Kazan Dillner Dillner Home Jo…" at bounding box center [710, 356] width 345 height 37
select select "278399"
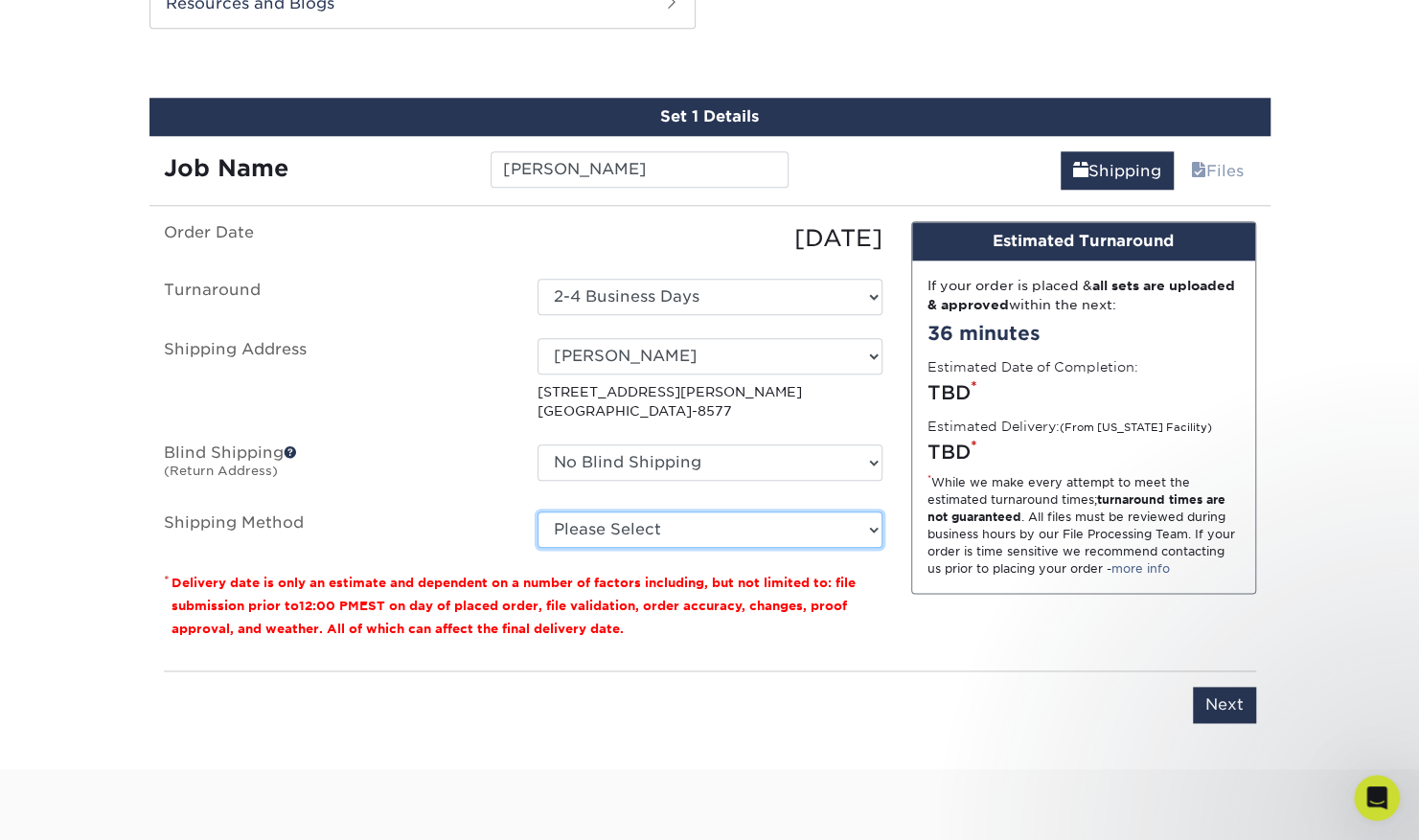
click at [779, 521] on select "Please Select Ground Shipping (+$7.84) 3 Day Shipping Service (+$20.04) 2 Day A…" at bounding box center [710, 530] width 345 height 37
select select "03"
click at [538, 512] on select "Please Select Ground Shipping (+$7.84) 3 Day Shipping Service (+$20.04) 2 Day A…" at bounding box center [710, 530] width 345 height 37
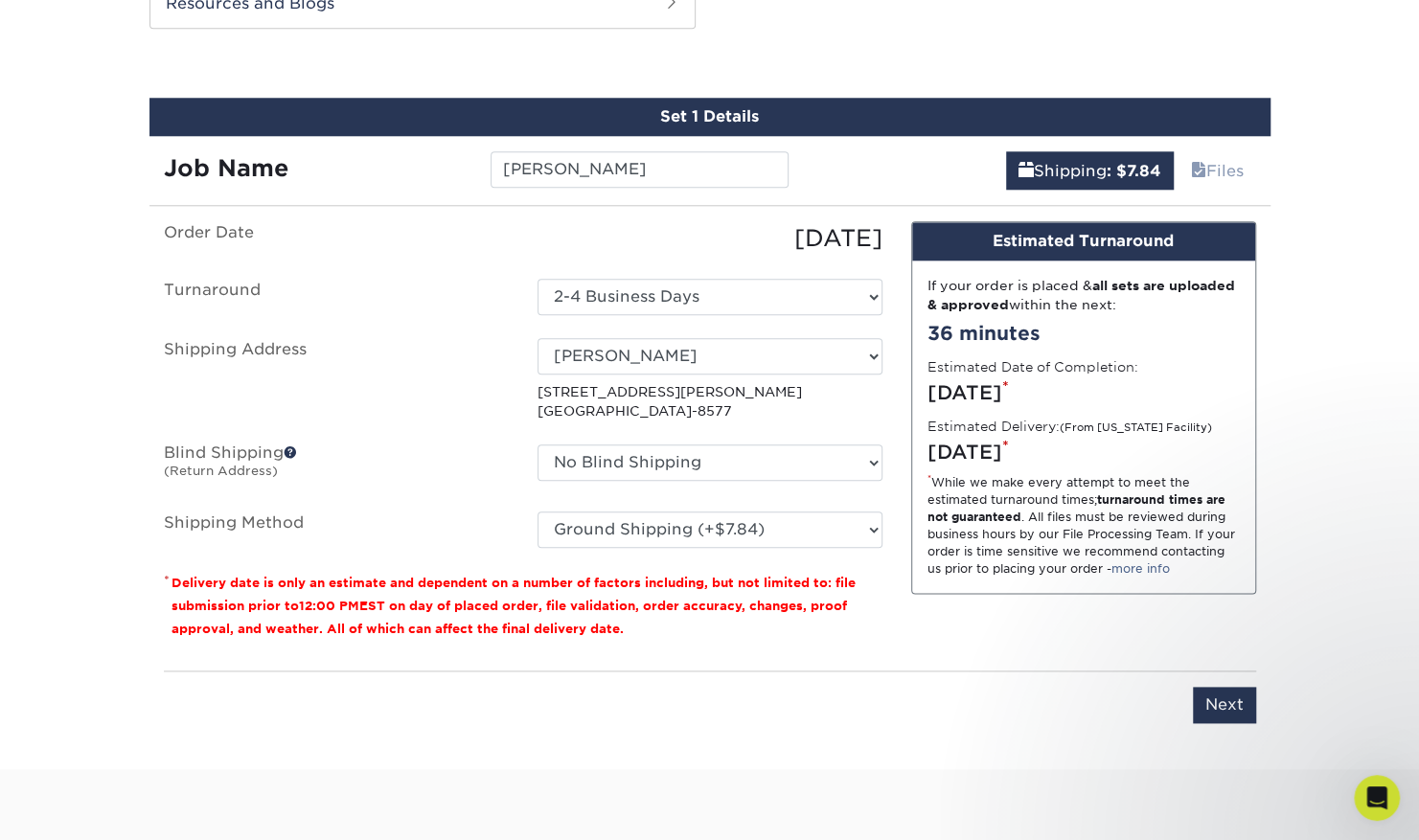
click at [1025, 599] on div "Design Estimated Turnaround If your order is placed & all sets are uploaded & a…" at bounding box center [1084, 437] width 374 height 433
click at [1234, 712] on input "Next" at bounding box center [1225, 704] width 64 height 37
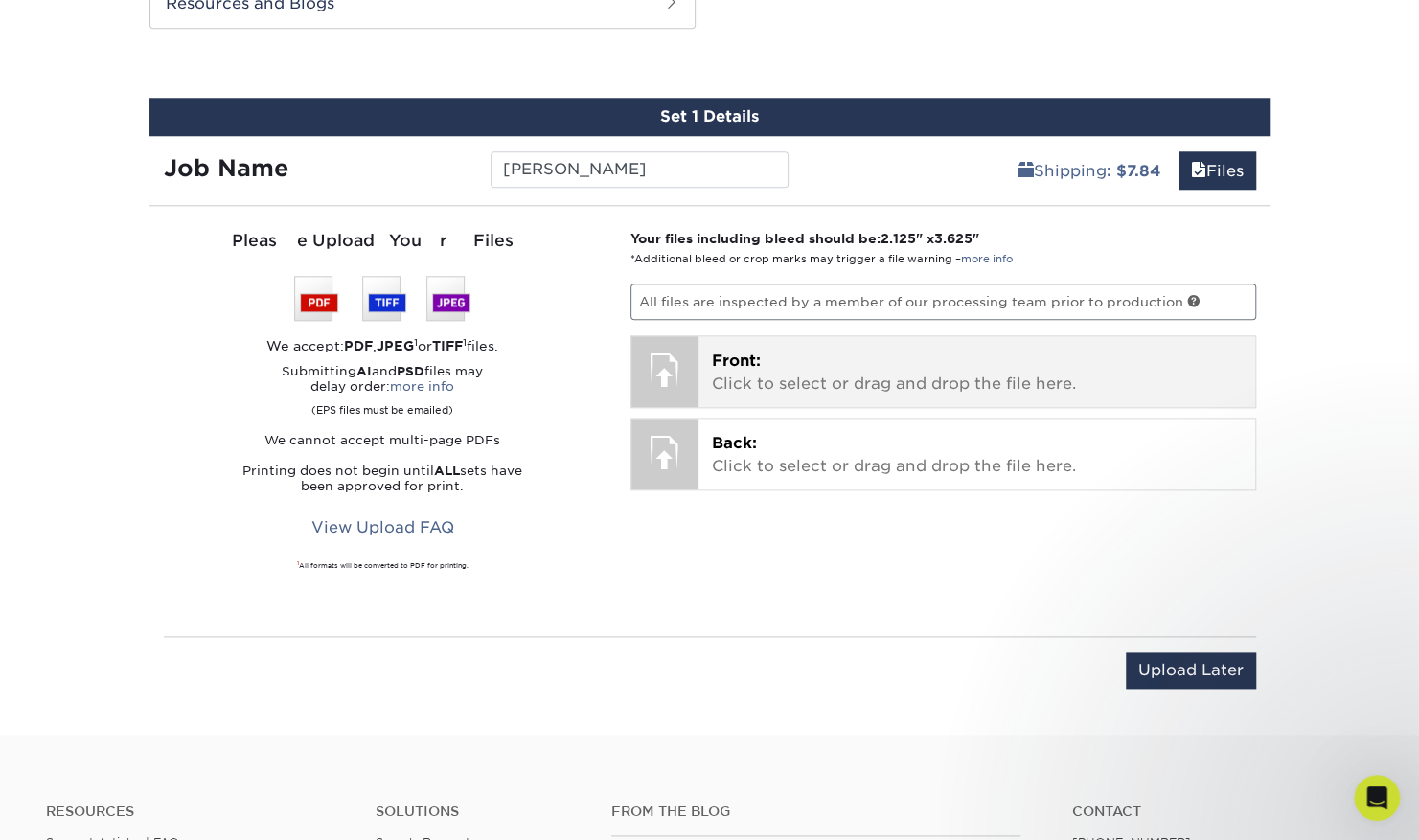
click at [737, 384] on p "Front: Click to select or drag and drop the file here." at bounding box center [976, 372] width 530 height 46
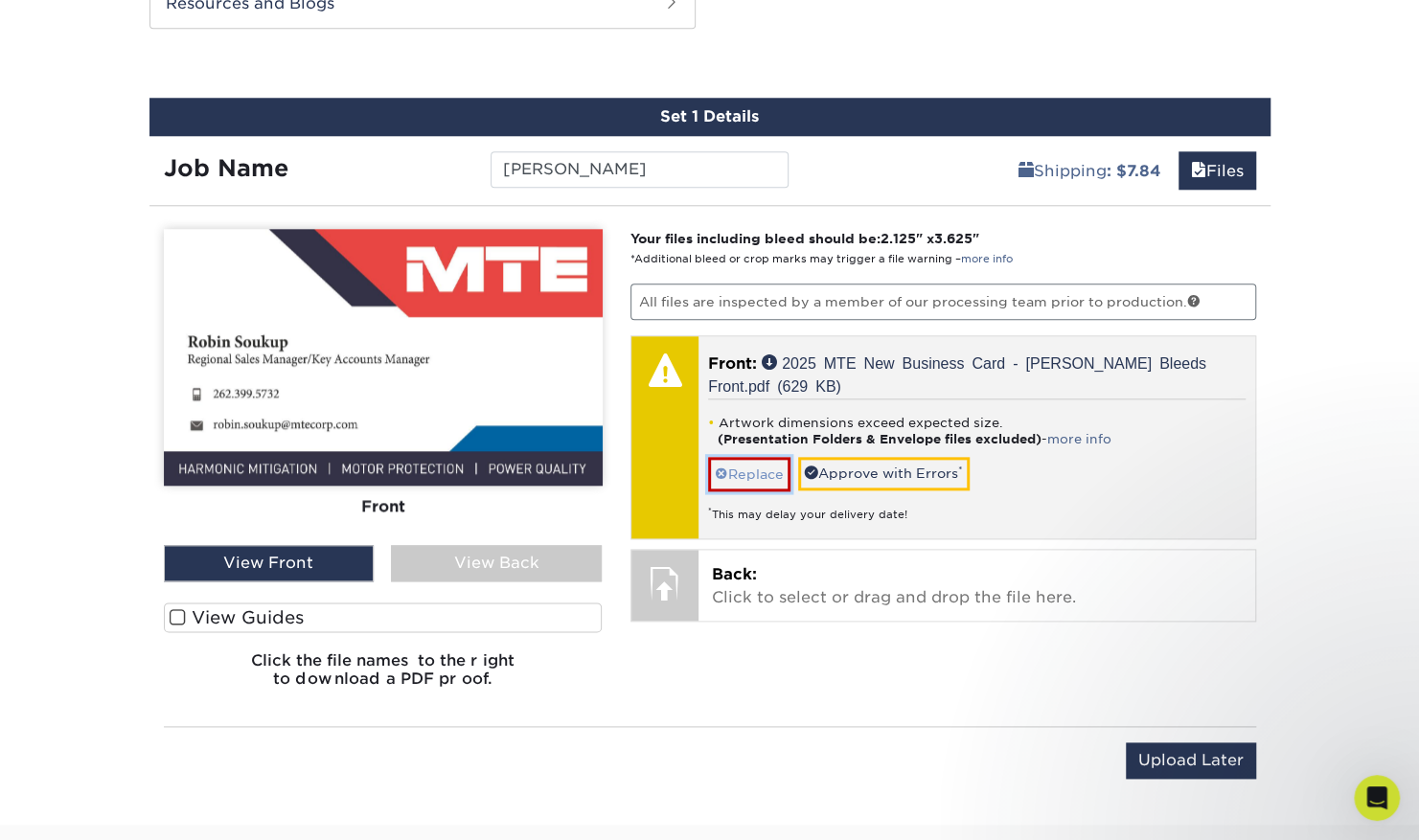
click at [742, 469] on link "Replace" at bounding box center [749, 474] width 82 height 34
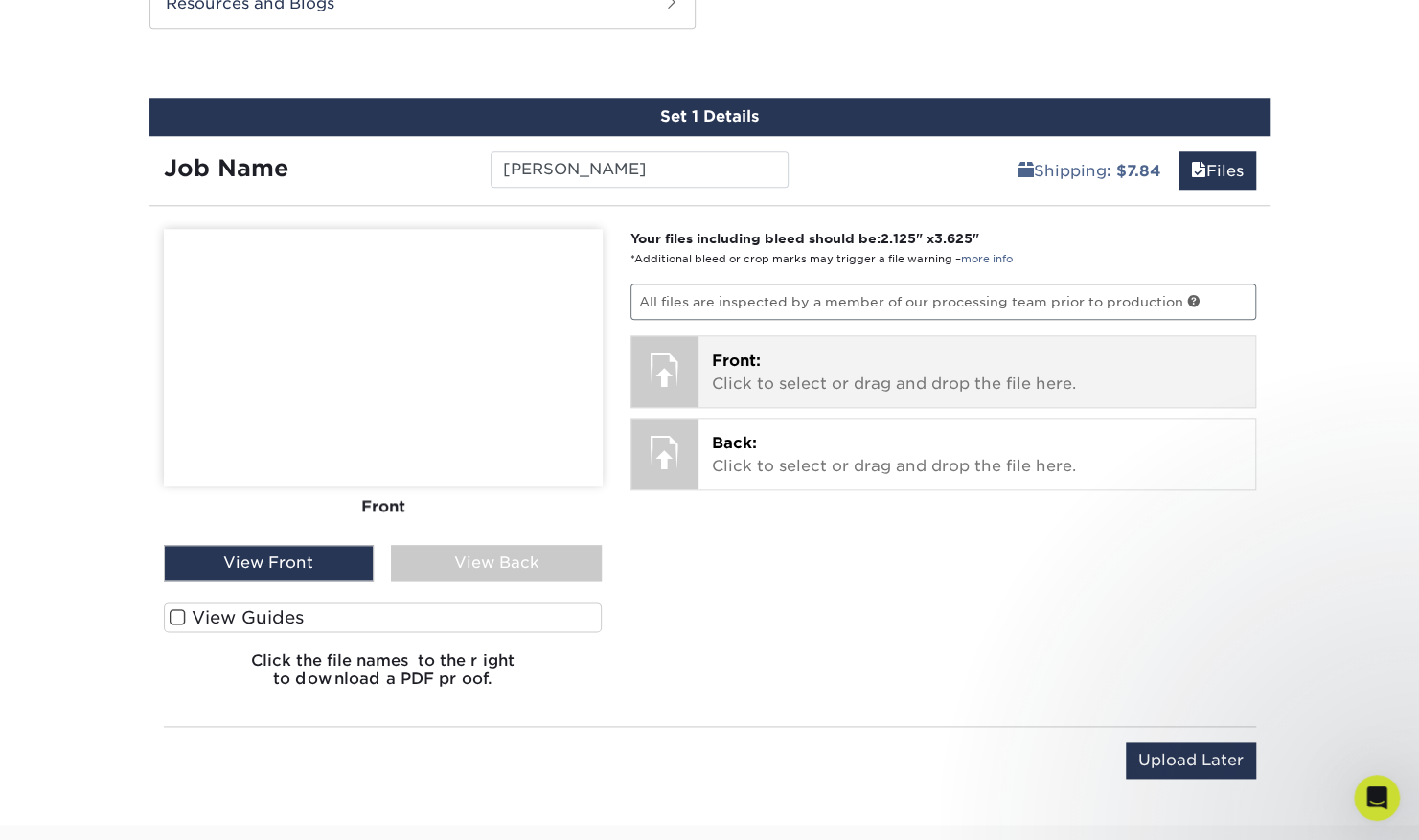
click at [736, 393] on div "Front: Click to select or drag and drop the file here. Choose file 2025 MTE New…" at bounding box center [976, 371] width 557 height 70
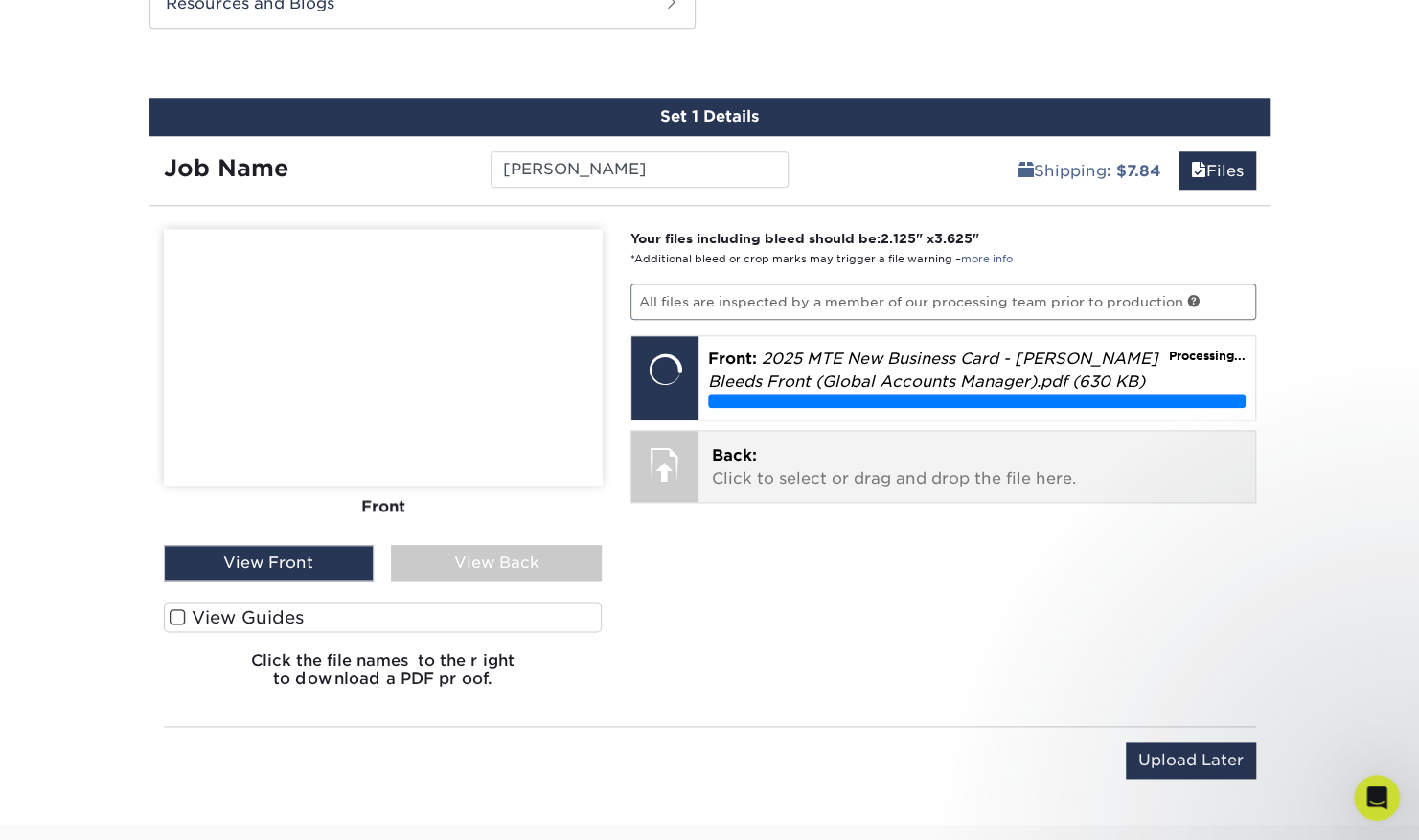
click at [860, 475] on p "Back: Click to select or drag and drop the file here." at bounding box center [976, 467] width 530 height 46
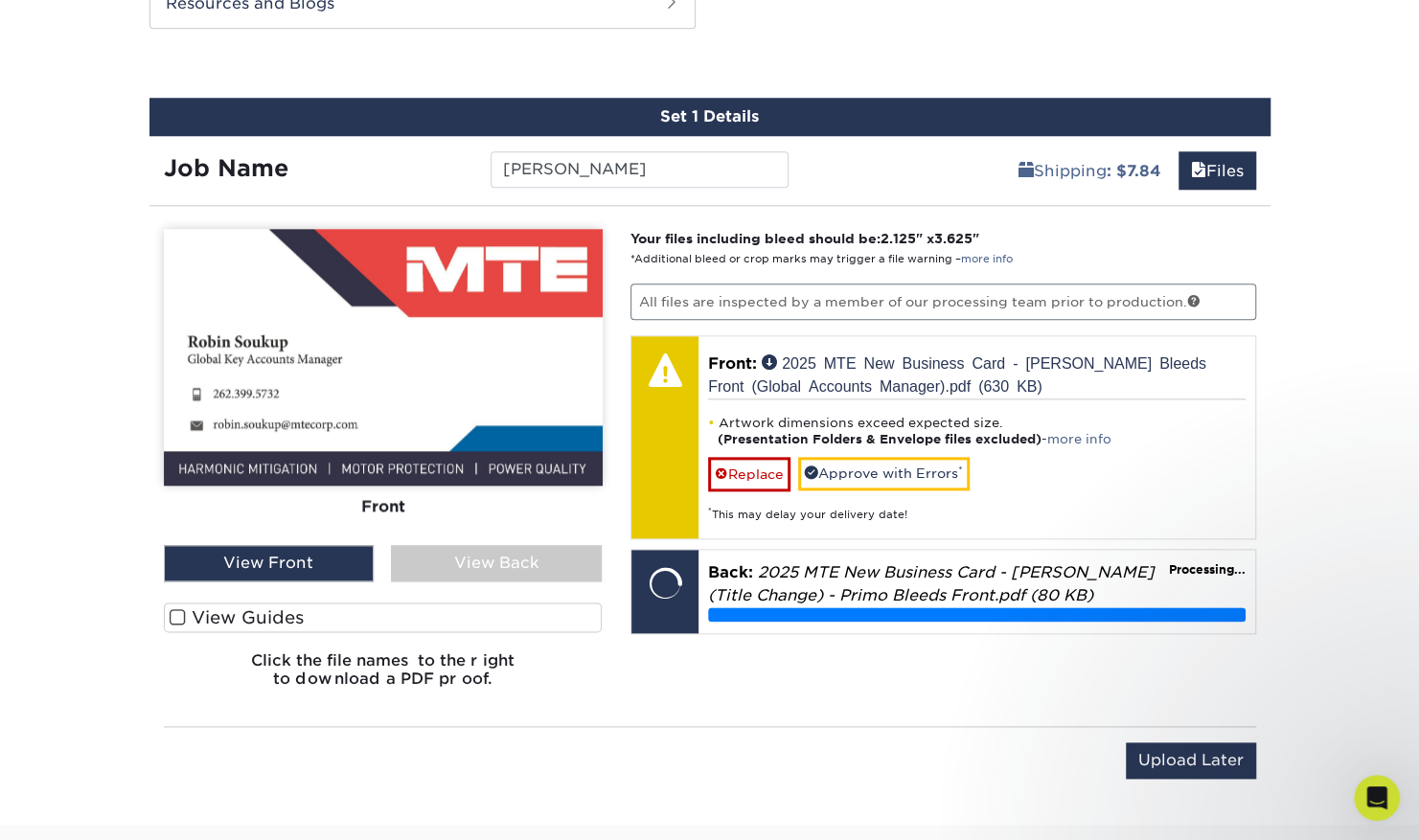
click at [482, 559] on div "View Back" at bounding box center [496, 562] width 210 height 37
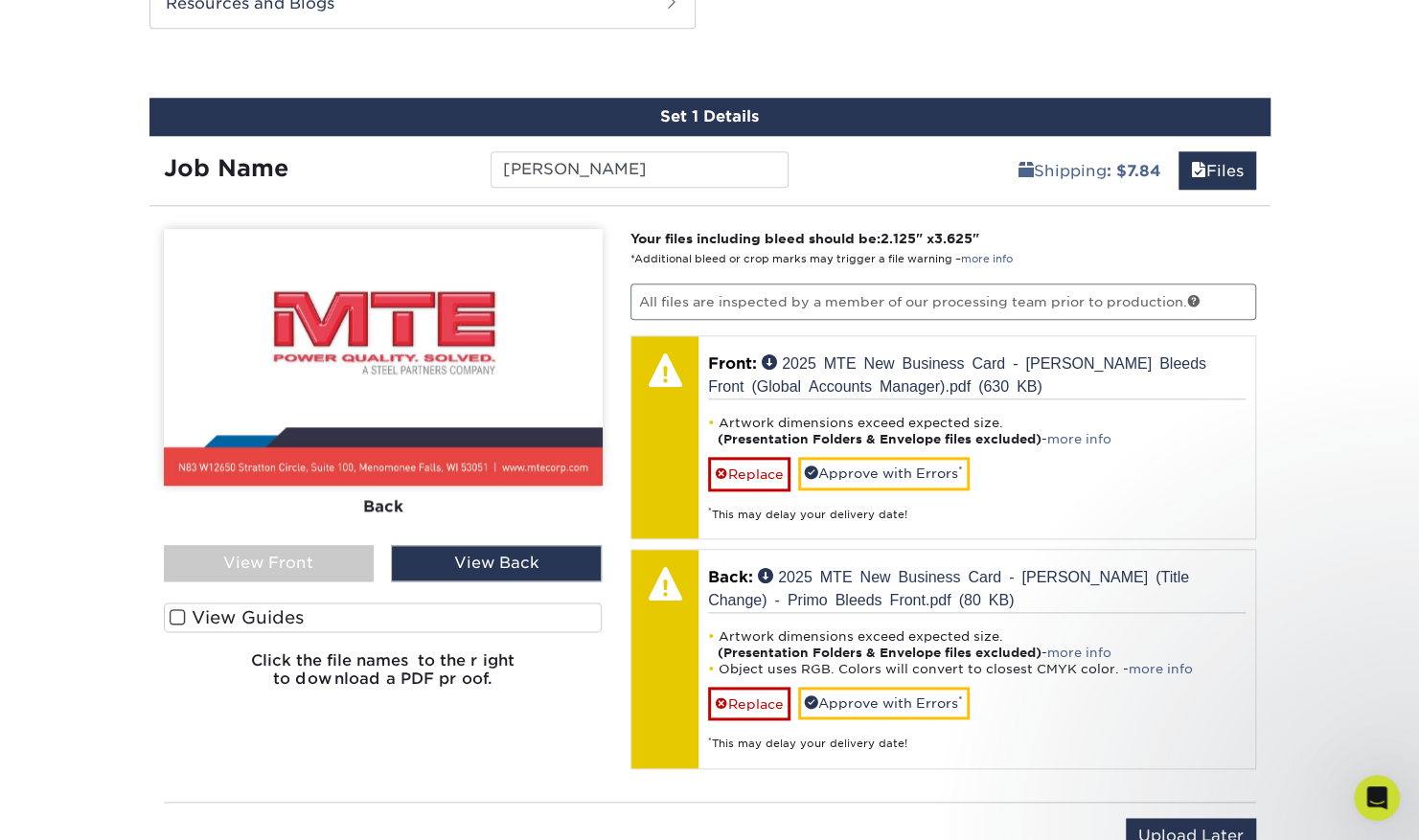
click at [265, 562] on div "View Front" at bounding box center [269, 562] width 210 height 37
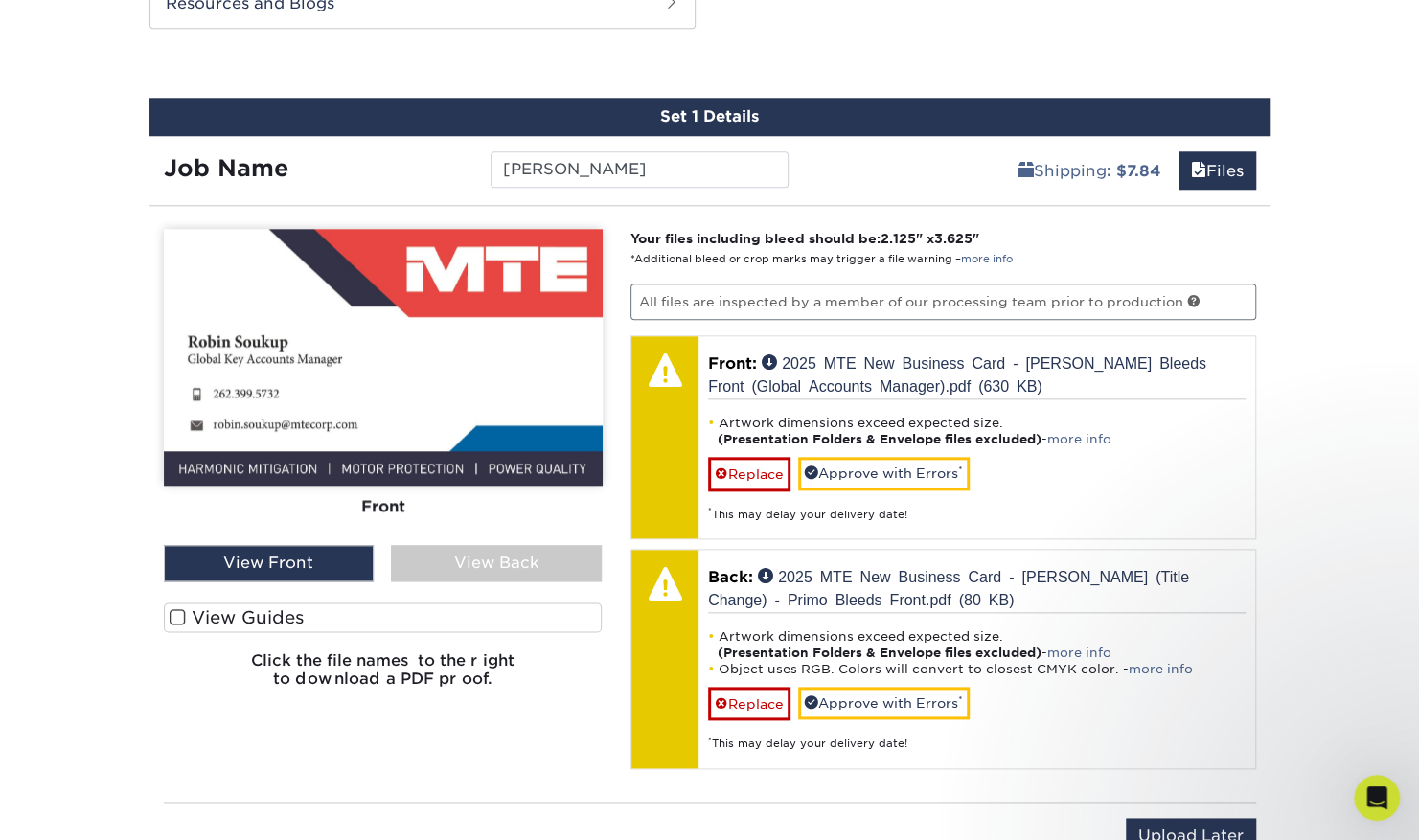
click at [453, 546] on div "View Back" at bounding box center [496, 562] width 210 height 37
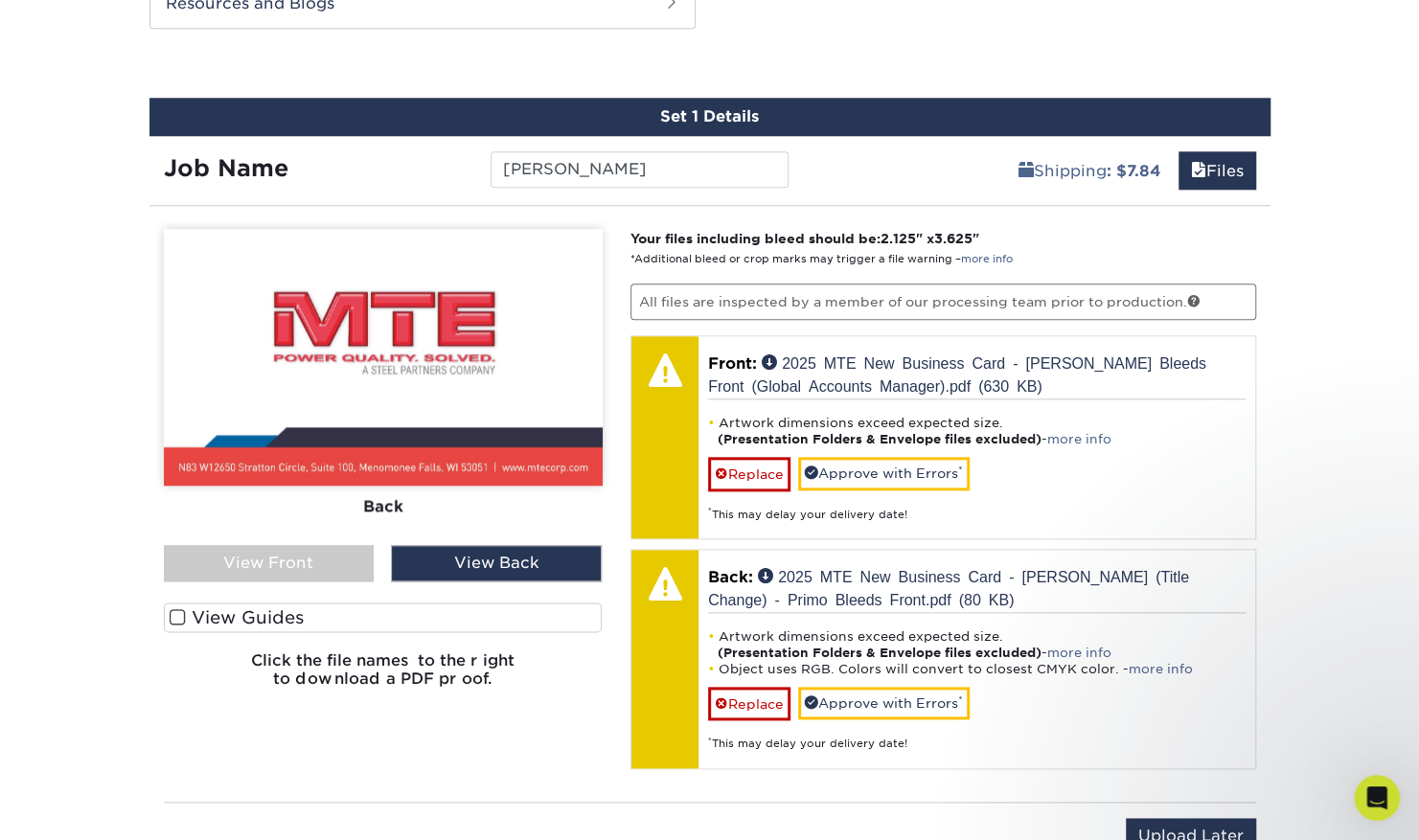
click at [451, 548] on div "View Back" at bounding box center [496, 562] width 210 height 37
click at [287, 554] on div "View Front" at bounding box center [269, 562] width 210 height 37
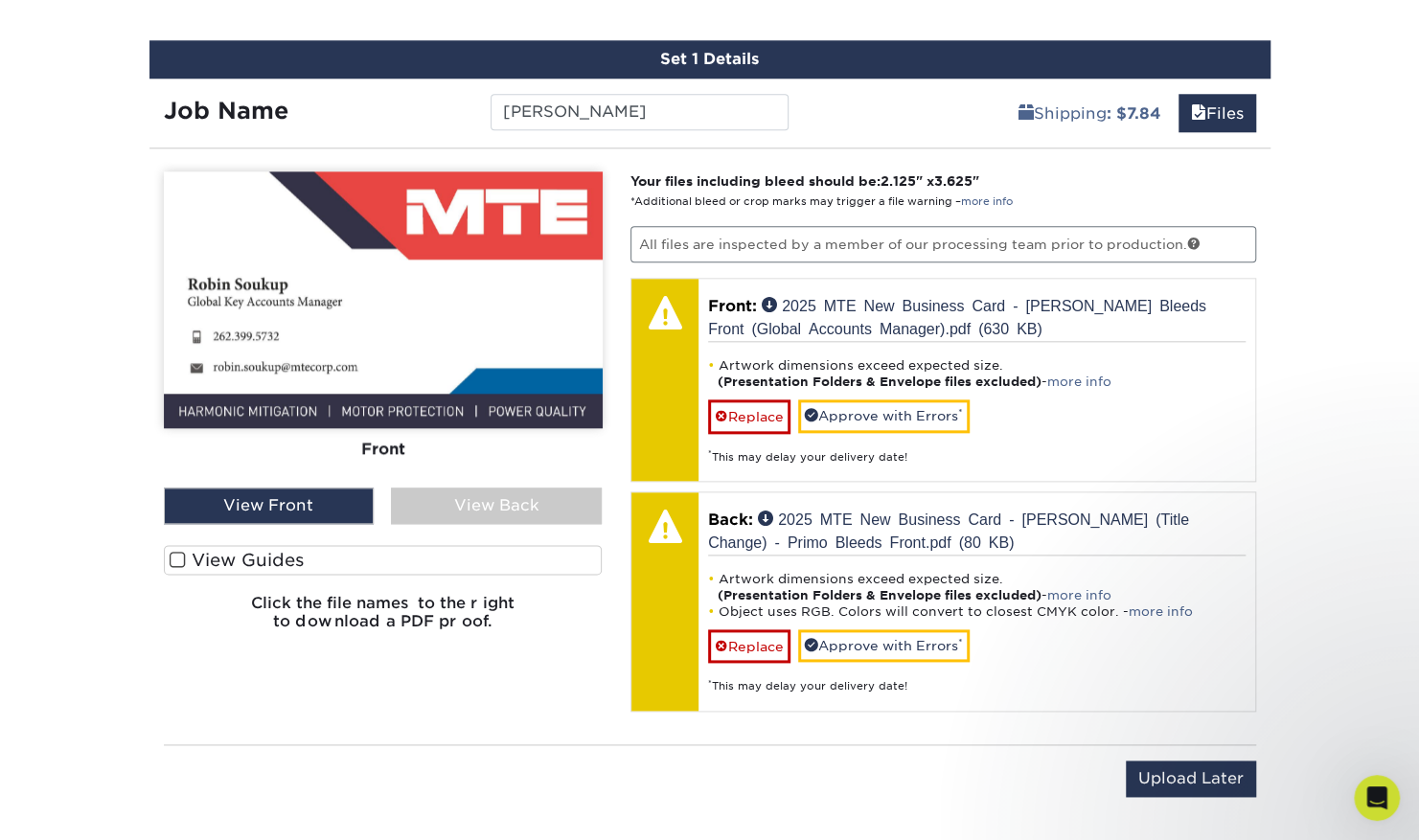
scroll to position [1260, 0]
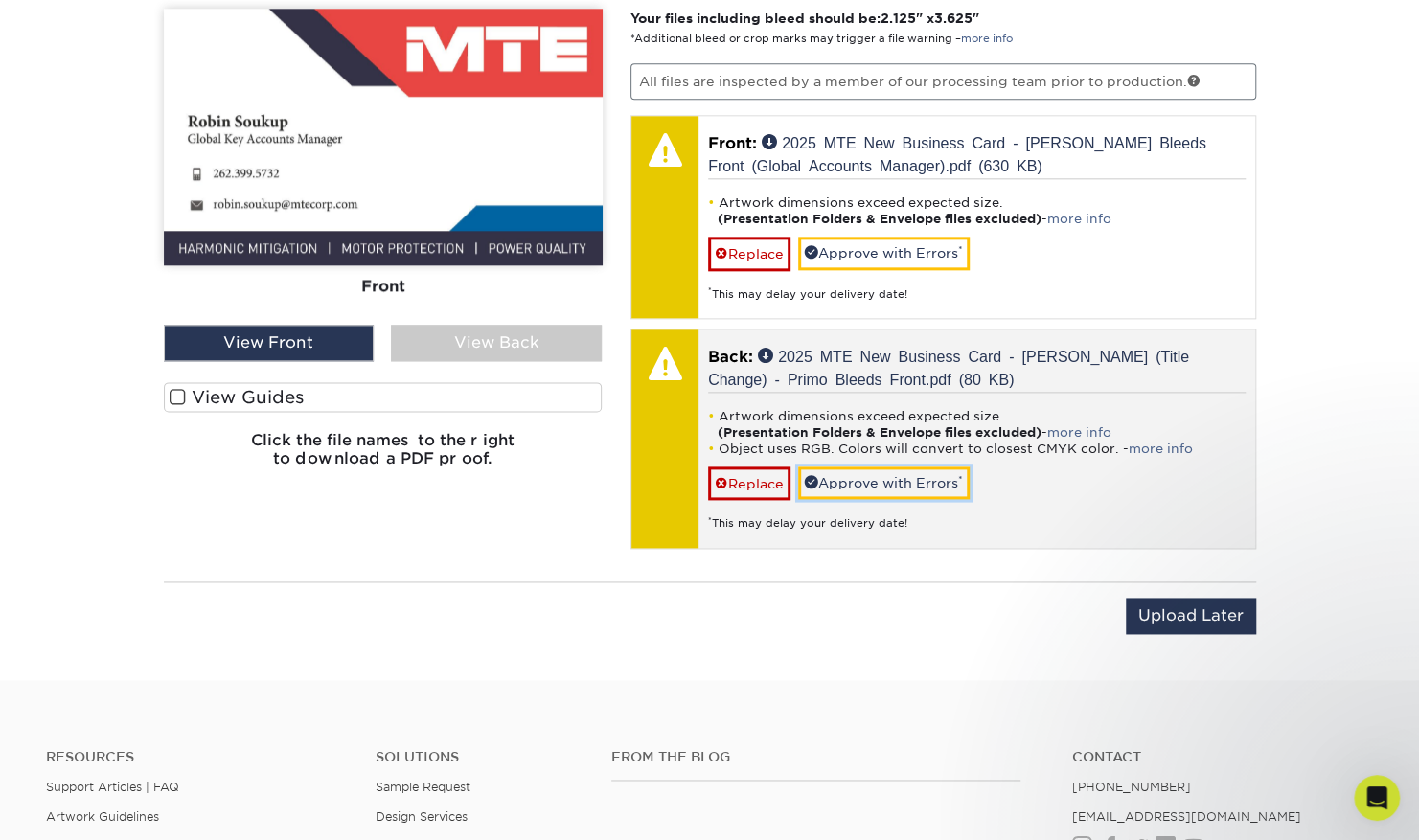
drag, startPoint x: 904, startPoint y: 468, endPoint x: 933, endPoint y: 379, distance: 93.6
click at [904, 468] on link "Approve with Errors *" at bounding box center [883, 482] width 172 height 33
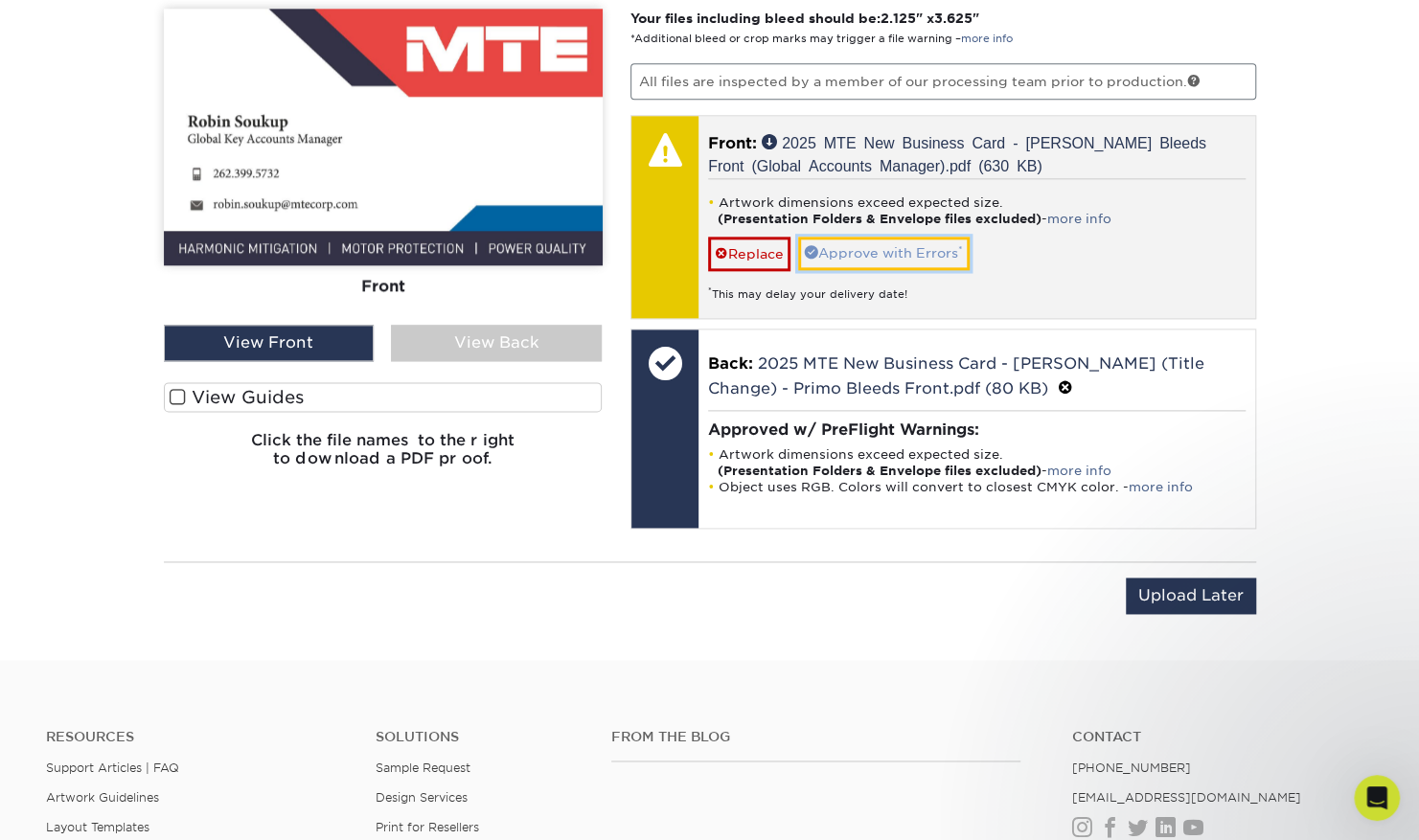
click at [891, 243] on link "Approve with Errors *" at bounding box center [883, 253] width 172 height 33
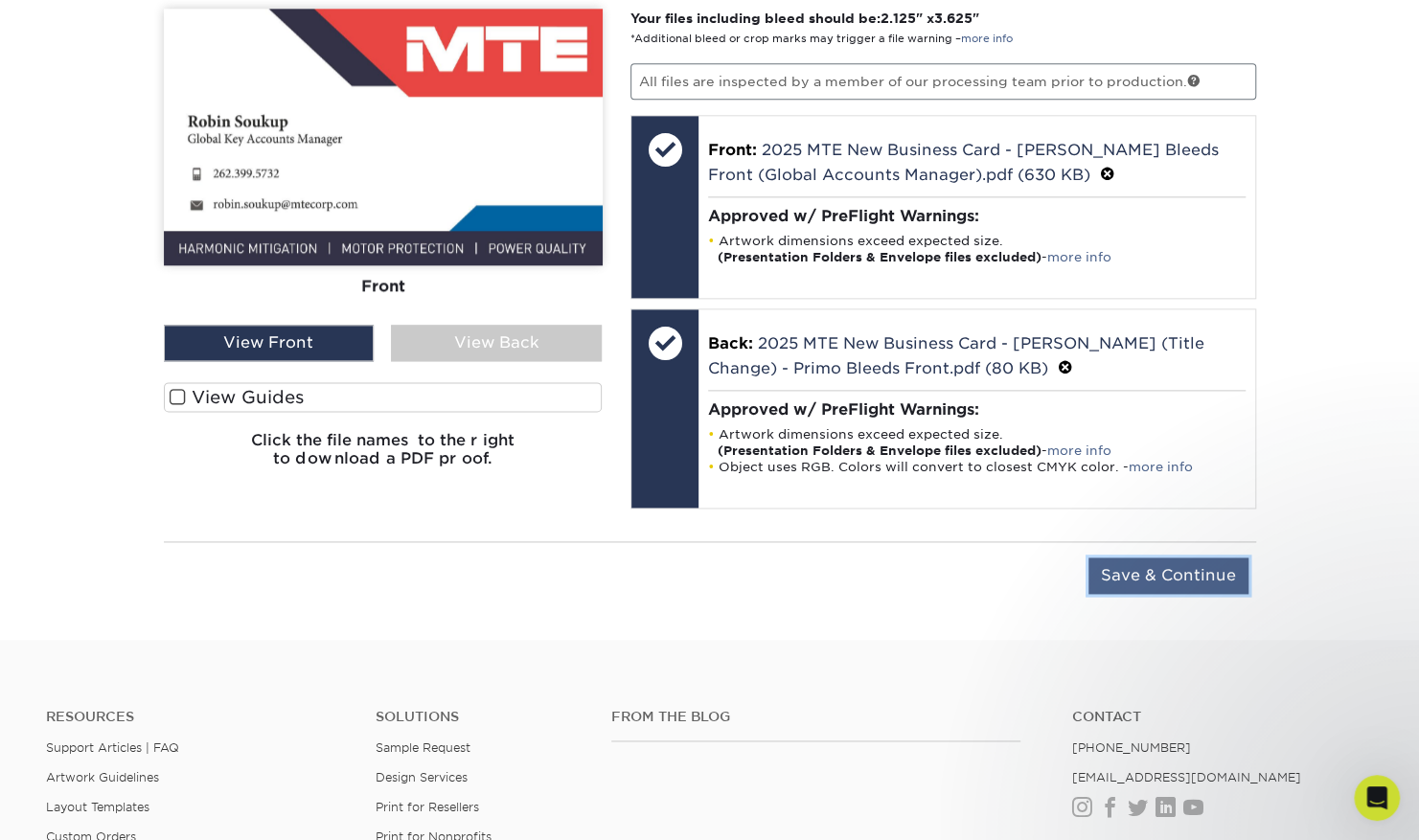
click at [1209, 570] on input "Save & Continue" at bounding box center [1168, 575] width 160 height 37
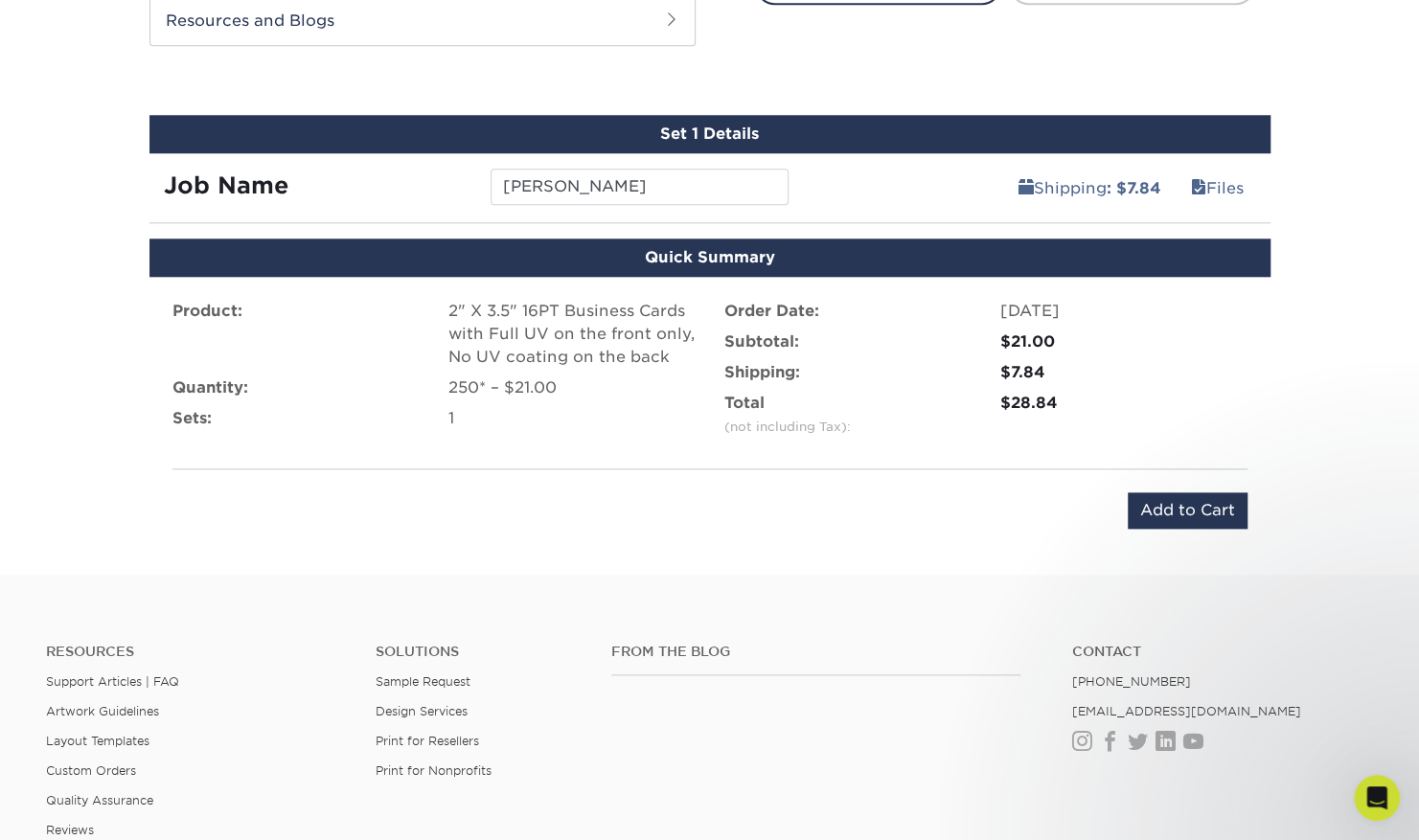
scroll to position [1002, 0]
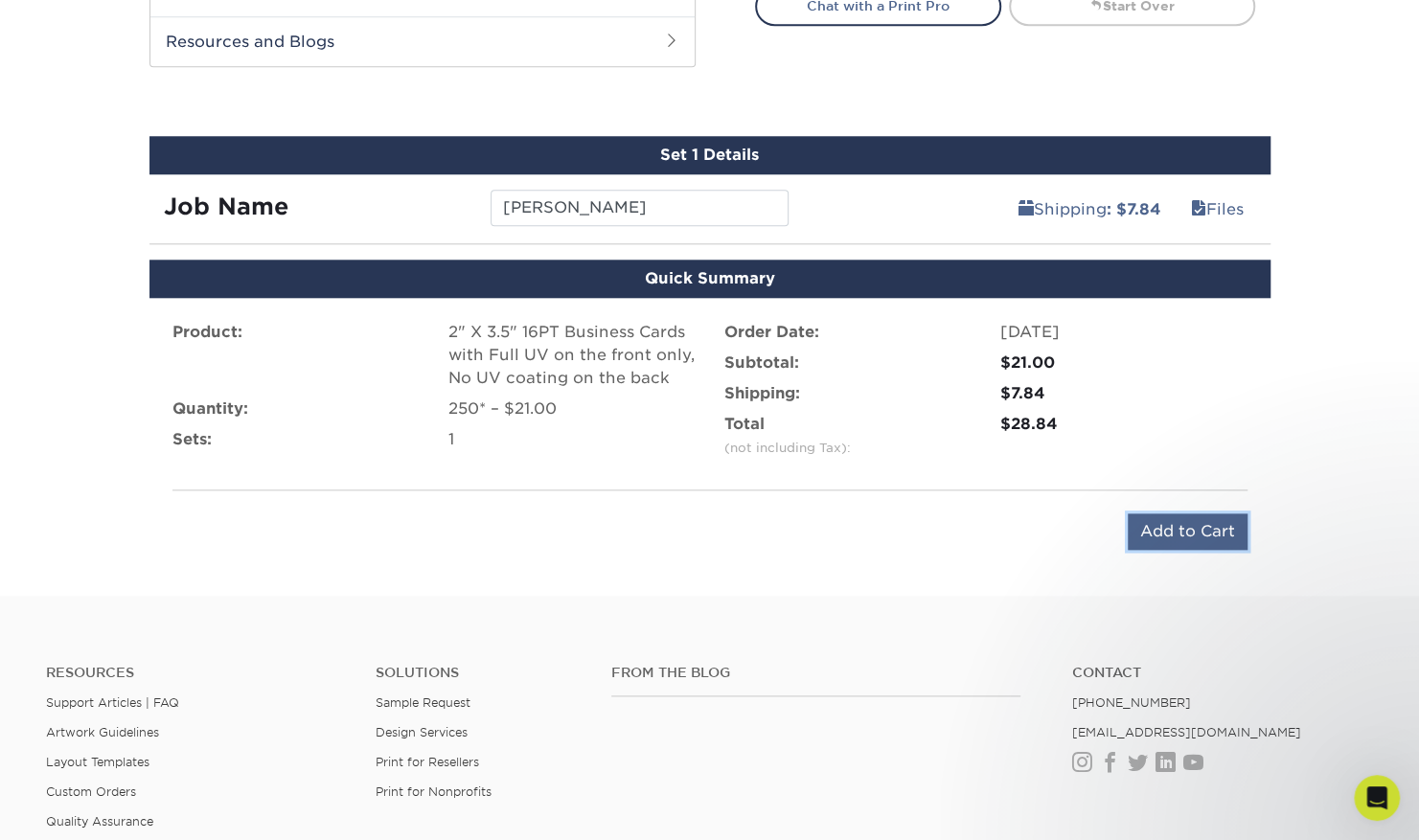
click at [1208, 533] on input "Add to Cart" at bounding box center [1188, 532] width 120 height 37
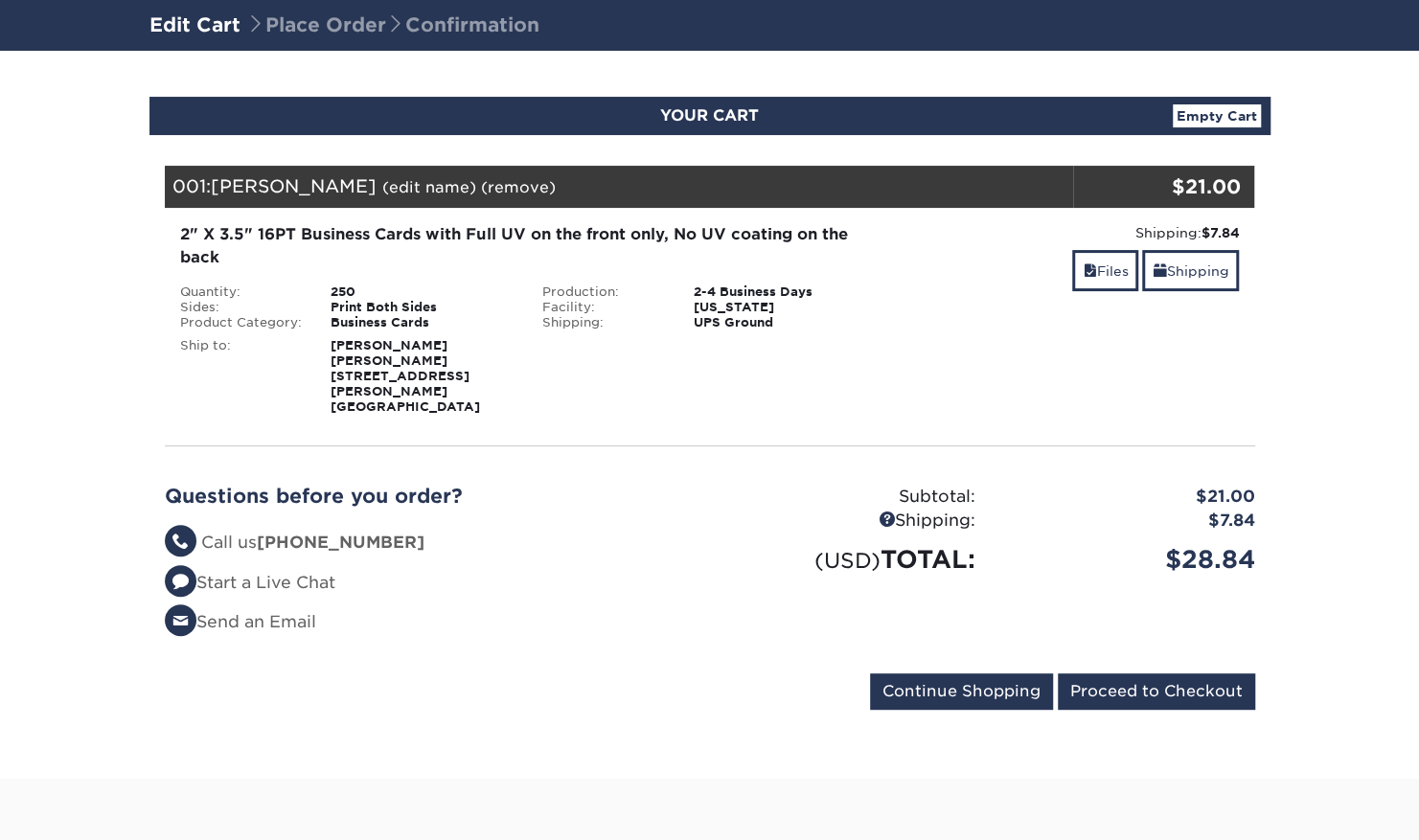
scroll to position [137, 0]
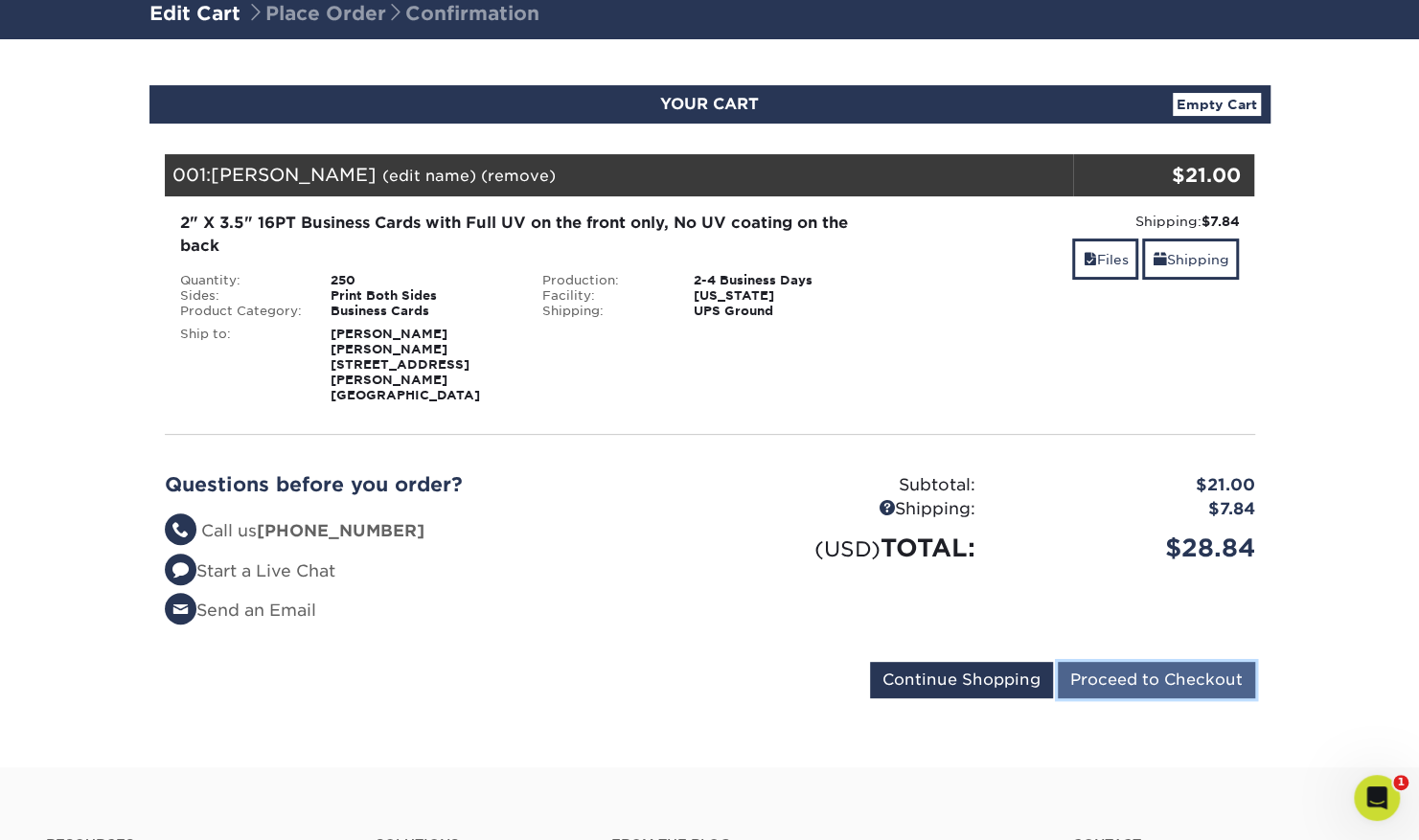
click at [1110, 666] on input "Proceed to Checkout" at bounding box center [1156, 679] width 197 height 37
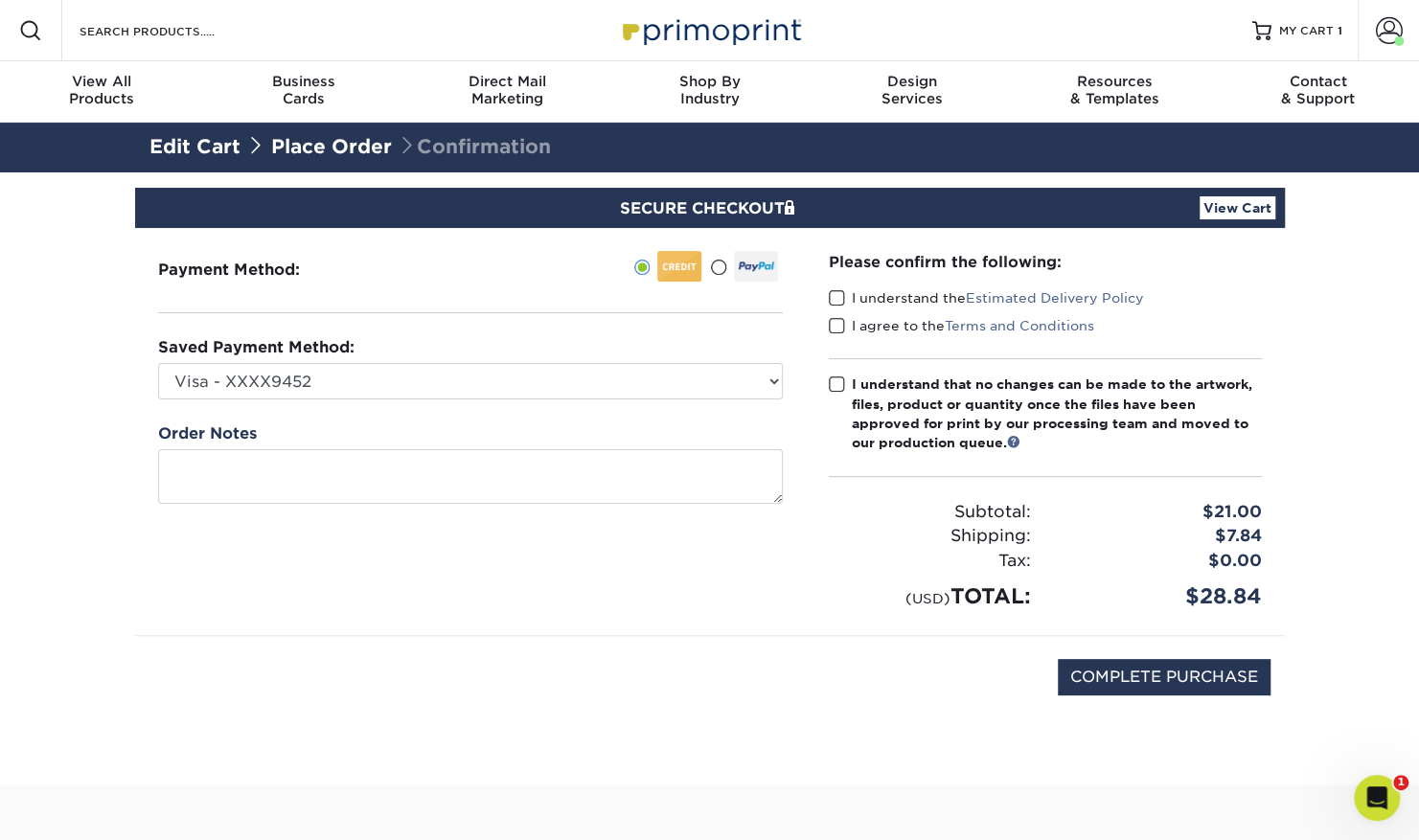
click at [842, 302] on span at bounding box center [837, 299] width 16 height 18
click at [0, 0] on input "I understand the Estimated Delivery Policy" at bounding box center [0, 0] width 0 height 0
click at [839, 320] on span at bounding box center [837, 326] width 16 height 18
click at [0, 0] on input "I agree to the Terms and Conditions" at bounding box center [0, 0] width 0 height 0
click at [836, 387] on span at bounding box center [837, 385] width 16 height 18
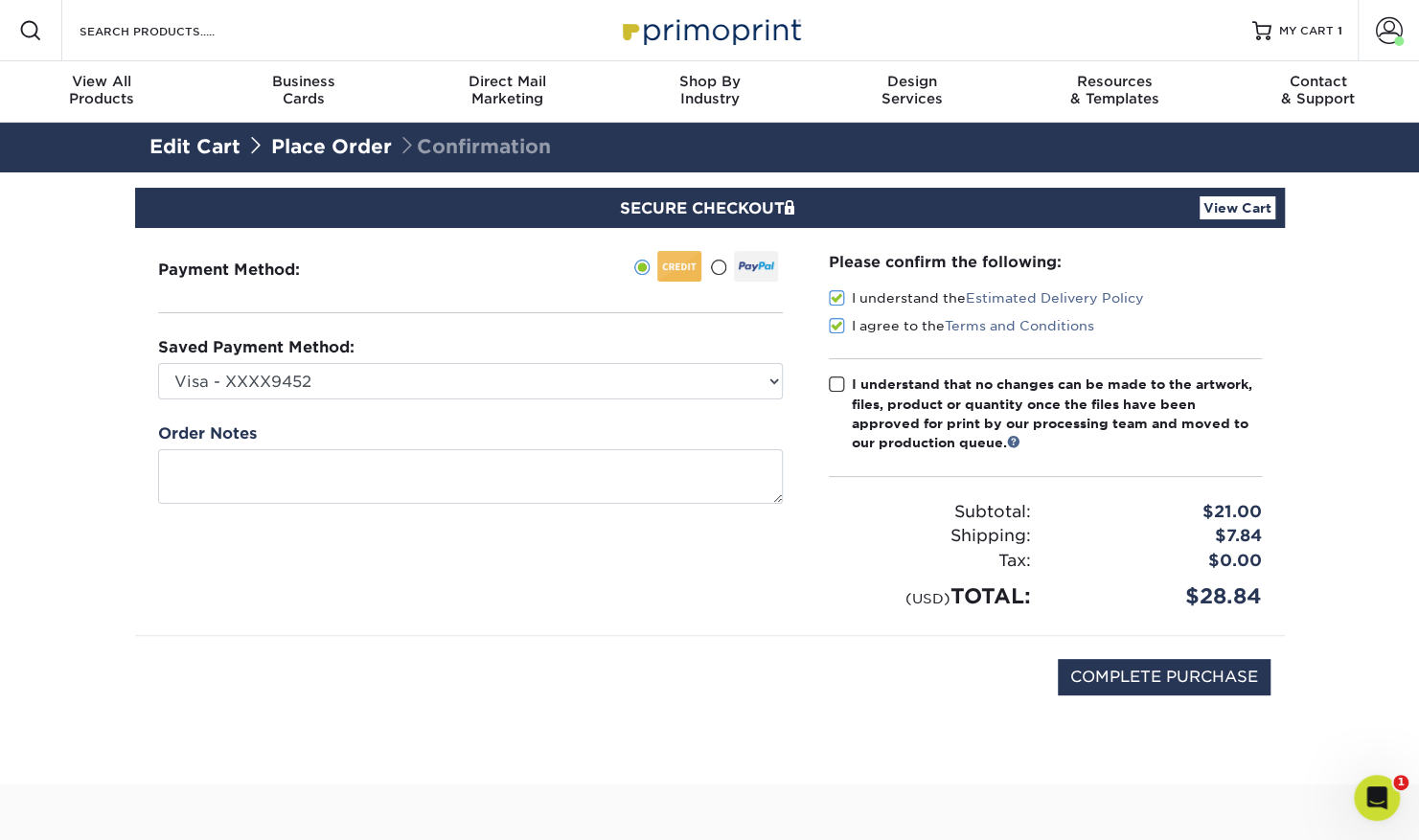
click at [0, 0] on input "I understand that no changes can be made to the artwork, files, product or quan…" at bounding box center [0, 0] width 0 height 0
click at [1127, 668] on input "COMPLETE PURCHASE" at bounding box center [1164, 676] width 212 height 37
type input "PROCESSING, PLEASE WAIT..."
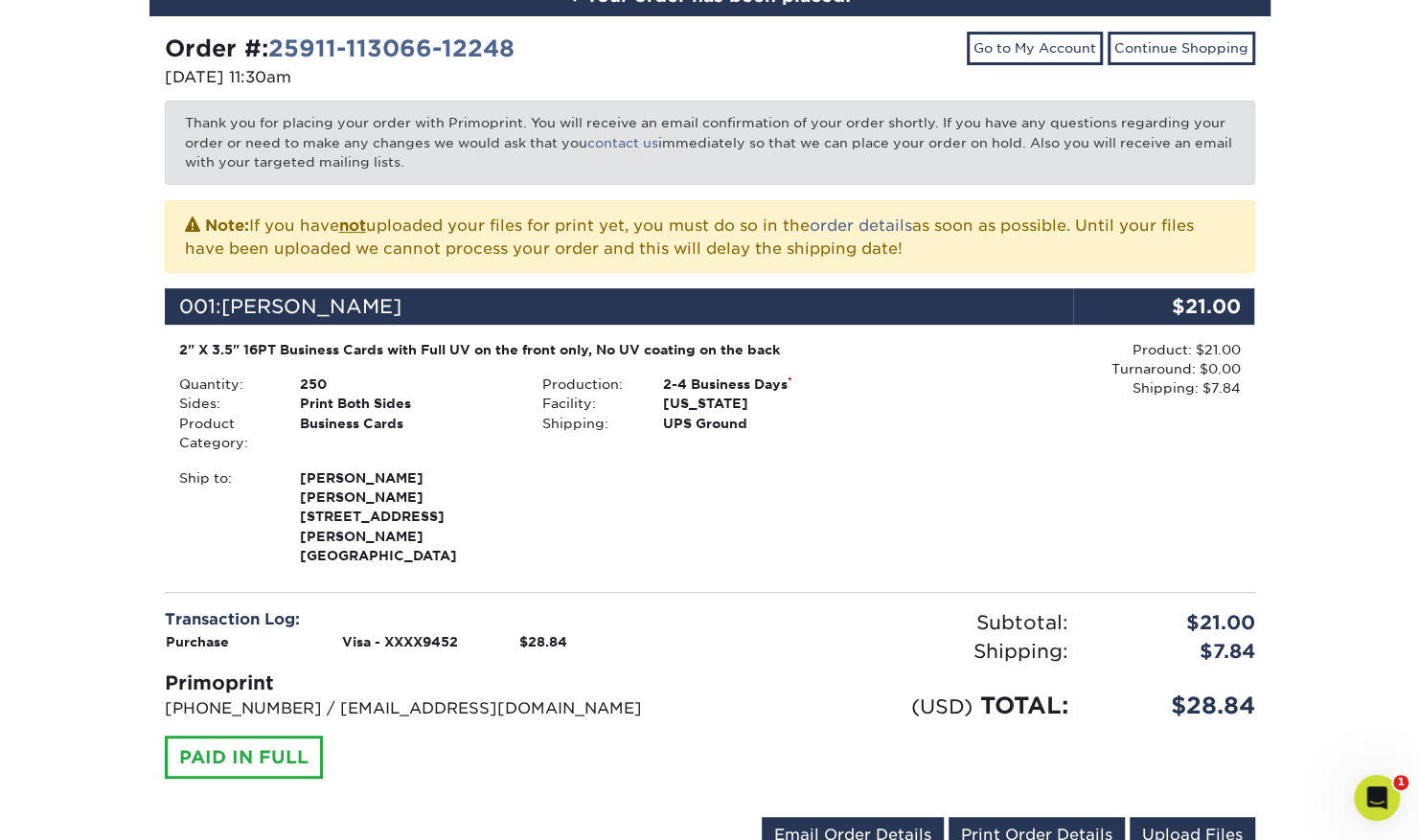
scroll to position [245, 0]
